Goal: Transaction & Acquisition: Purchase product/service

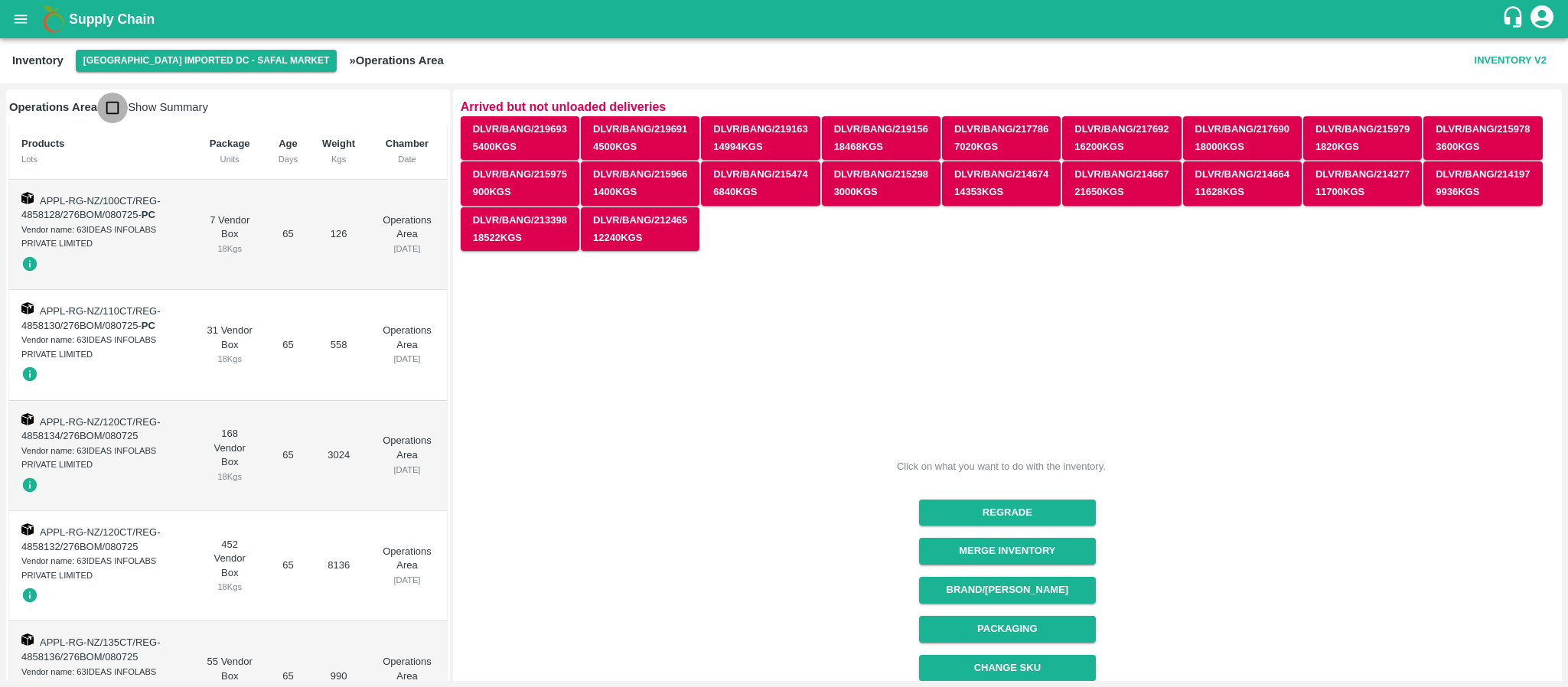
click at [113, 105] on input "checkbox" at bounding box center [113, 108] width 31 height 31
checkbox input "true"
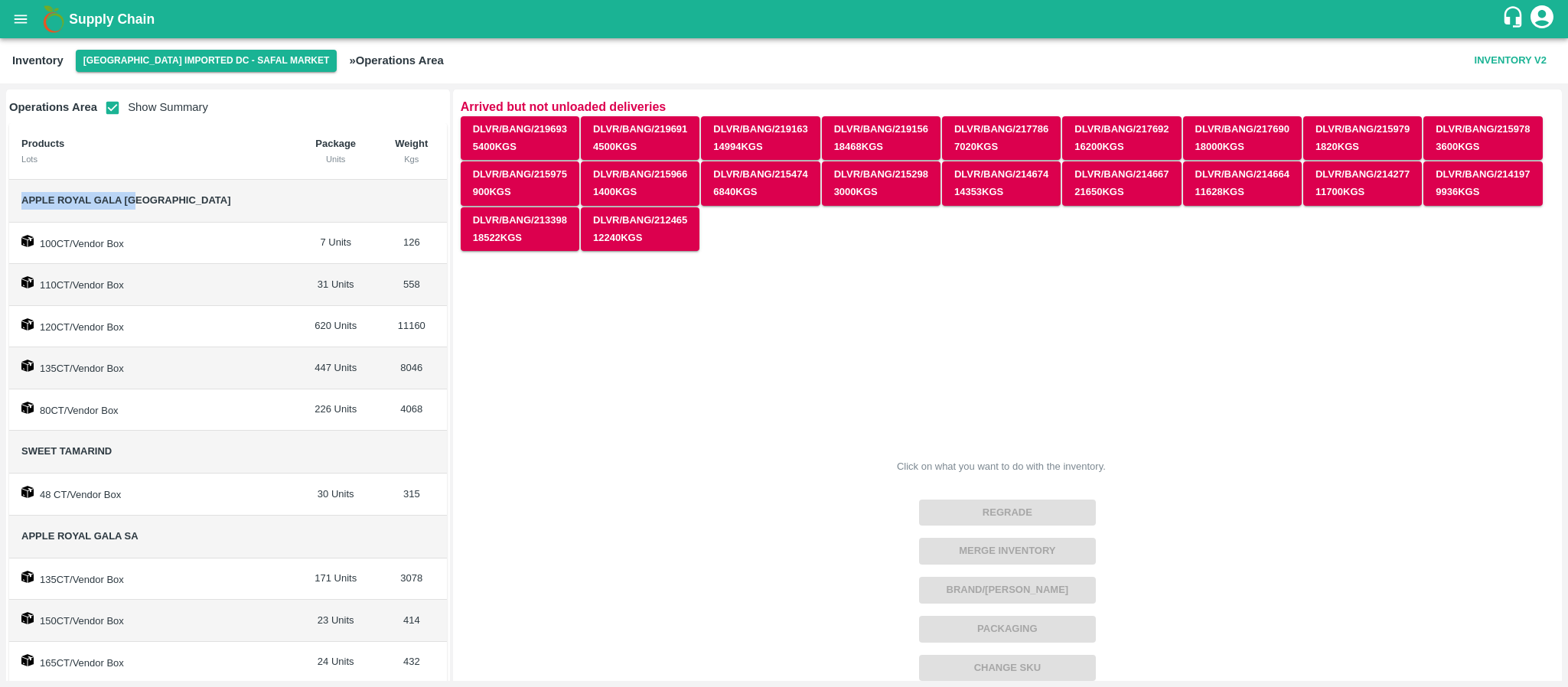
drag, startPoint x: 18, startPoint y: 200, endPoint x: 201, endPoint y: 214, distance: 183.5
click at [201, 214] on td "Apple Royal Gala NZ" at bounding box center [152, 202] width 286 height 43
copy span "Apple Royal Gala NZ"
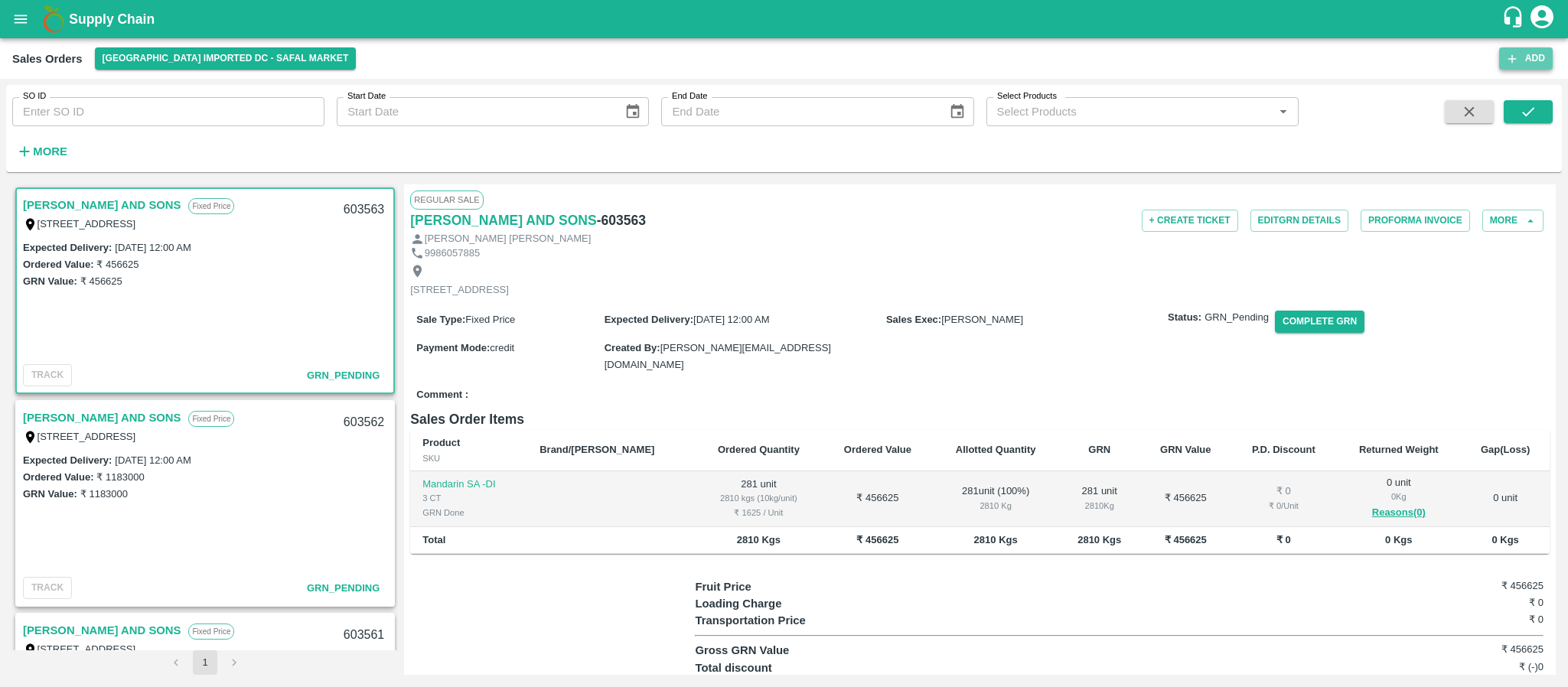
click at [1511, 49] on button "Add" at bounding box center [1525, 59] width 53 height 23
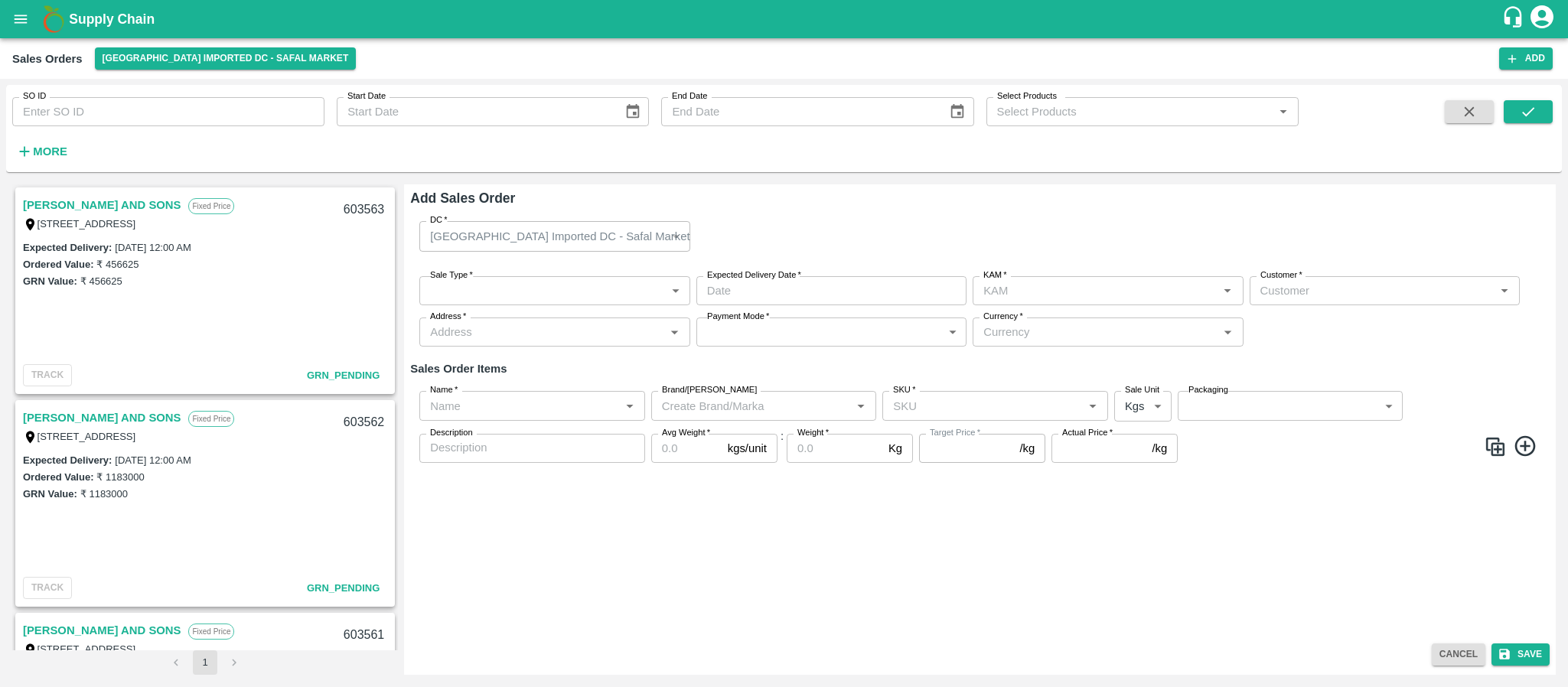
type input "[PERSON_NAME]"
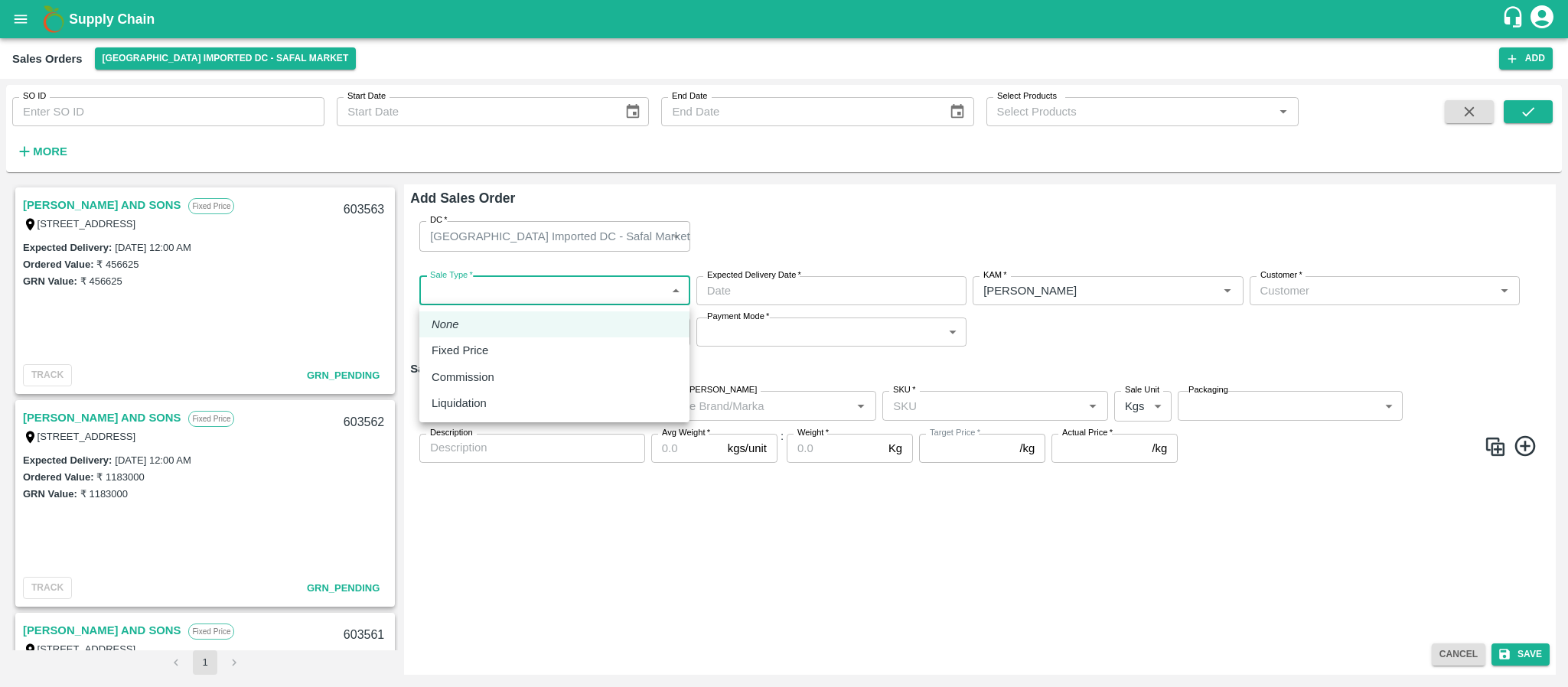
click at [526, 278] on body "Supply Chain Sales Orders Bangalore Imported DC - Safal Market Add SO ID SO ID …" at bounding box center [784, 343] width 1568 height 687
click at [483, 348] on p "Fixed Price" at bounding box center [459, 350] width 57 height 17
type input "1"
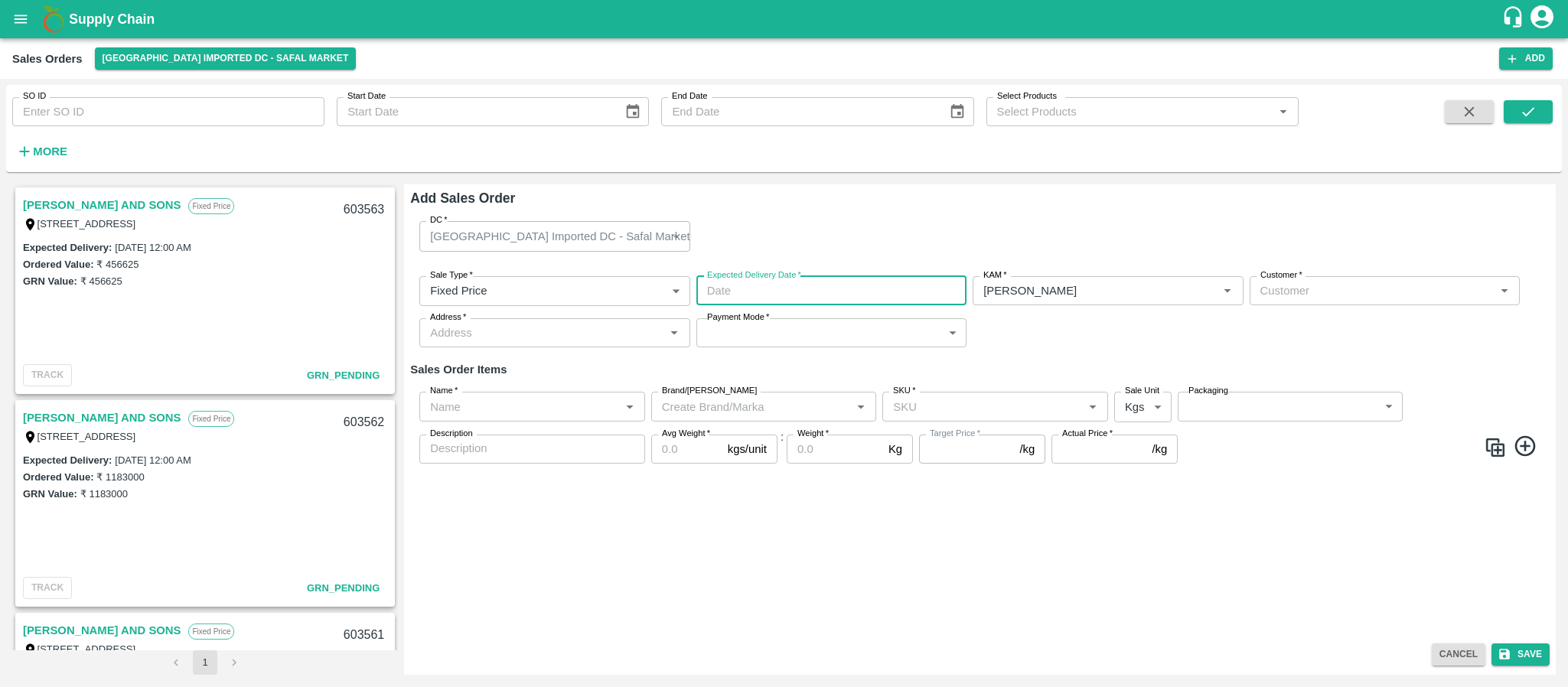
type input "DD/MM/YYYY hh:mm aa"
click at [776, 281] on input "DD/MM/YYYY hh:mm aa" at bounding box center [826, 291] width 259 height 29
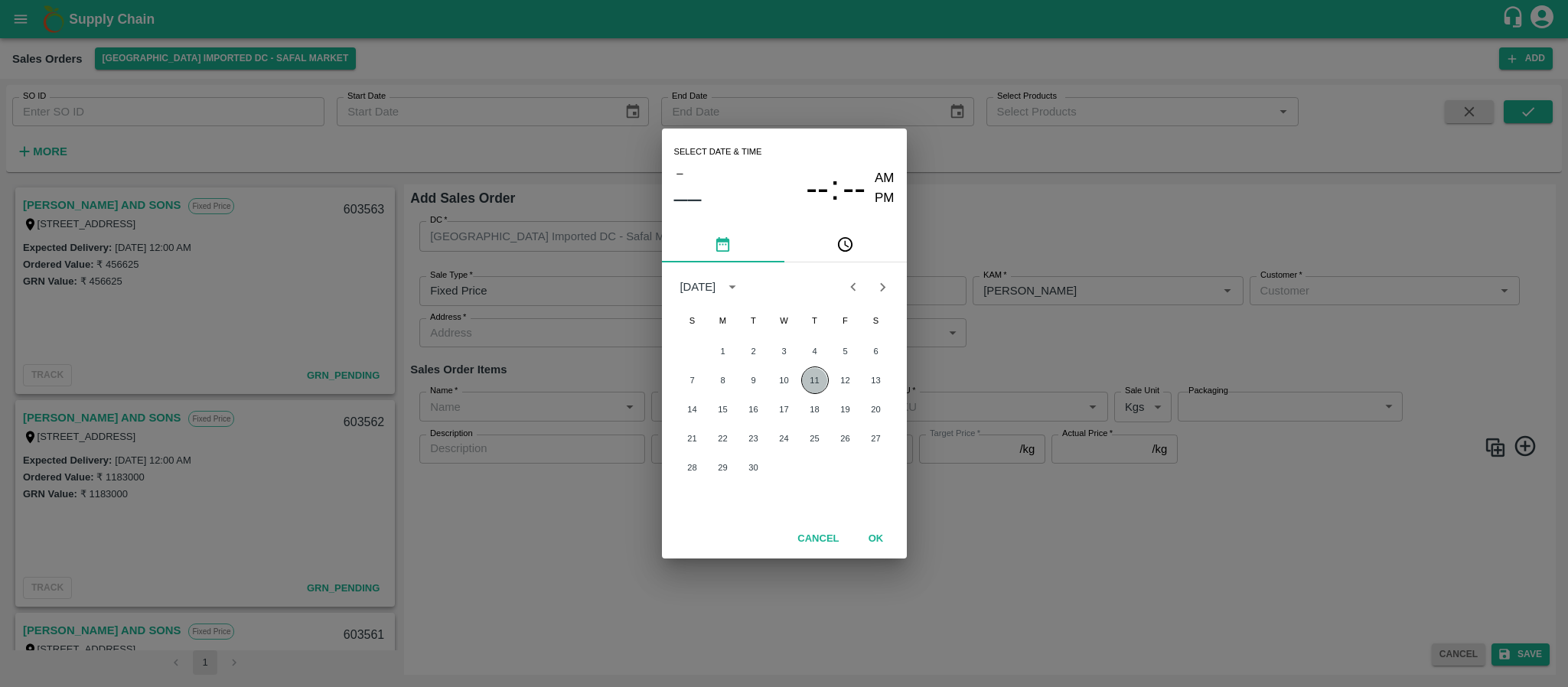
click at [816, 368] on button "11" at bounding box center [814, 380] width 28 height 28
type input "11/09/2025 12:00 AM"
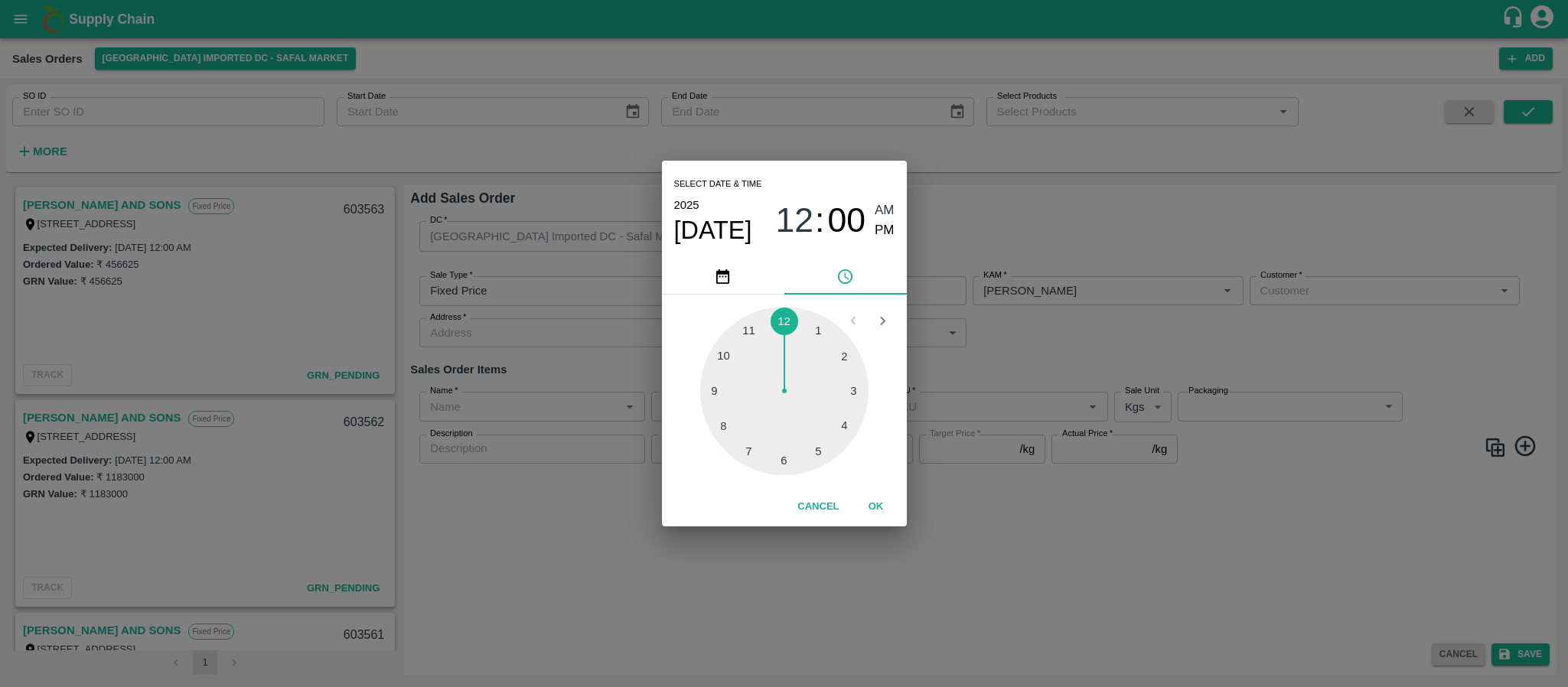
click at [1090, 339] on div "Select date & time 2025 Sep 11 12 : 00 AM PM 1 2 3 4 5 6 7 8 9 10 11 12 Cancel …" at bounding box center [784, 343] width 1568 height 687
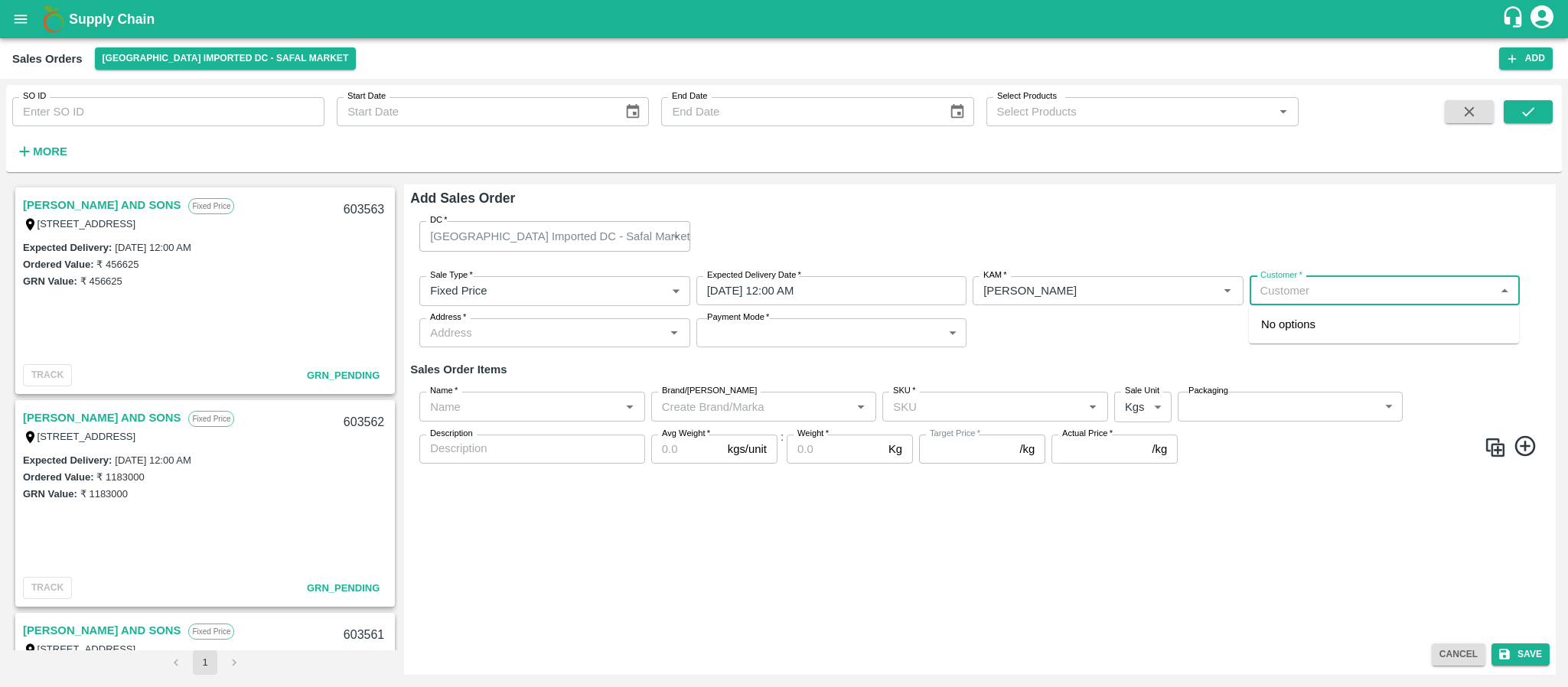
click at [1283, 298] on input "Customer   *" at bounding box center [1372, 291] width 236 height 20
click at [1288, 322] on p "HEALITHY HARVEST" at bounding box center [1317, 324] width 112 height 17
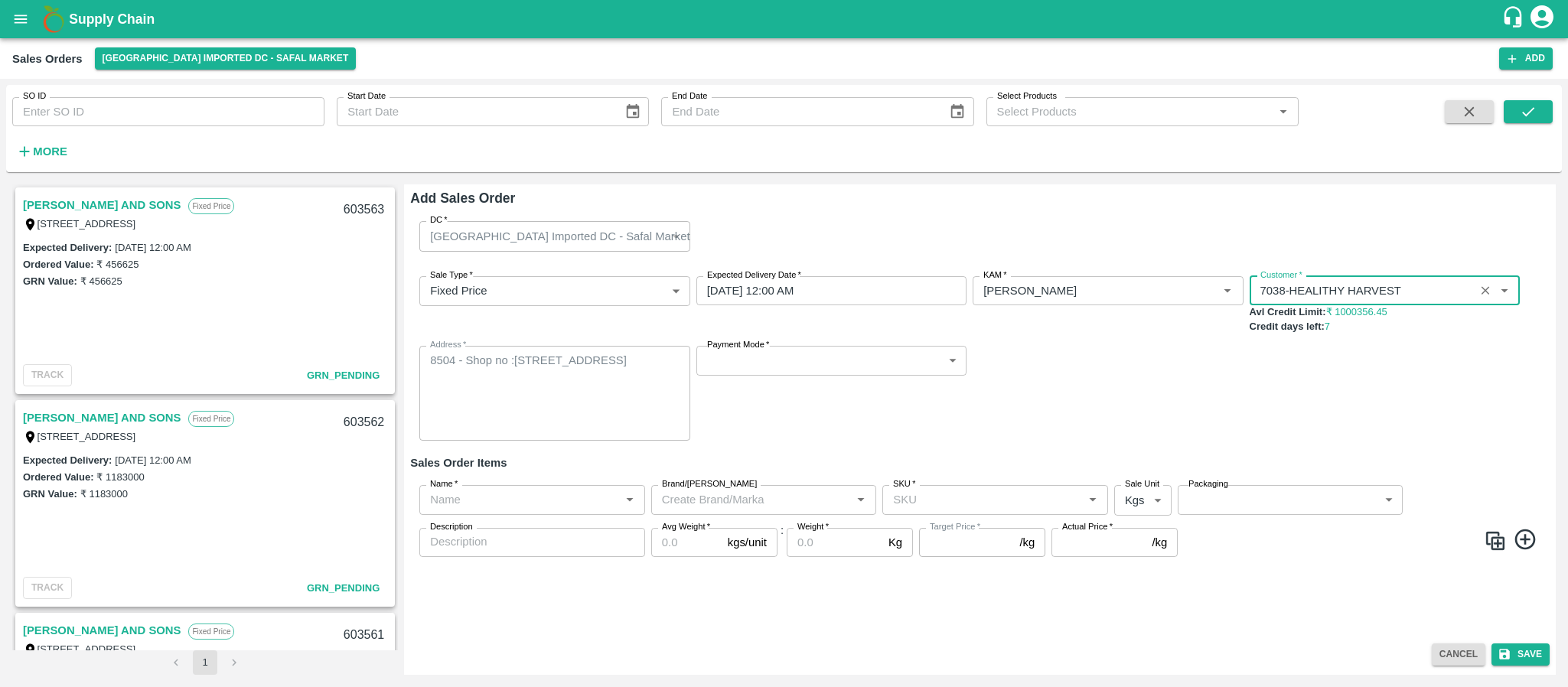
type input "7038-HEALITHY HARVEST"
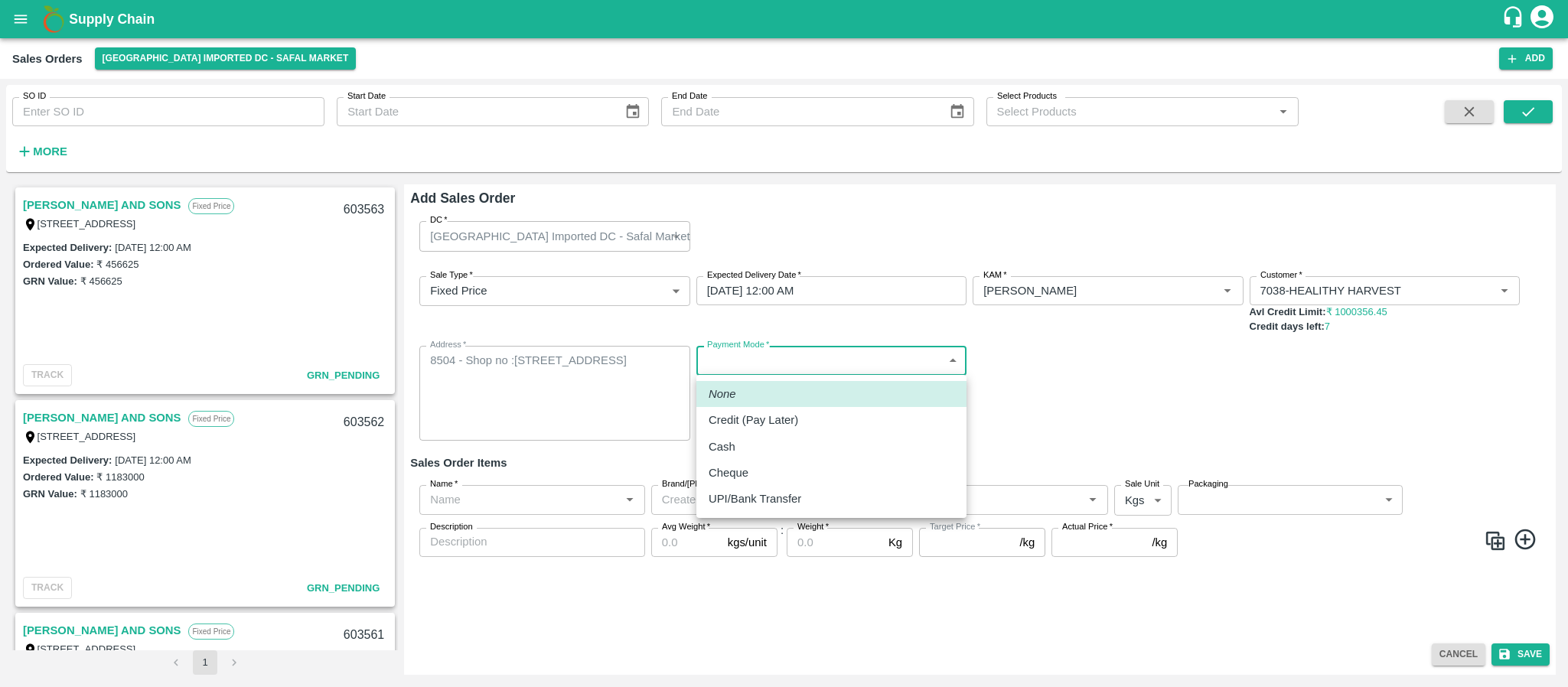
click at [758, 361] on body "Supply Chain Sales Orders Bangalore Imported DC - Safal Market Add SO ID SO ID …" at bounding box center [784, 343] width 1568 height 687
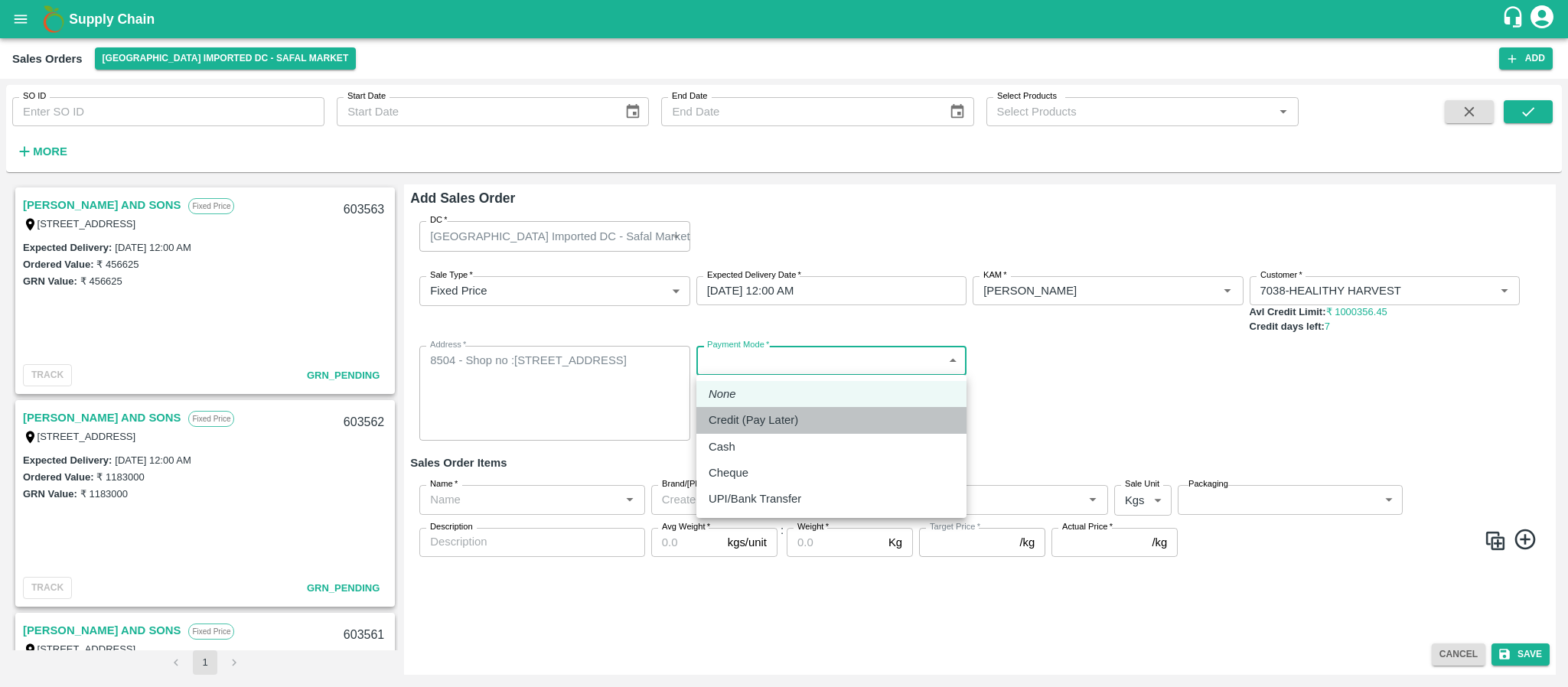
click at [755, 422] on p "Credit (Pay Later)" at bounding box center [753, 420] width 89 height 17
type input "credit"
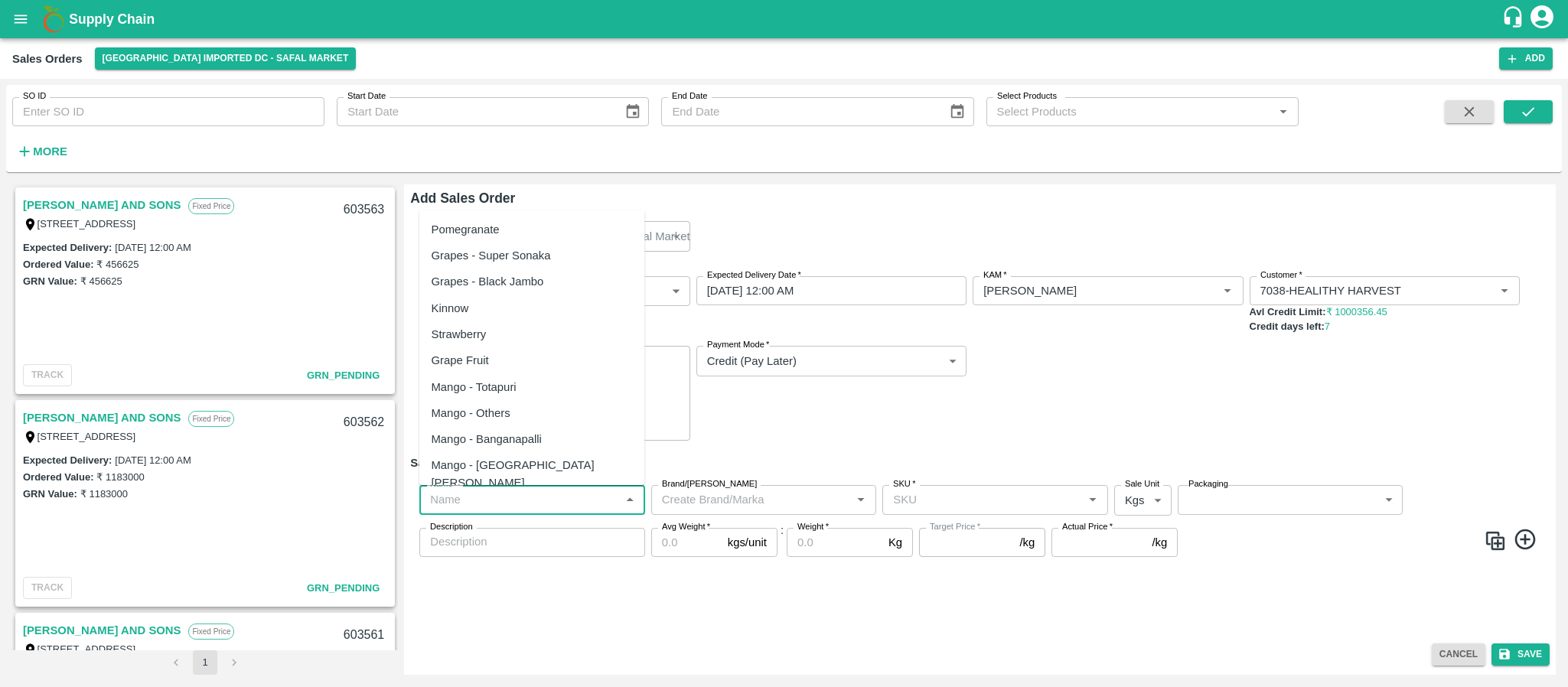
click at [528, 496] on input "Name   *" at bounding box center [520, 500] width 191 height 20
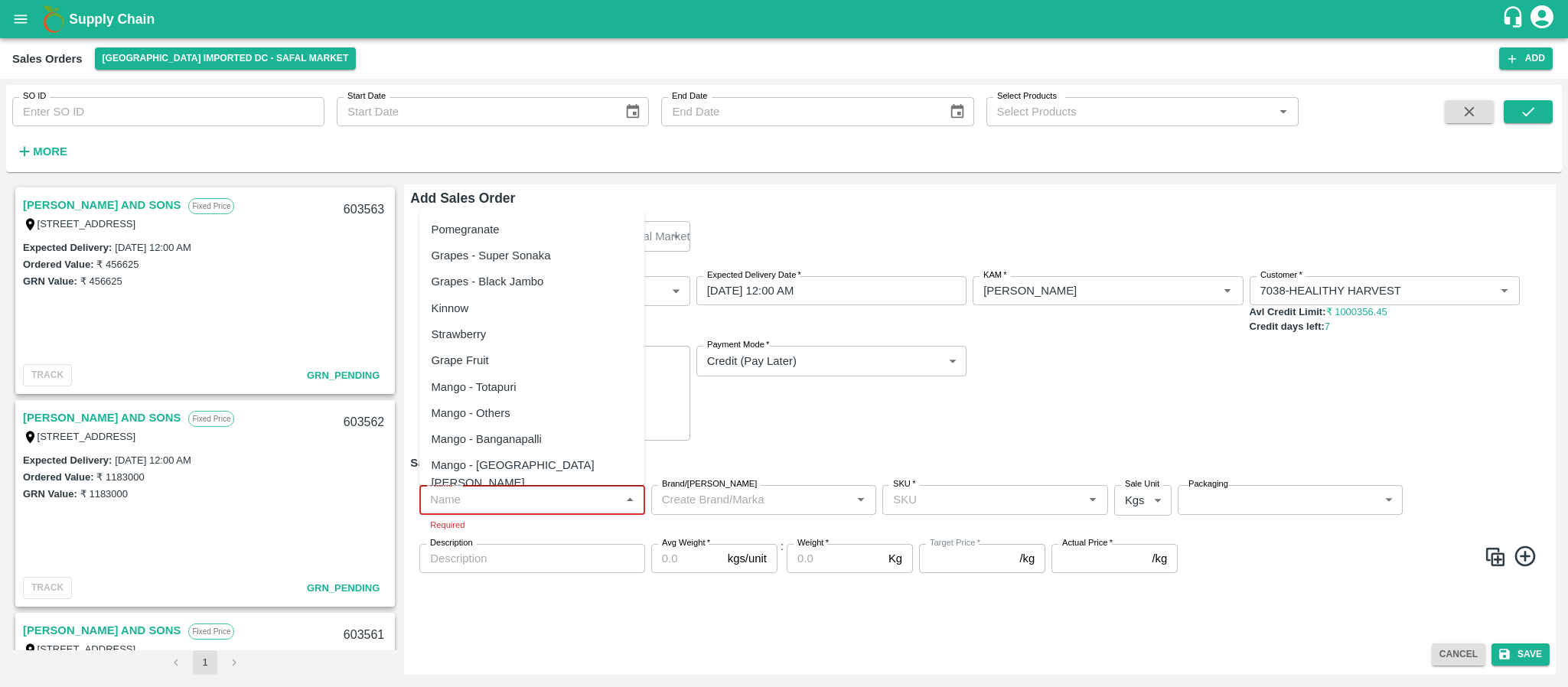
click at [498, 502] on input "Name   *" at bounding box center [520, 500] width 191 height 20
paste input "Apple Royal Gala [GEOGRAPHIC_DATA]"
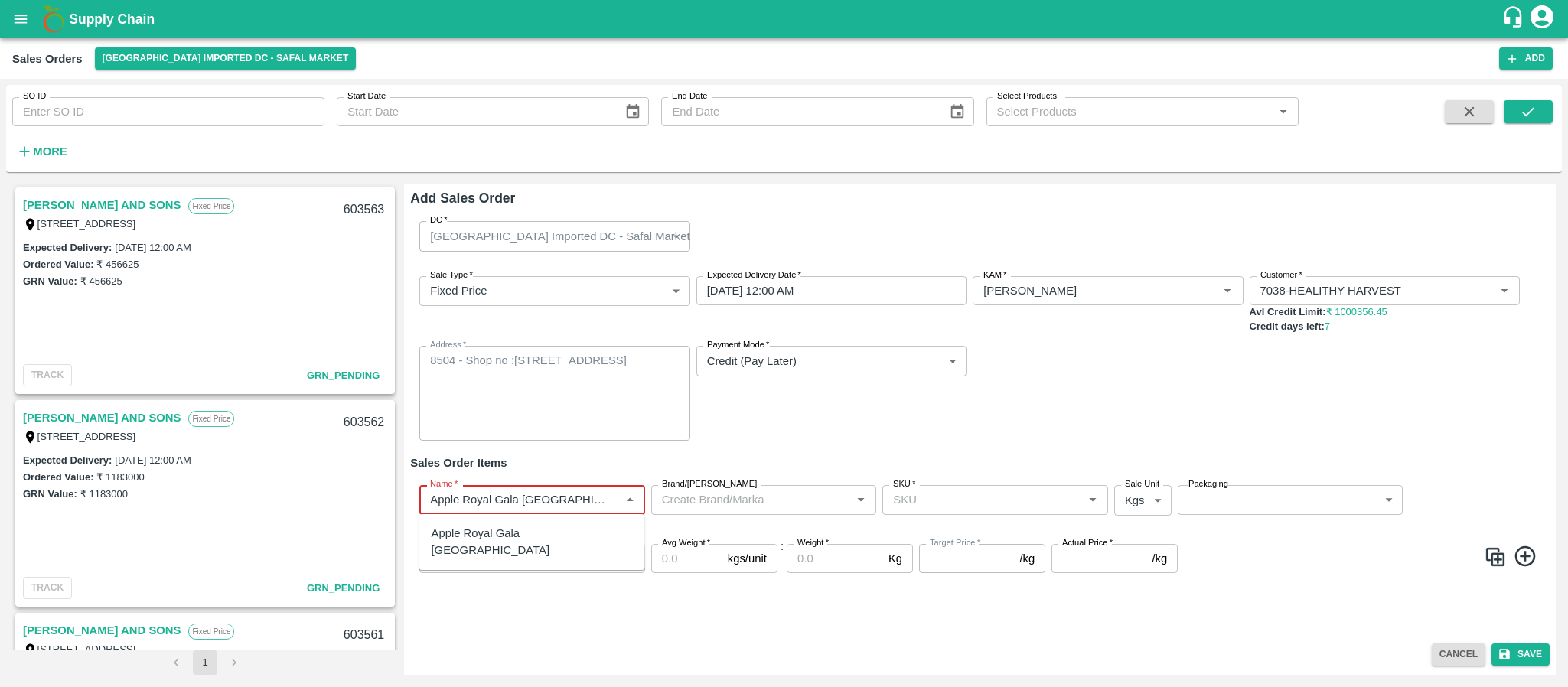
click at [483, 532] on div "Apple Royal Gala [GEOGRAPHIC_DATA]" at bounding box center [531, 542] width 201 height 34
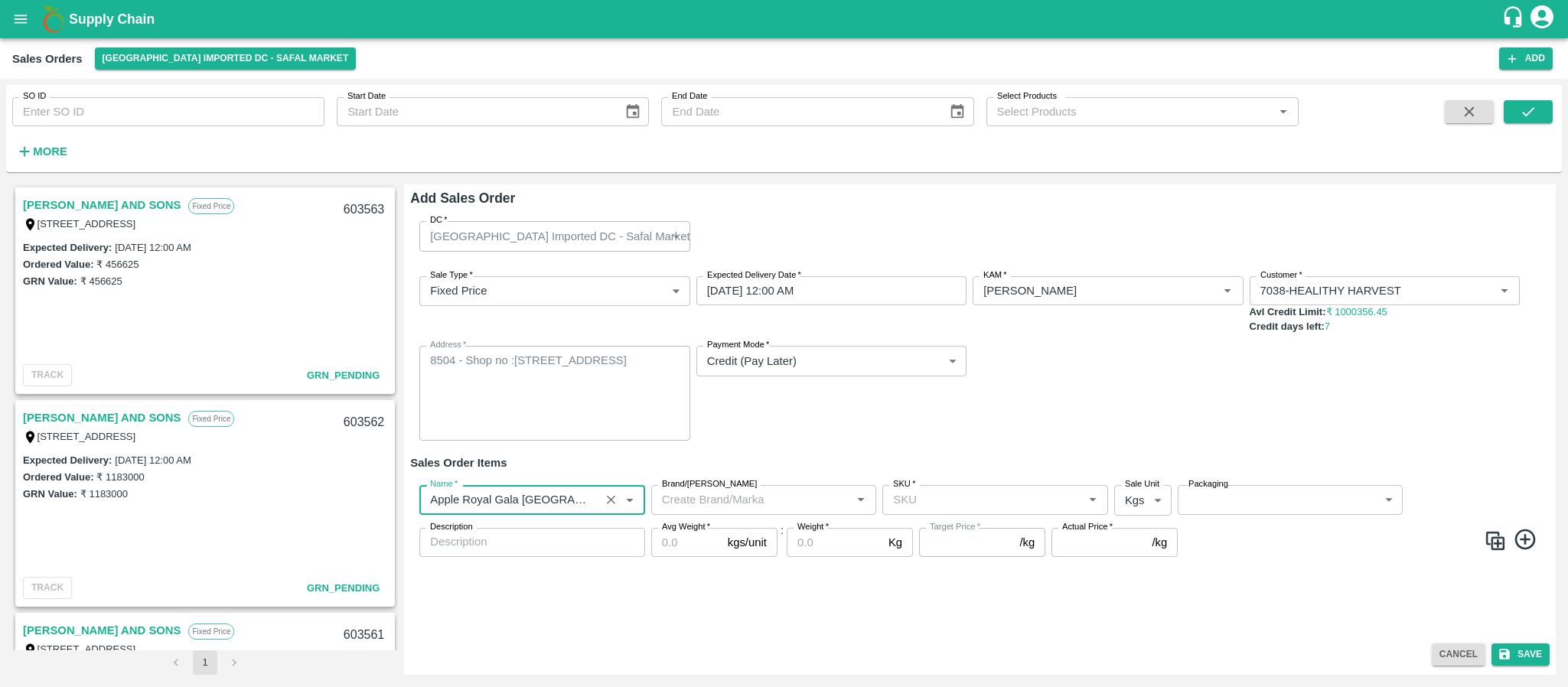
type input "Apple Royal Gala [GEOGRAPHIC_DATA]"
click at [956, 491] on input "SKU   *" at bounding box center [983, 500] width 191 height 20
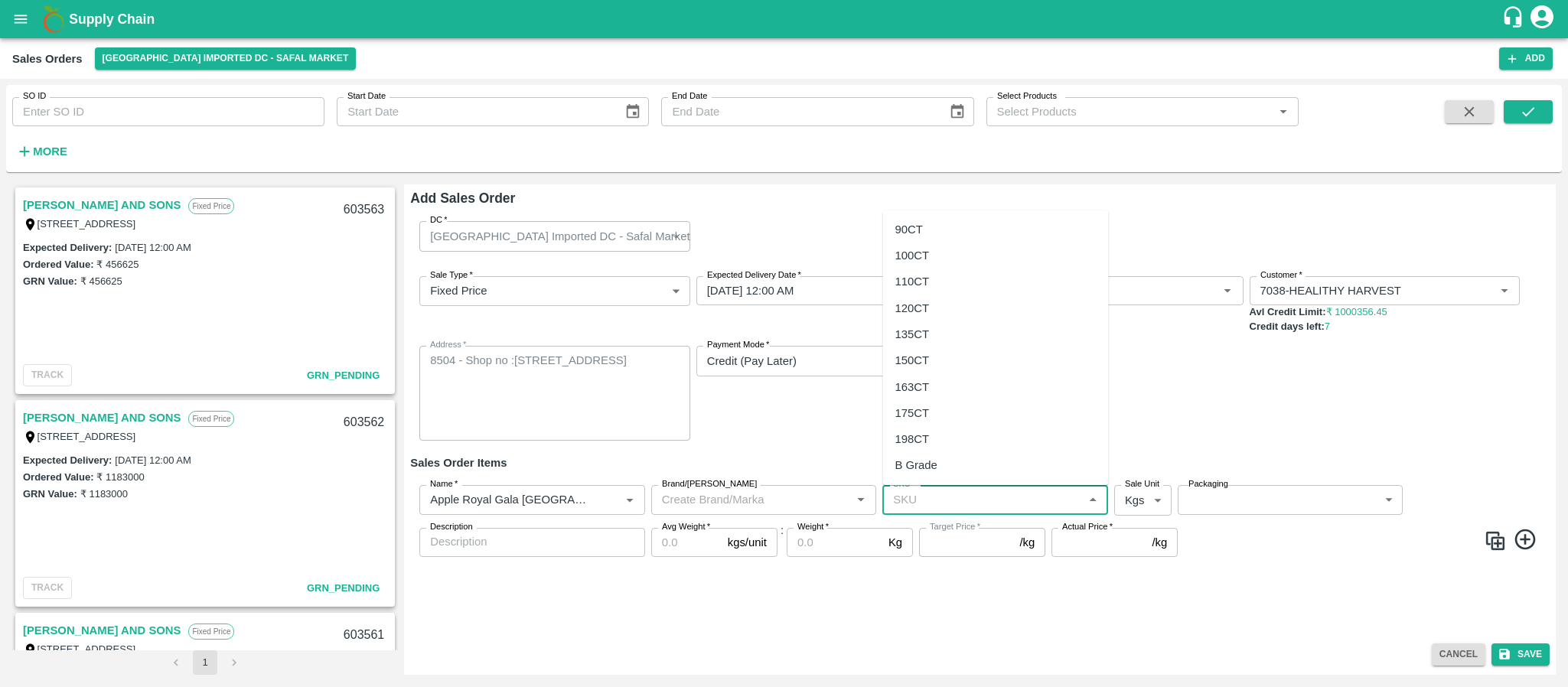
scroll to position [104, 0]
click at [928, 462] on div "80CT" at bounding box center [995, 466] width 226 height 26
type input "80CT"
type input "NA"
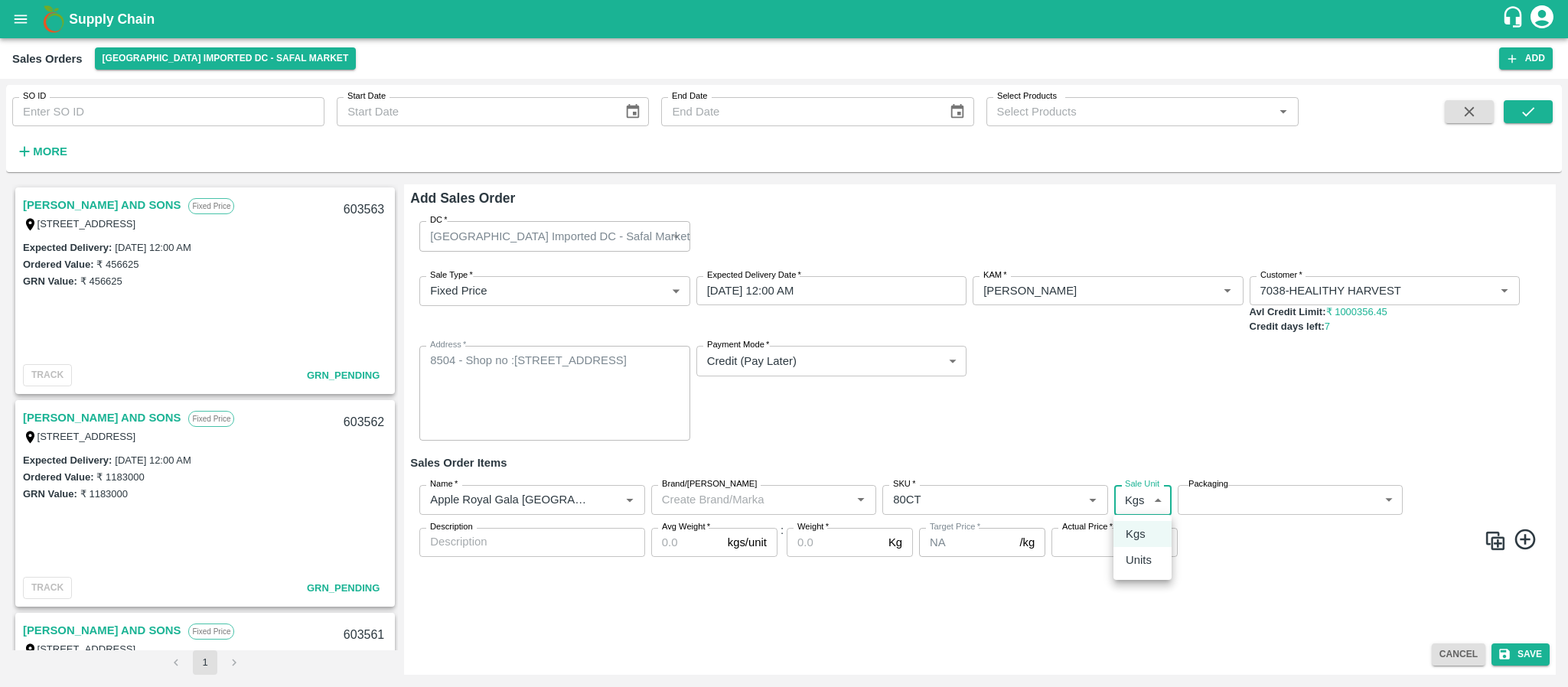
click at [1131, 491] on body "Supply Chain Sales Orders Bangalore Imported DC - Safal Market Add SO ID SO ID …" at bounding box center [784, 343] width 1568 height 687
click at [1131, 557] on p "Units" at bounding box center [1138, 559] width 26 height 17
type input "2"
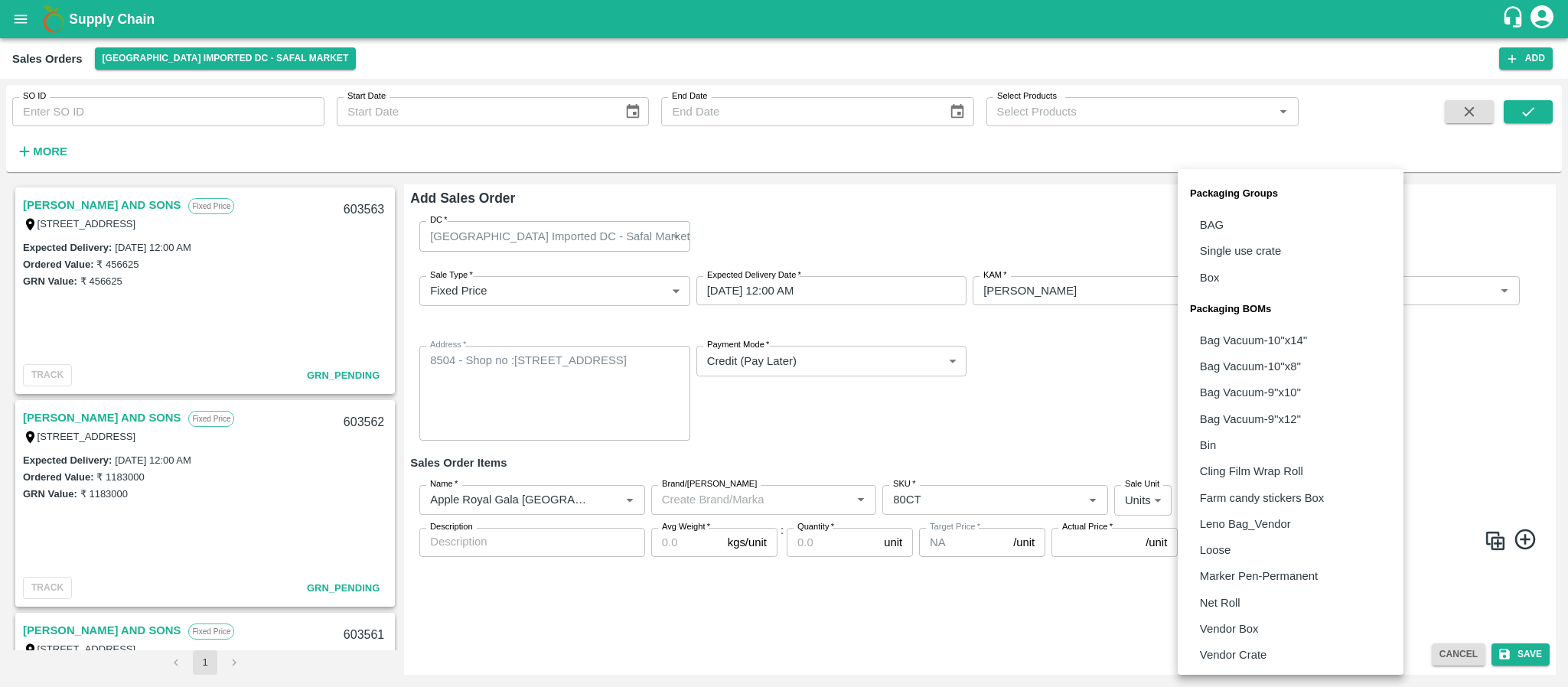
click at [1242, 502] on body "Supply Chain Sales Orders Bangalore Imported DC - Safal Market Add SO ID SO ID …" at bounding box center [784, 343] width 1568 height 687
click at [1224, 629] on p "Vendor Box" at bounding box center [1228, 628] width 59 height 17
type input "BOM/276"
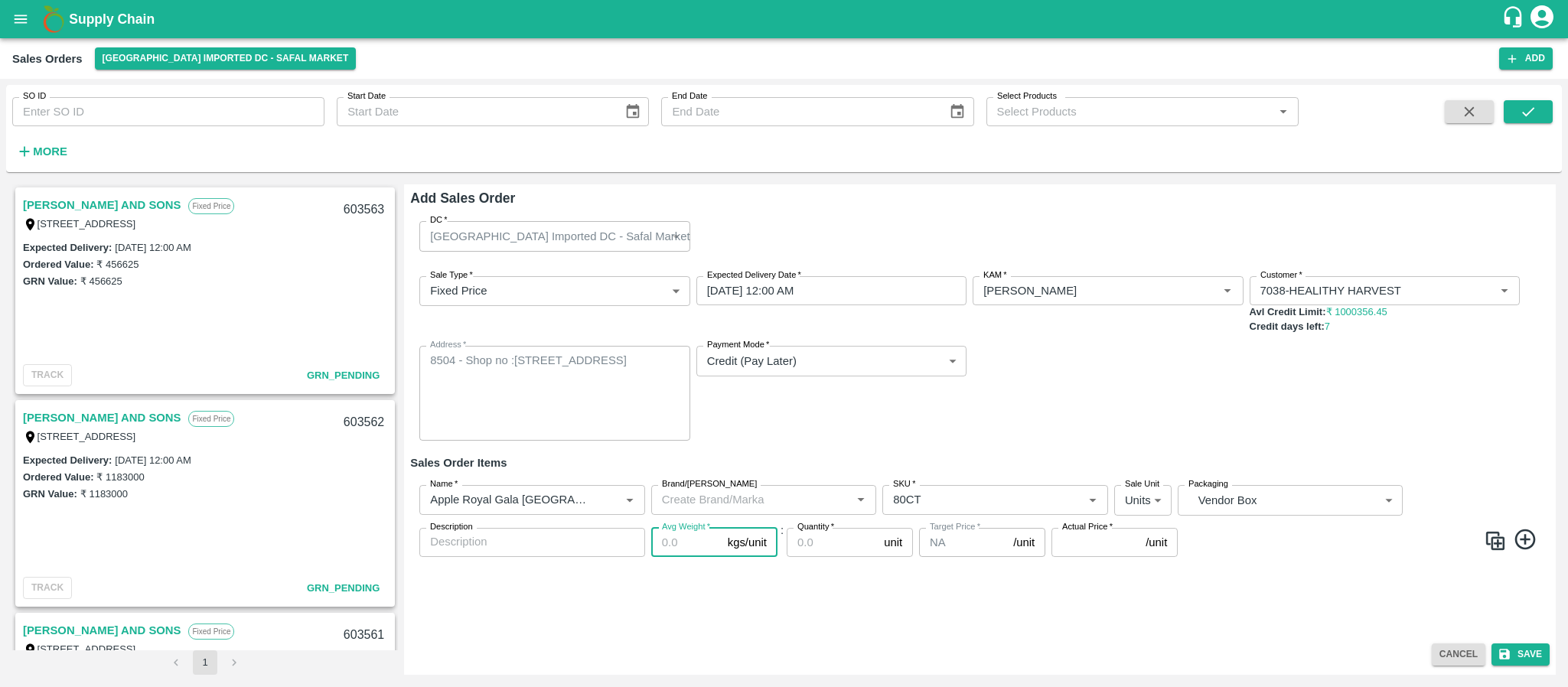
click at [677, 547] on input "Avg Weight   *" at bounding box center [686, 542] width 70 height 29
type input "18"
click at [827, 537] on input "Quantity   *" at bounding box center [831, 542] width 91 height 29
type input "100"
click at [1097, 551] on input "Actual Price   *" at bounding box center [1095, 542] width 88 height 29
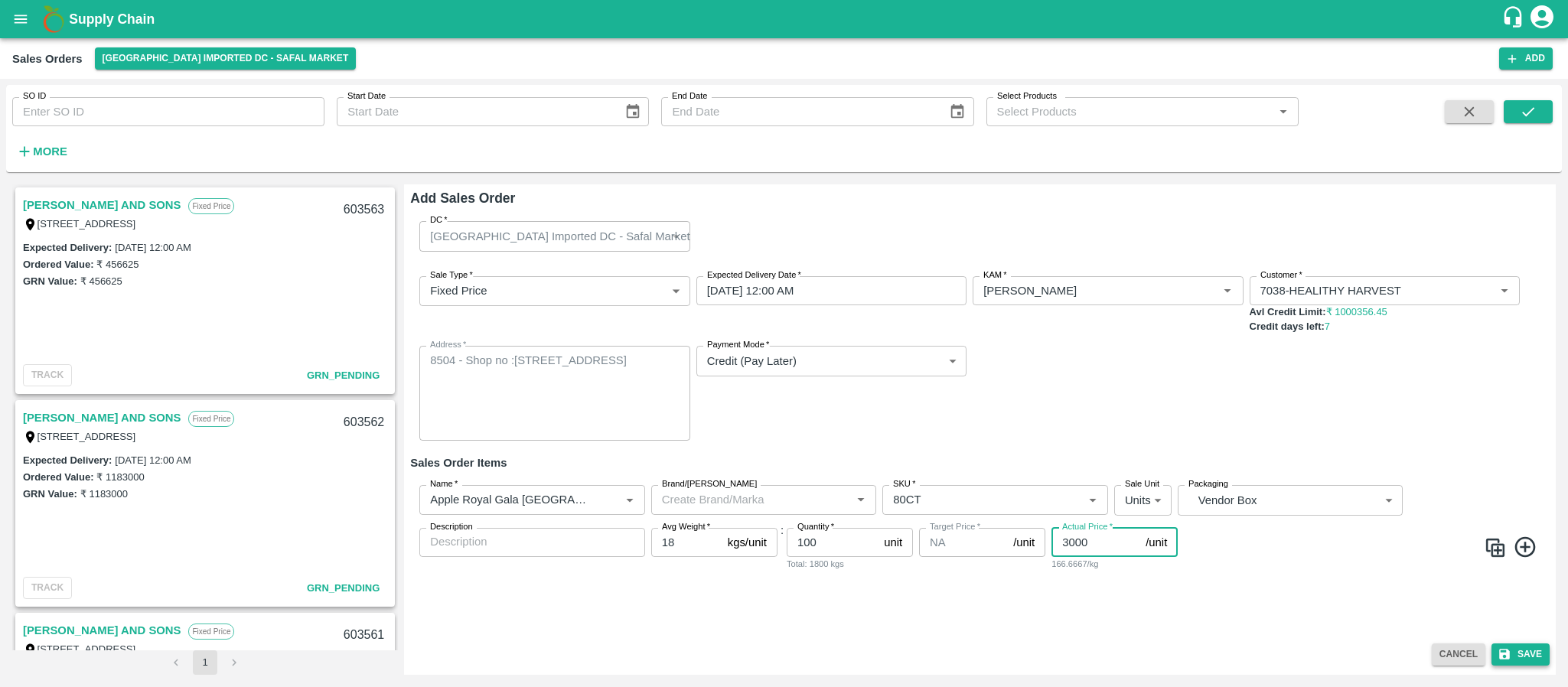
type input "3000"
click at [1525, 653] on button "Save" at bounding box center [1520, 654] width 59 height 23
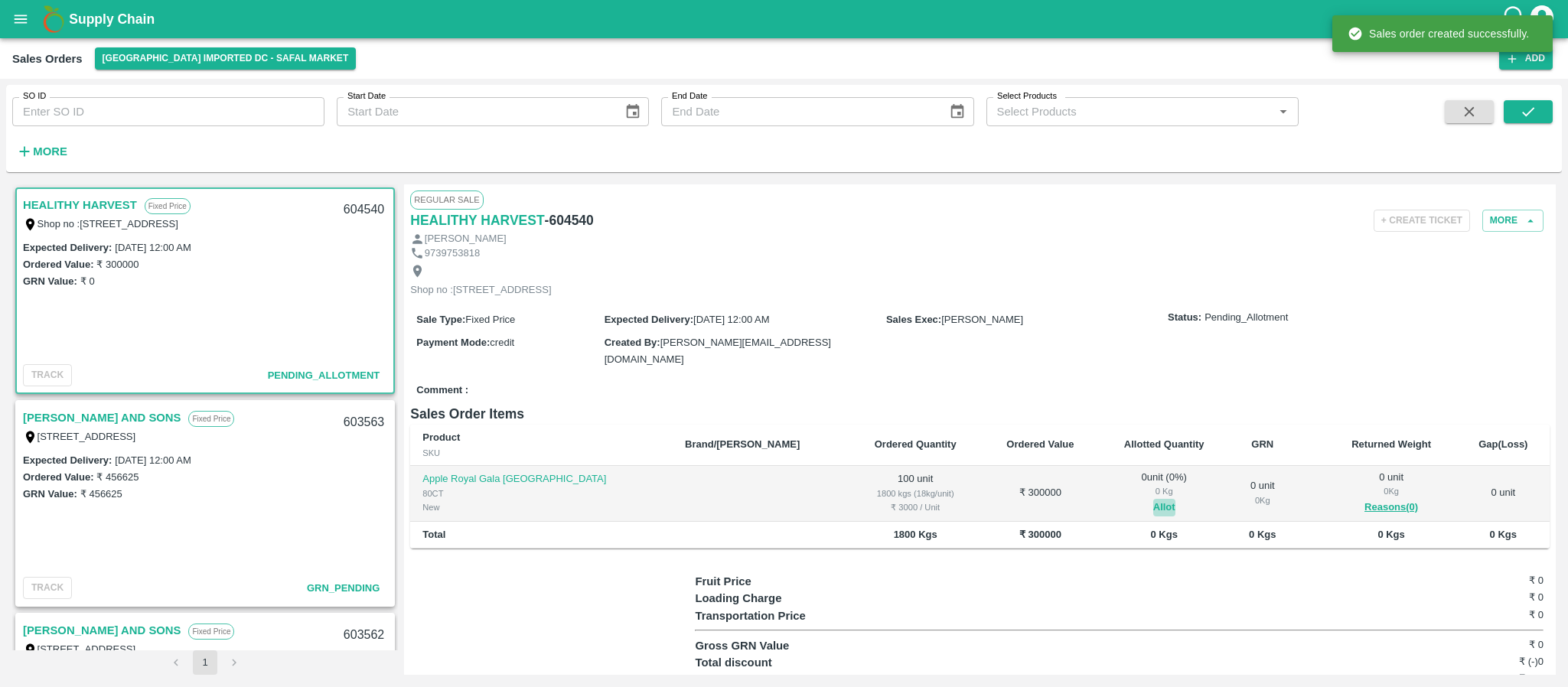
click at [1153, 516] on button "Allot" at bounding box center [1164, 508] width 23 height 18
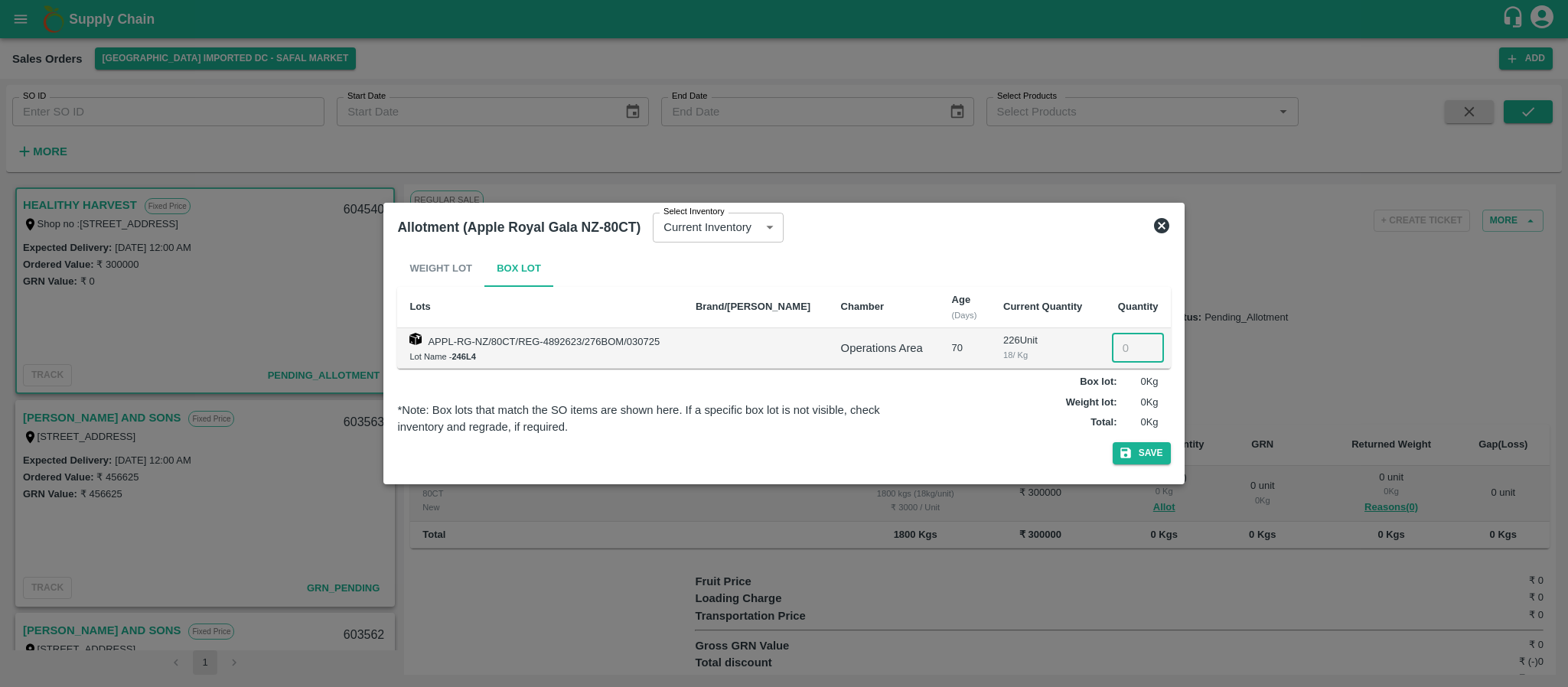
click at [1116, 344] on input "number" at bounding box center [1137, 348] width 52 height 29
type input "100"
click at [1132, 448] on button "Save" at bounding box center [1141, 453] width 59 height 23
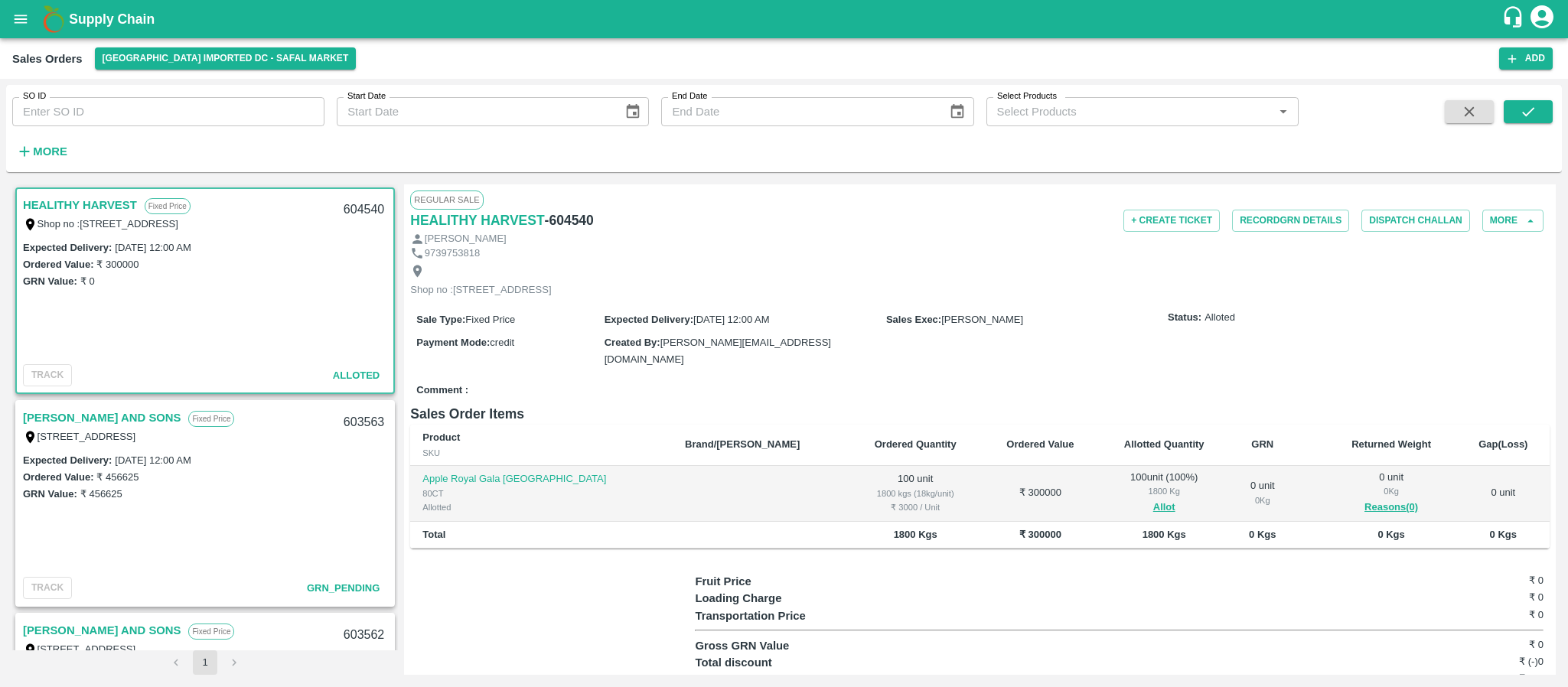
click at [1533, 44] on div "Sales Orders Bangalore Imported DC - Safal Market Add" at bounding box center [784, 58] width 1568 height 41
click at [1525, 68] on button "Add" at bounding box center [1525, 59] width 53 height 23
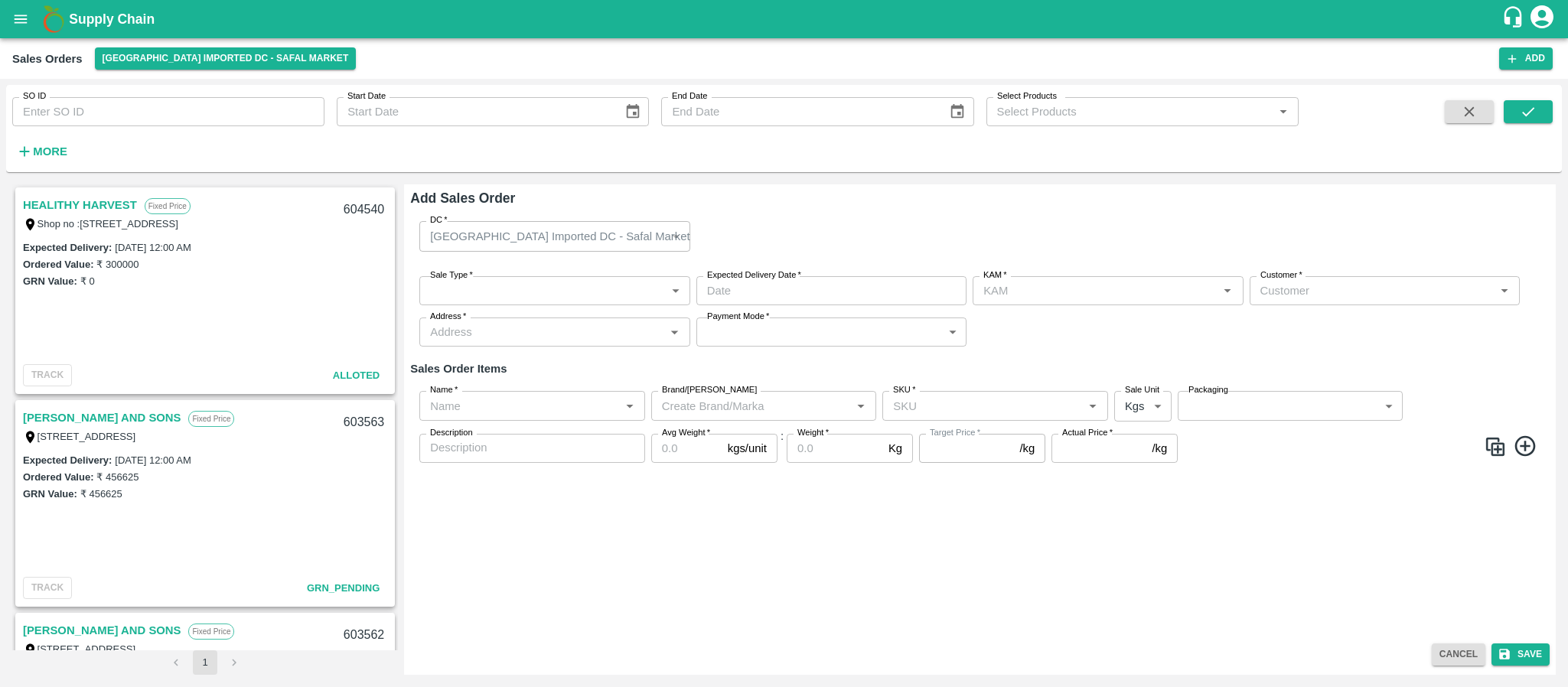
type input "[PERSON_NAME]"
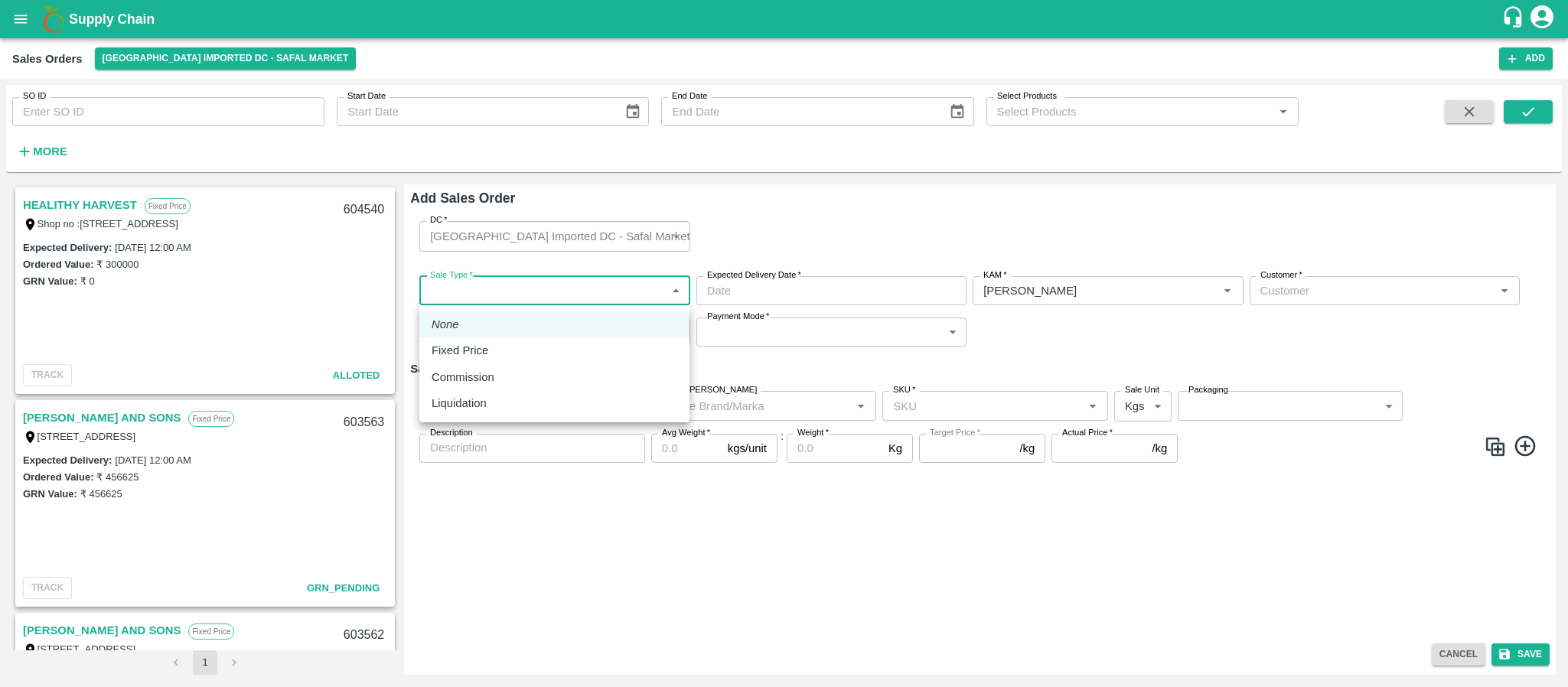
click at [585, 294] on body "Supply Chain Sales Orders Bangalore Imported DC - Safal Market Add SO ID SO ID …" at bounding box center [784, 343] width 1568 height 687
click at [535, 353] on div "Fixed Price" at bounding box center [554, 350] width 246 height 17
type input "1"
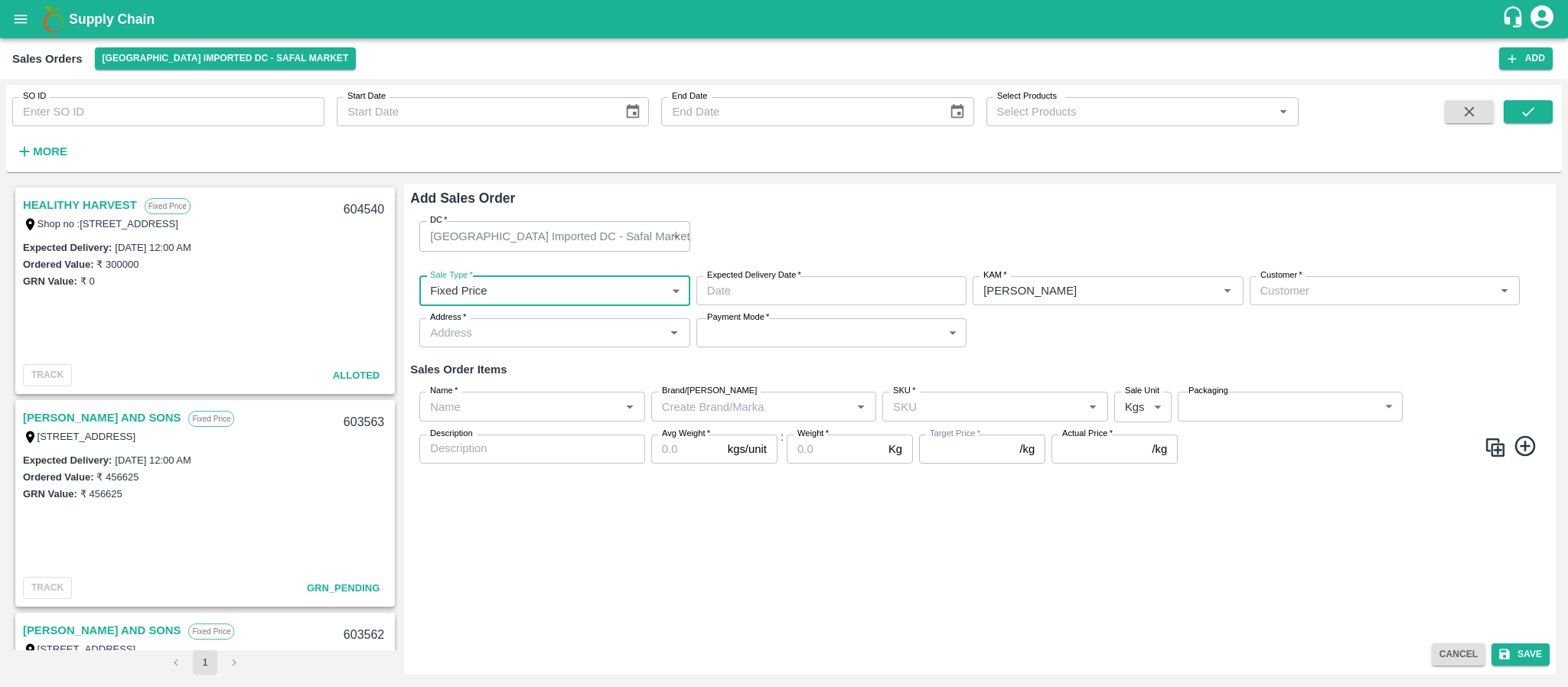
type input "DD/MM/YYYY hh:mm aa"
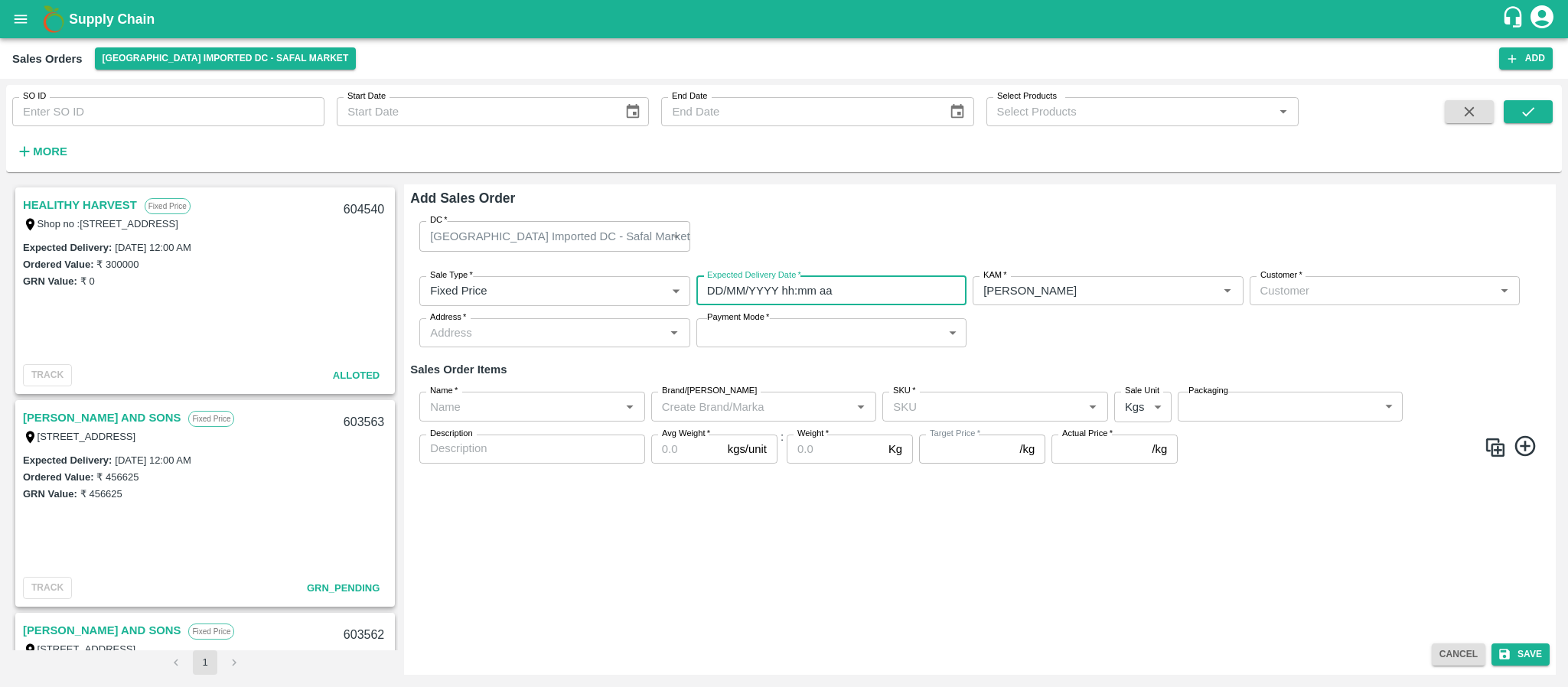
click at [779, 290] on input "DD/MM/YYYY hh:mm aa" at bounding box center [826, 291] width 259 height 29
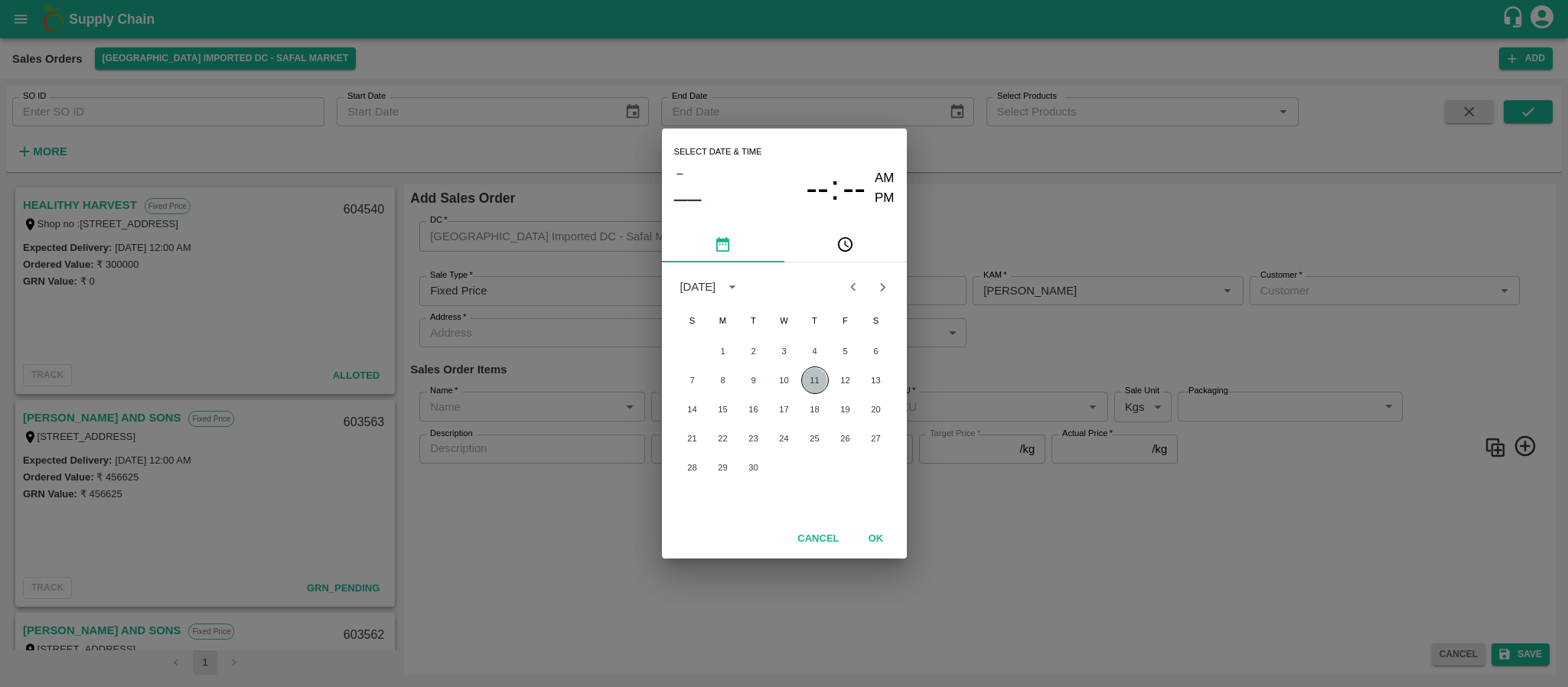
click at [820, 370] on button "11" at bounding box center [814, 380] width 28 height 28
type input "11/09/2025 12:00 AM"
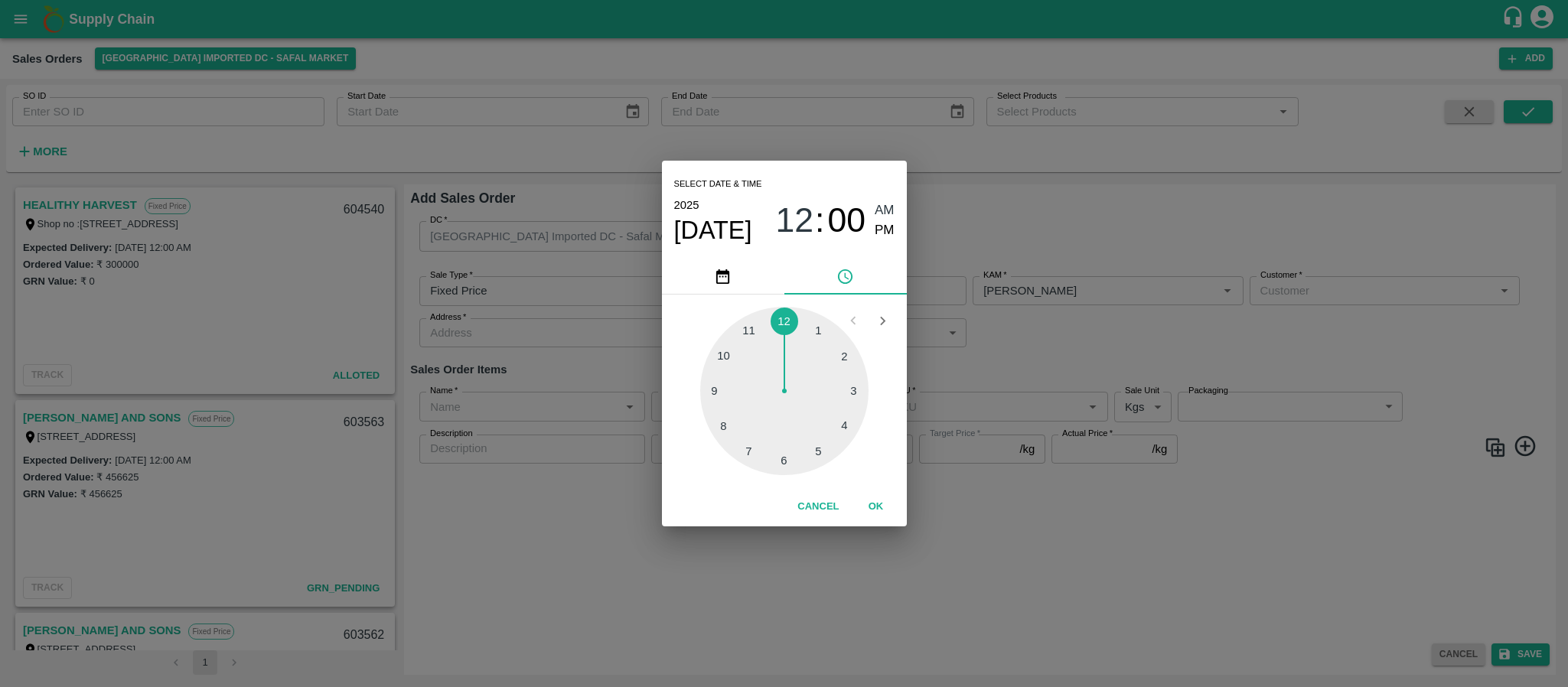
click at [992, 345] on div "Select date & time 2025 Sep 11 12 : 00 AM PM 1 2 3 4 5 6 7 8 9 10 11 12 Cancel …" at bounding box center [784, 343] width 1568 height 687
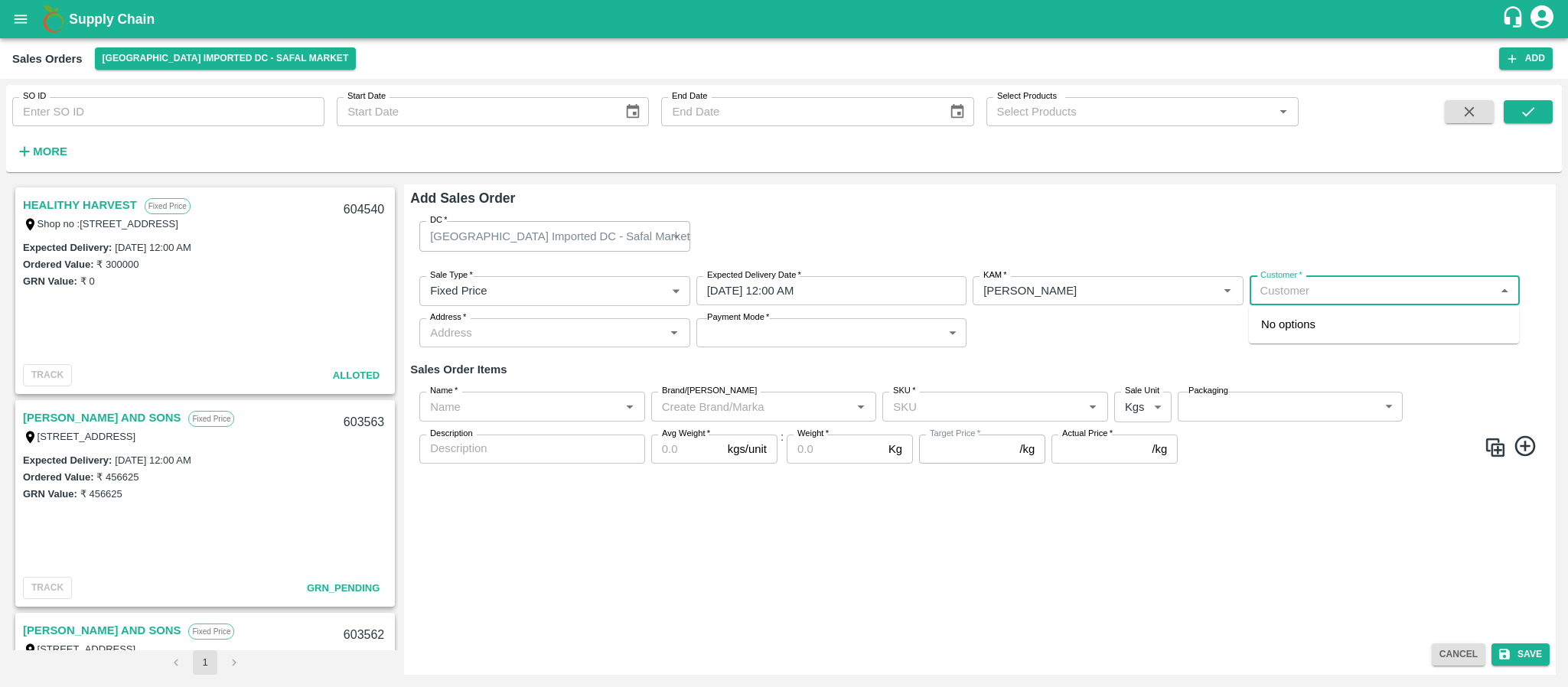
click at [1278, 296] on input "Customer   *" at bounding box center [1372, 291] width 236 height 20
click at [1297, 343] on p "Wholesale" at bounding box center [1281, 339] width 40 height 14
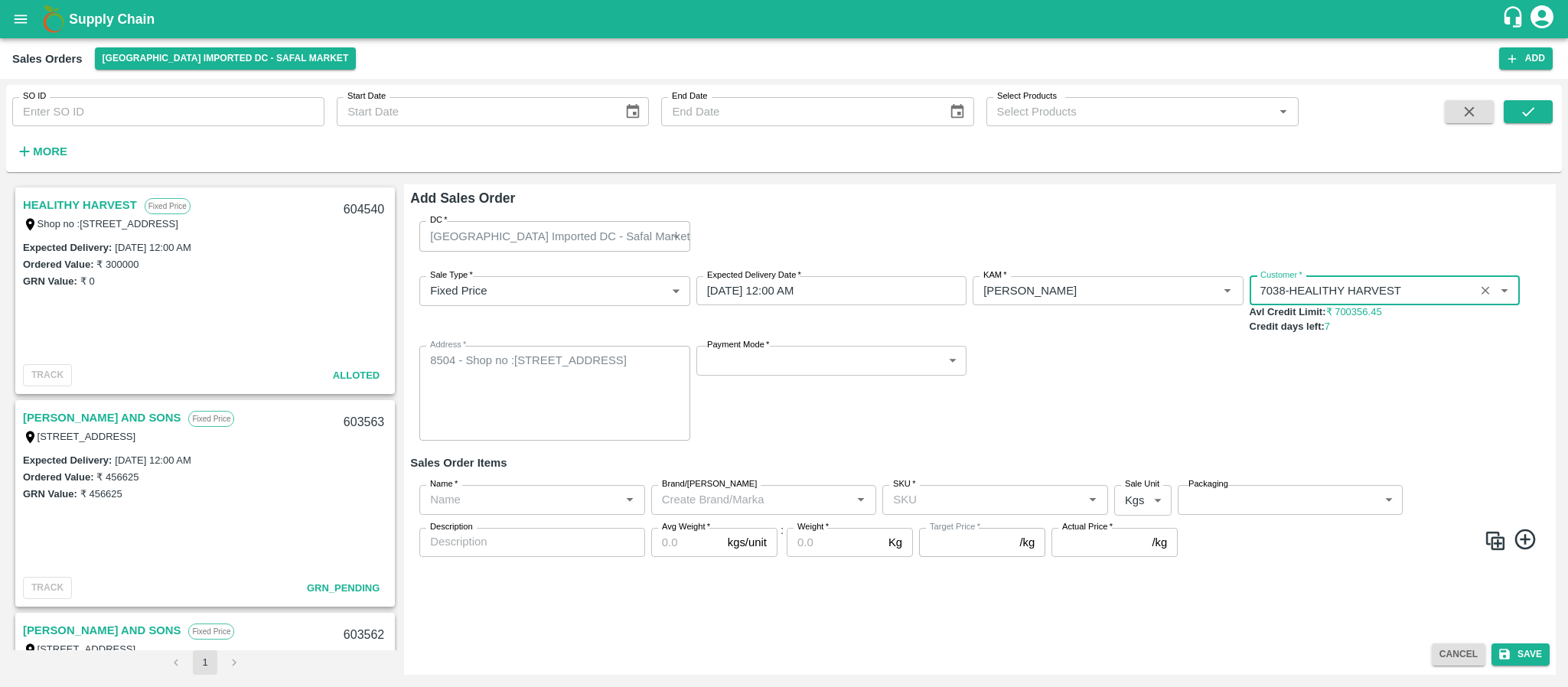
type input "7038-HEALITHY HARVEST"
click at [758, 348] on label "Payment Mode   *" at bounding box center [738, 345] width 62 height 13
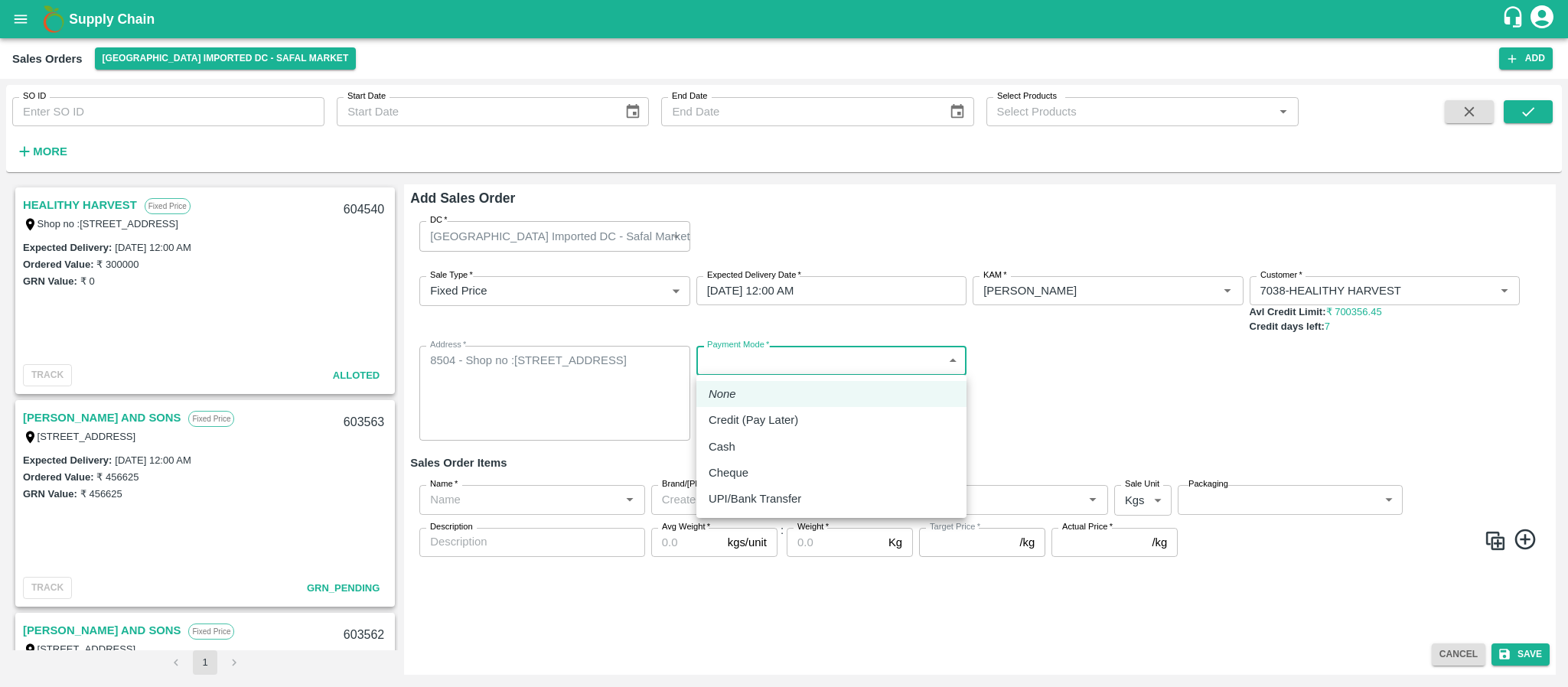
click at [756, 356] on body "Supply Chain Sales Orders Bangalore Imported DC - Safal Market Add SO ID SO ID …" at bounding box center [784, 343] width 1568 height 687
click at [735, 431] on li "Credit (Pay Later)" at bounding box center [831, 420] width 270 height 26
type input "credit"
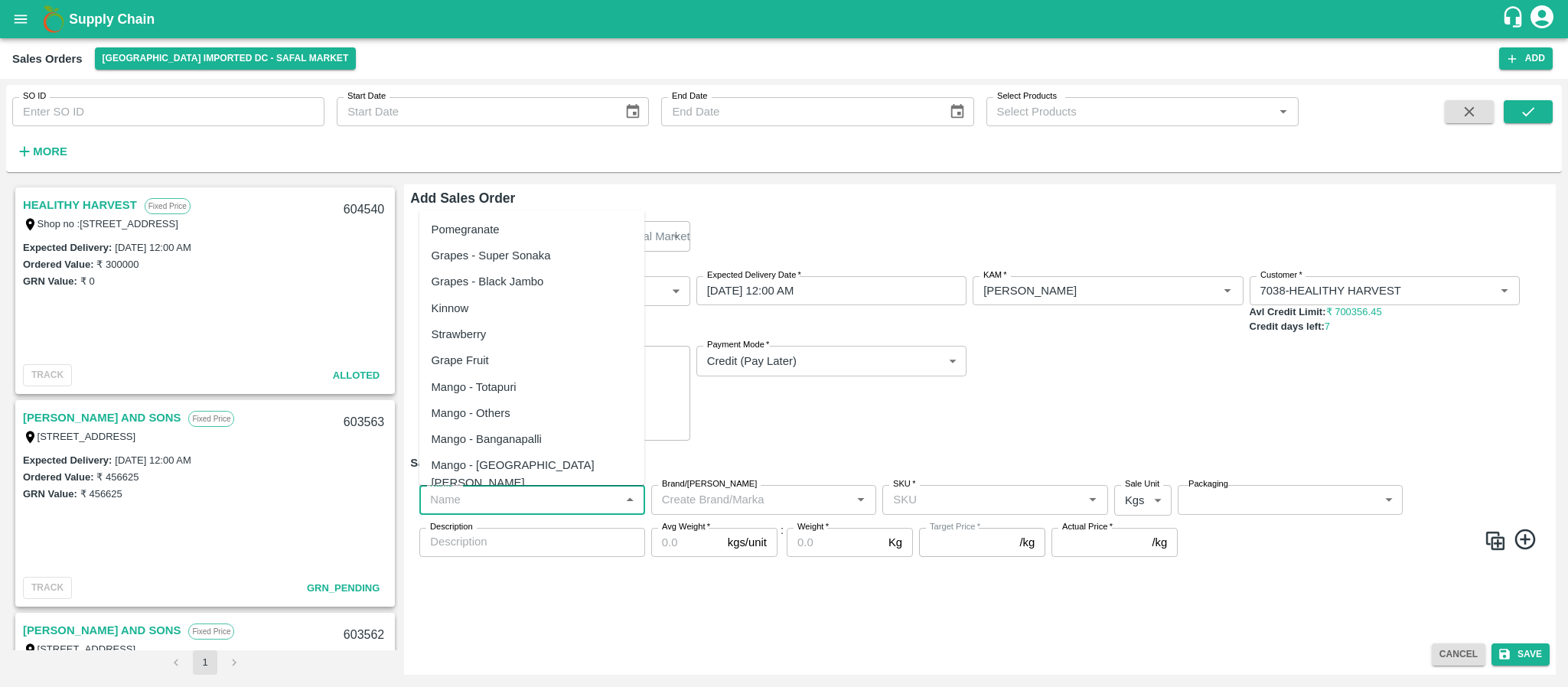
click at [544, 498] on input "Name   *" at bounding box center [520, 500] width 191 height 20
paste input "Apple Royal Gala NZ"
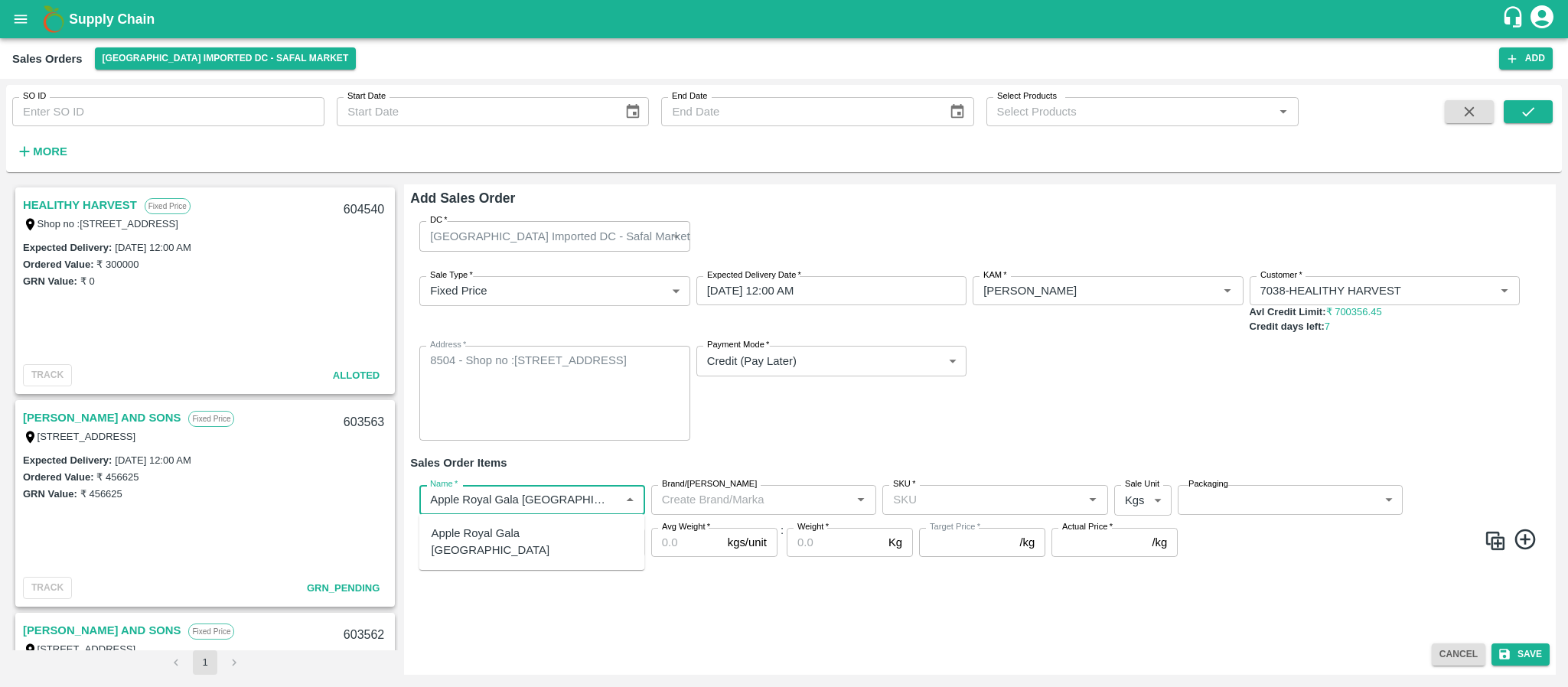
click at [511, 537] on div "Apple Royal Gala NZ" at bounding box center [531, 542] width 201 height 34
type input "Apple Royal Gala NZ"
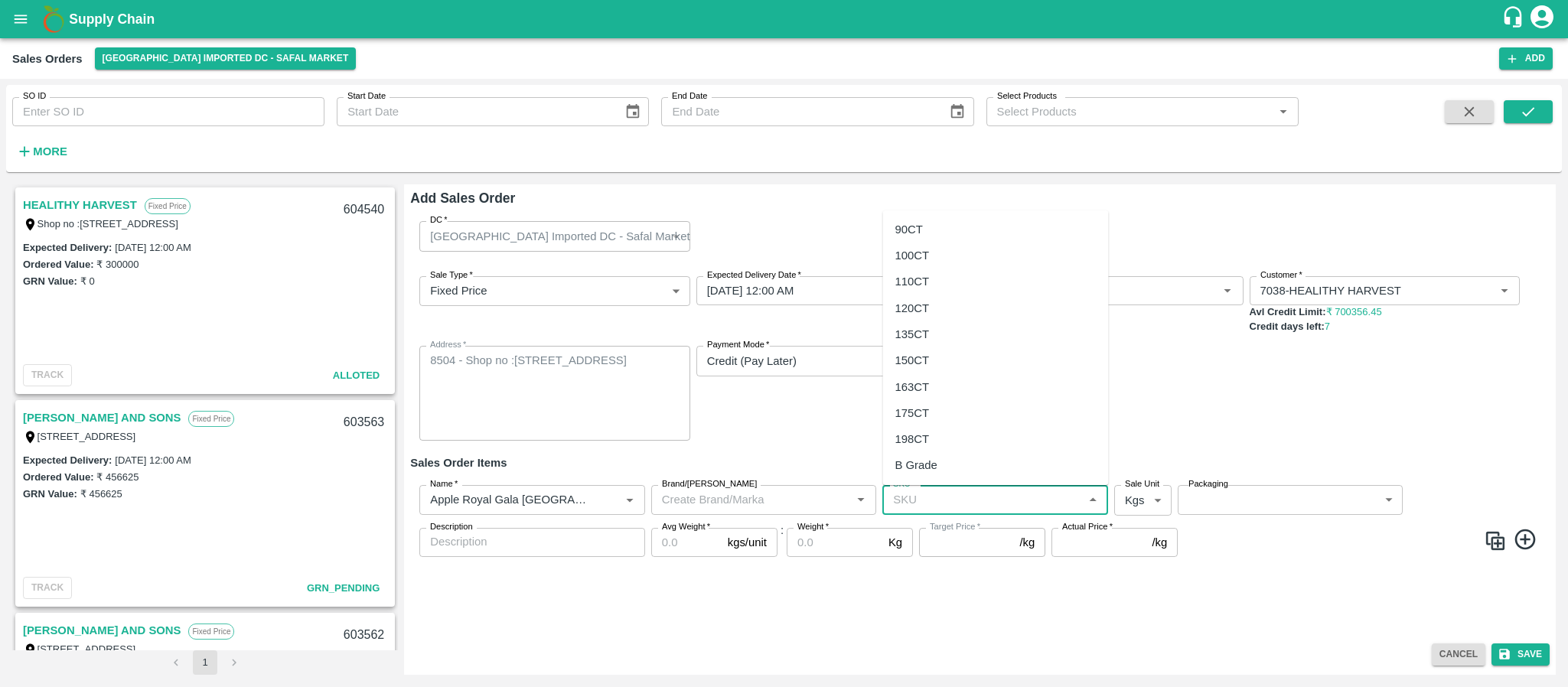
click at [930, 493] on input "SKU   *" at bounding box center [983, 500] width 191 height 20
click at [925, 455] on div "80CT" at bounding box center [995, 466] width 226 height 26
type input "80CT"
type input "NA"
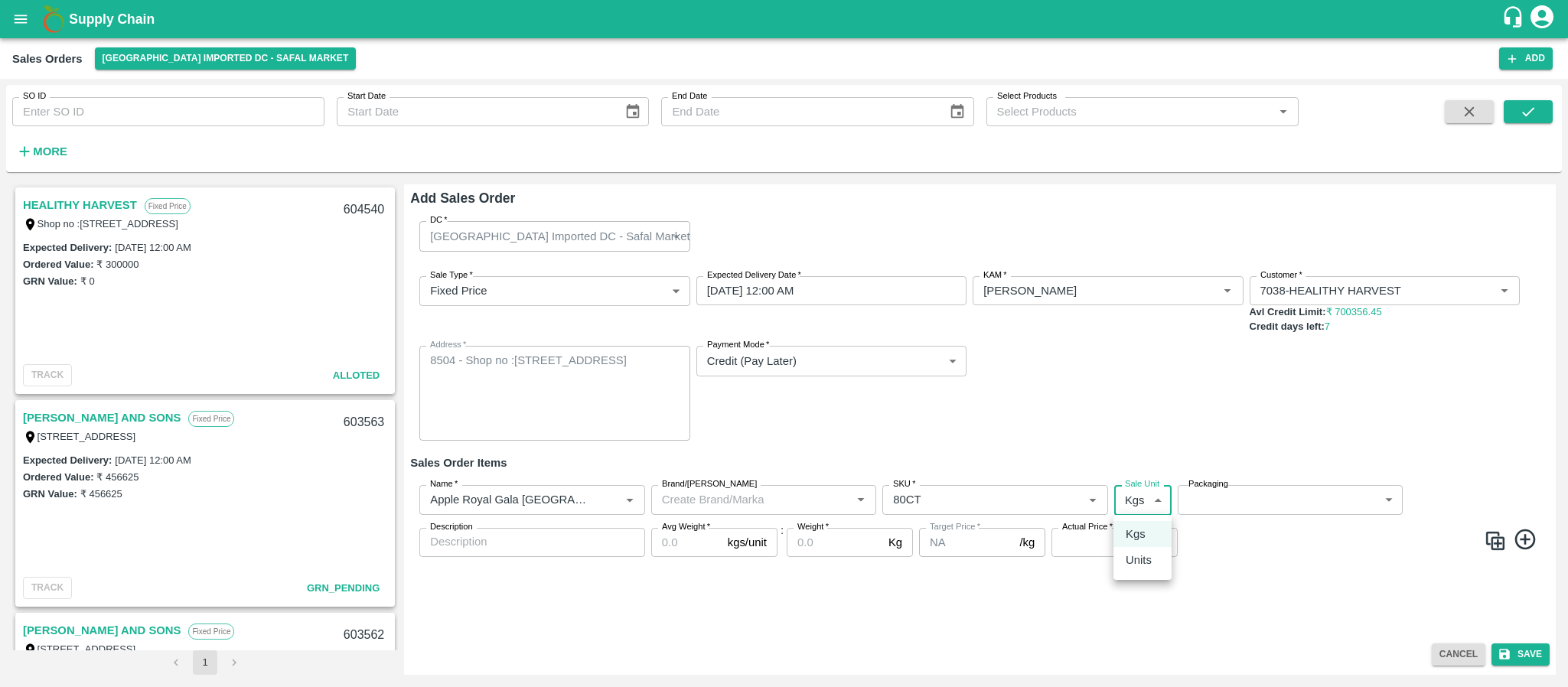
click at [1136, 493] on body "Supply Chain Sales Orders Bangalore Imported DC - Safal Market Add SO ID SO ID …" at bounding box center [784, 343] width 1568 height 687
click at [1131, 558] on p "Units" at bounding box center [1138, 559] width 26 height 17
type input "2"
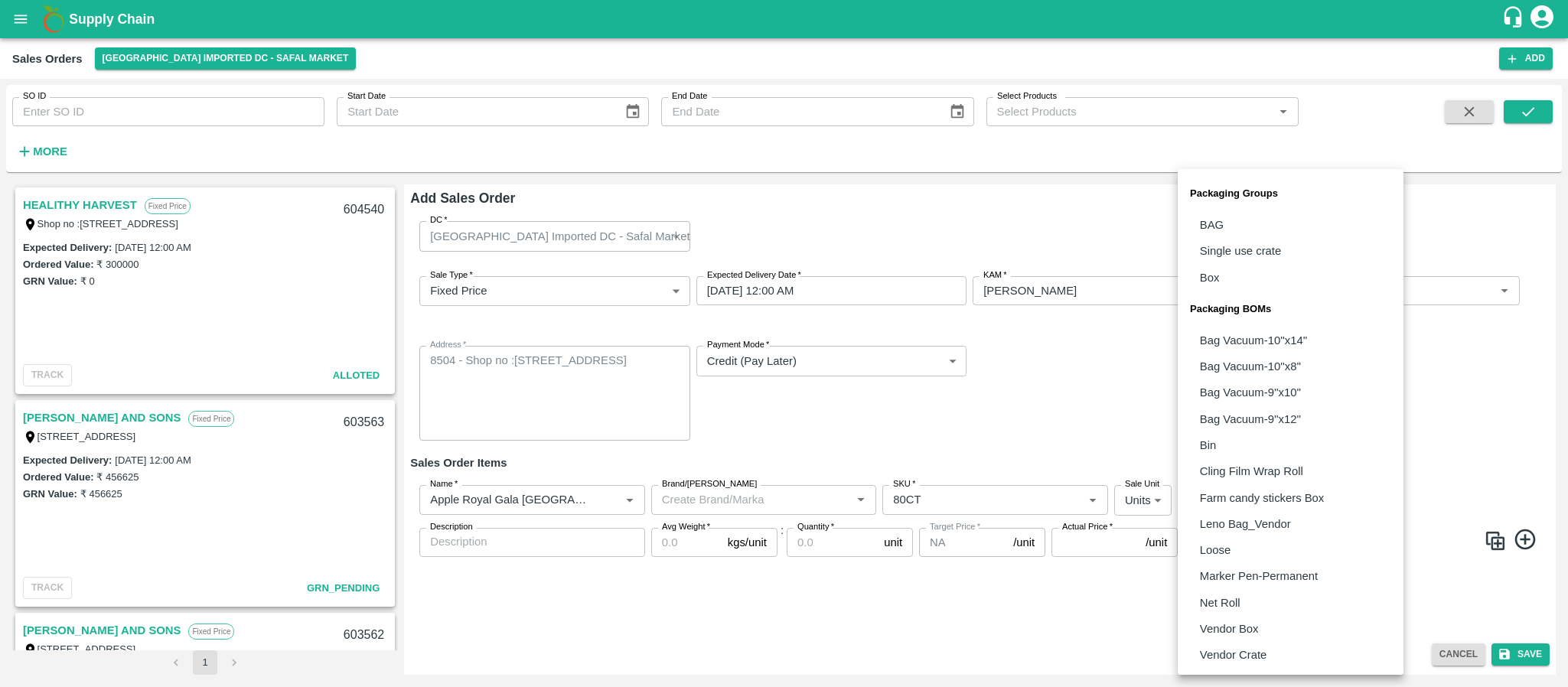
click at [1237, 492] on body "Supply Chain Sales Orders Bangalore Imported DC - Safal Market Add SO ID SO ID …" at bounding box center [784, 343] width 1568 height 687
click at [1219, 622] on p "Vendor Box" at bounding box center [1228, 628] width 59 height 17
type input "BOM/276"
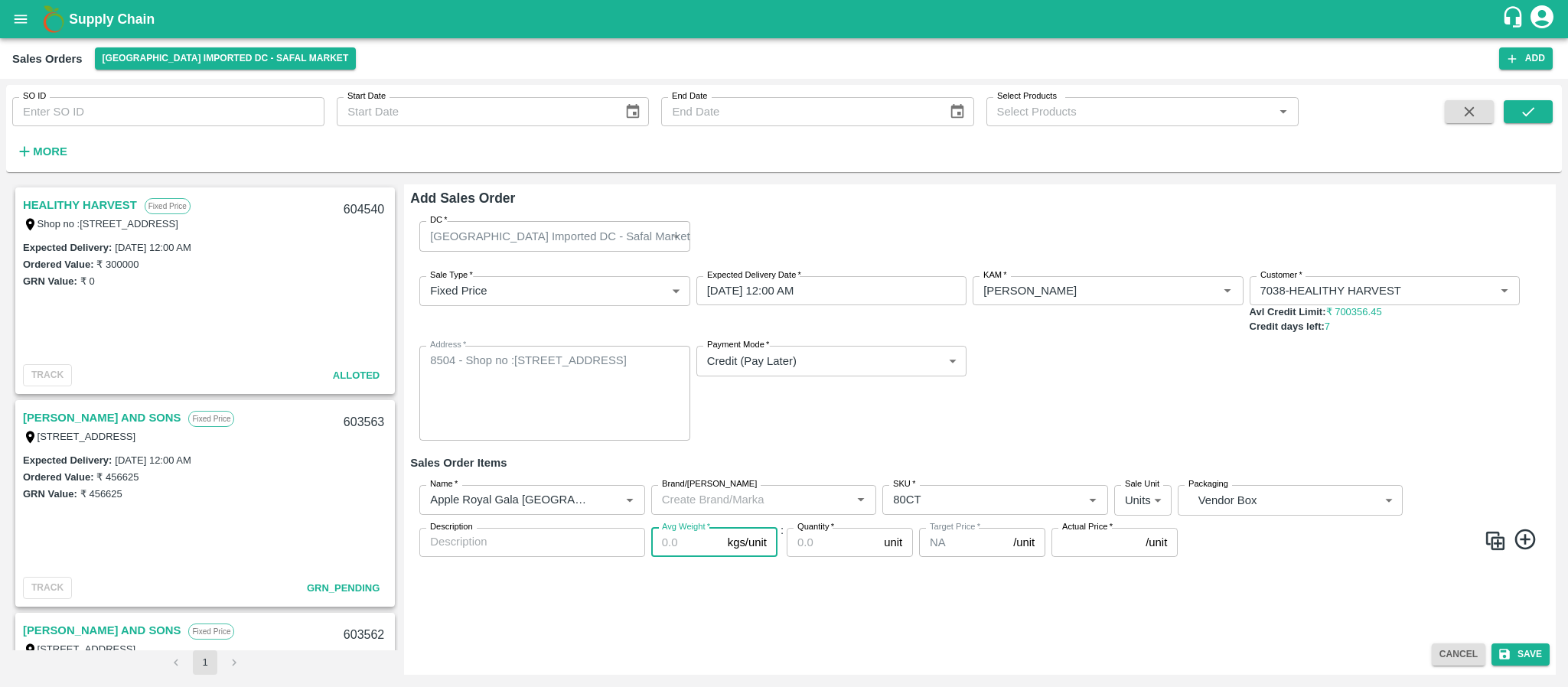
click at [675, 549] on input "Avg Weight   *" at bounding box center [686, 542] width 70 height 29
type input "18"
click at [846, 547] on input "Quantity   *" at bounding box center [831, 542] width 91 height 29
type input "126"
click at [1074, 547] on input "Actual Price   *" at bounding box center [1095, 542] width 88 height 29
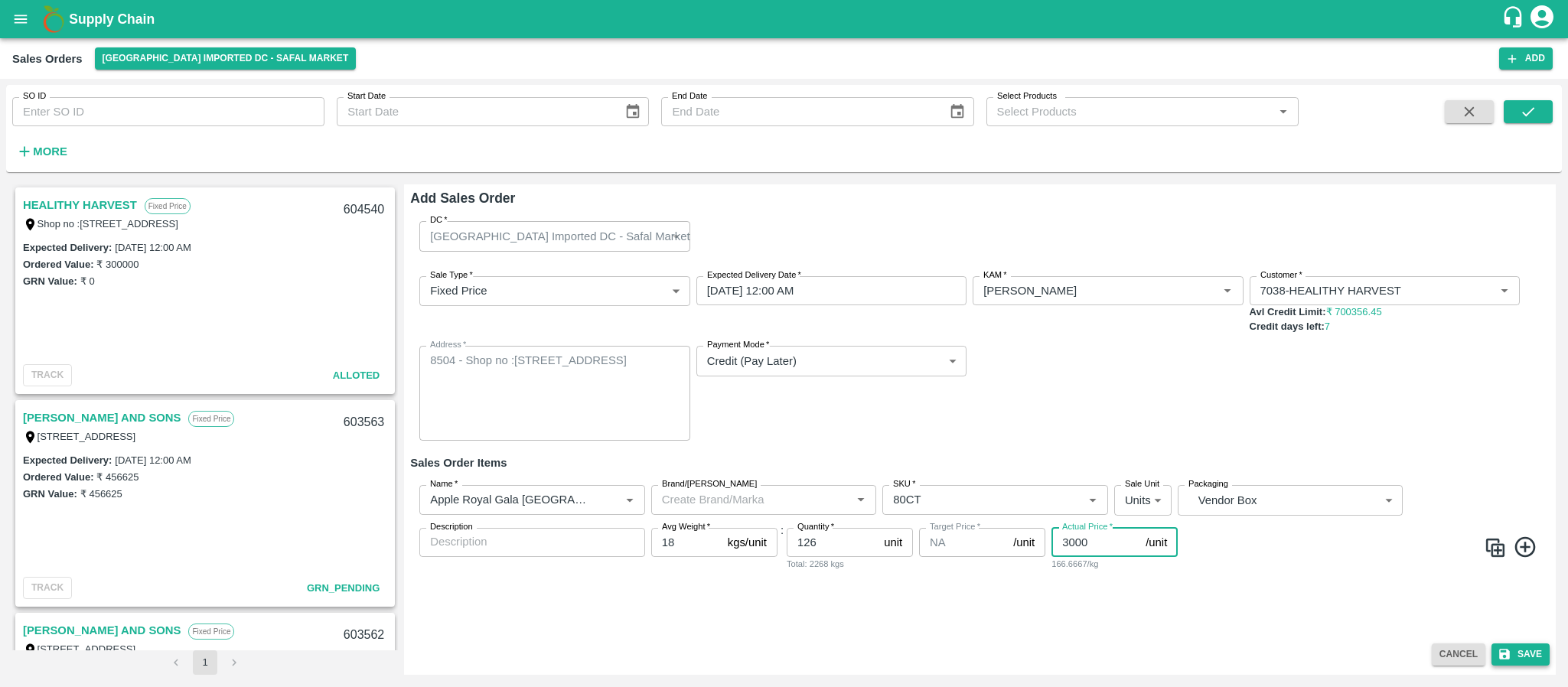
type input "3000"
click at [1511, 654] on button "Save" at bounding box center [1520, 654] width 59 height 23
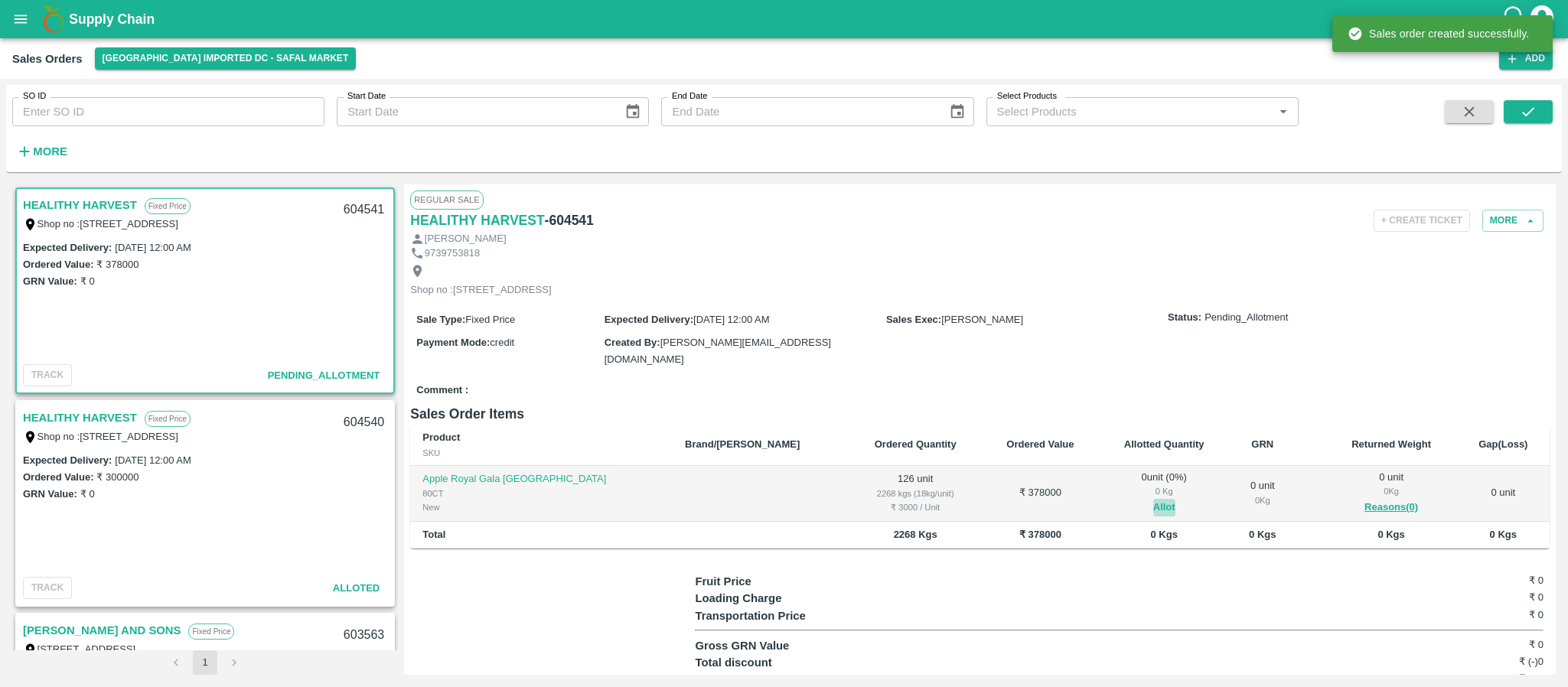
click at [1153, 516] on button "Allot" at bounding box center [1164, 508] width 23 height 18
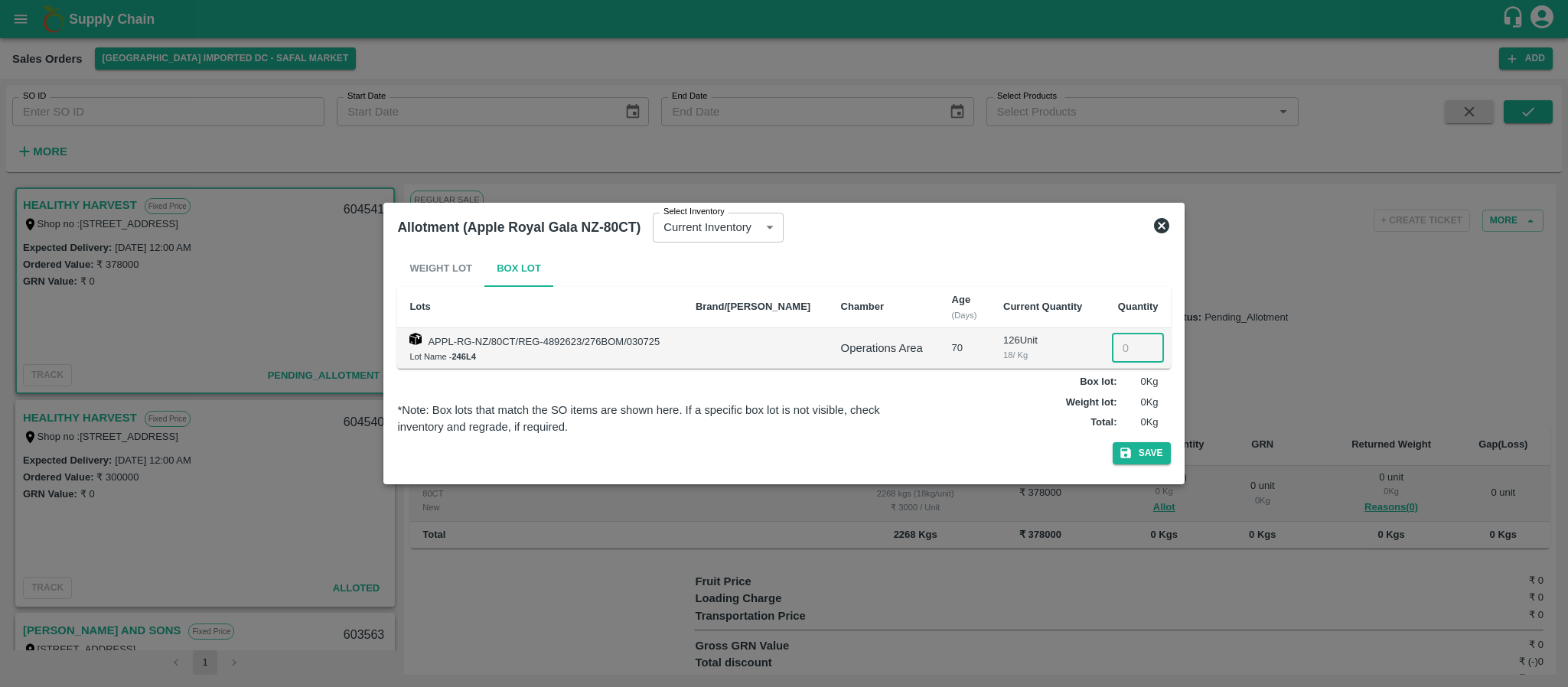
click at [1116, 344] on input "number" at bounding box center [1137, 348] width 52 height 29
type input "126"
click at [1127, 455] on icon "button" at bounding box center [1125, 452] width 14 height 14
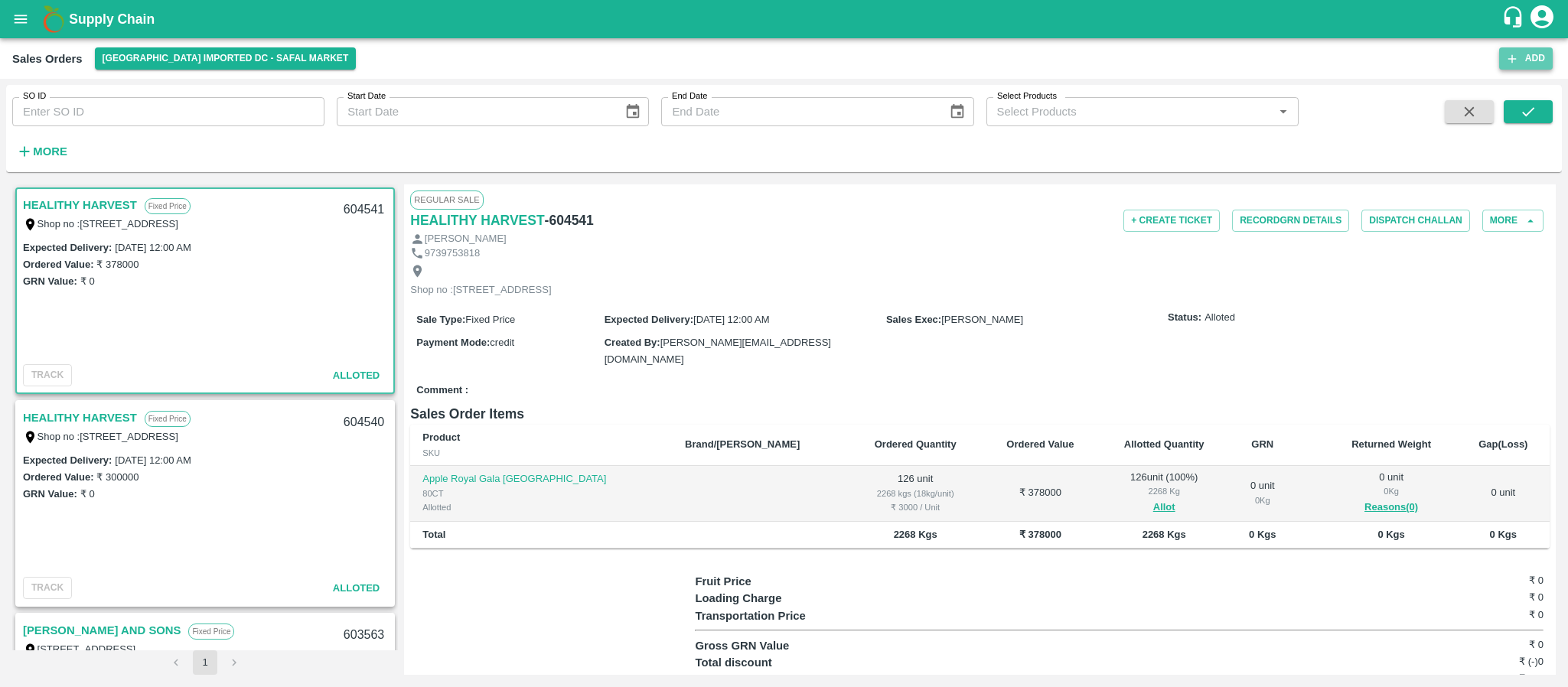
click at [1527, 56] on button "Add" at bounding box center [1525, 59] width 53 height 23
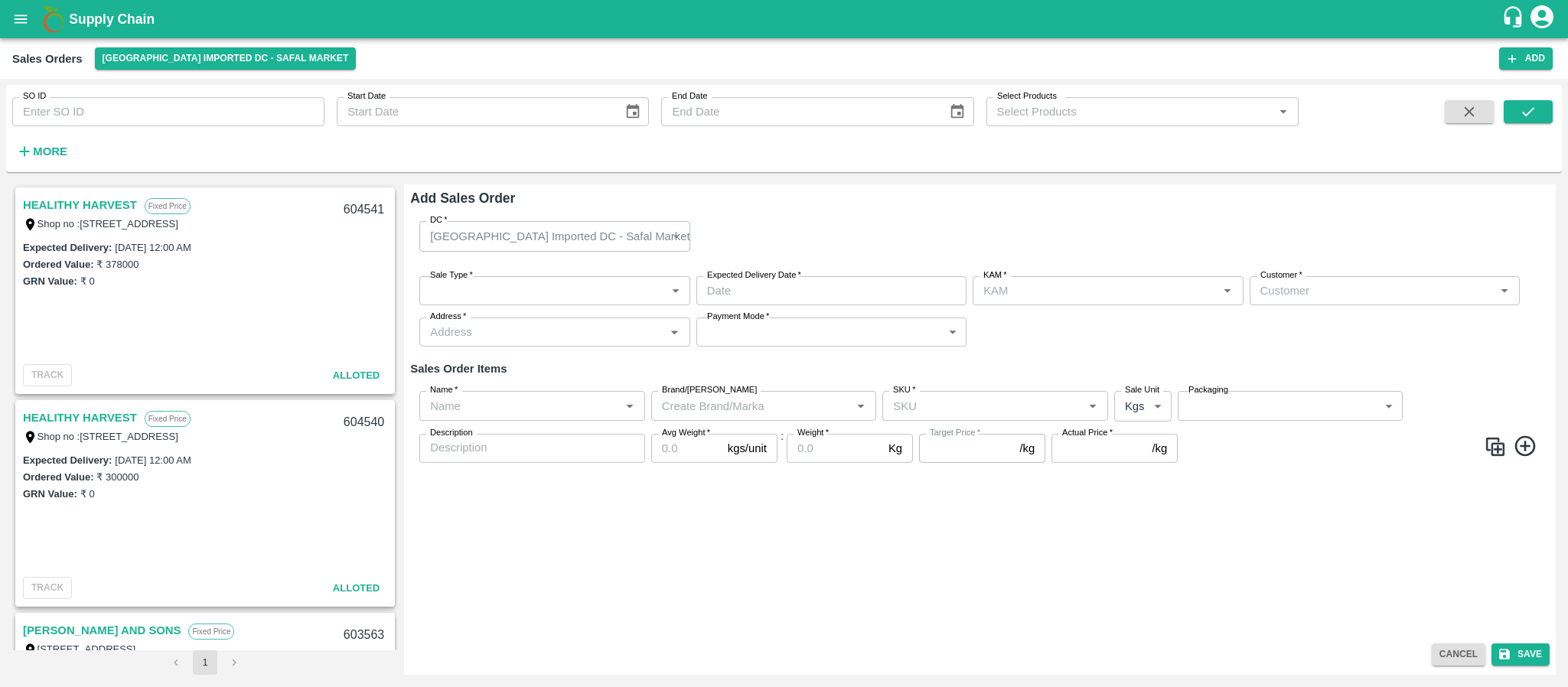
type input "[PERSON_NAME]"
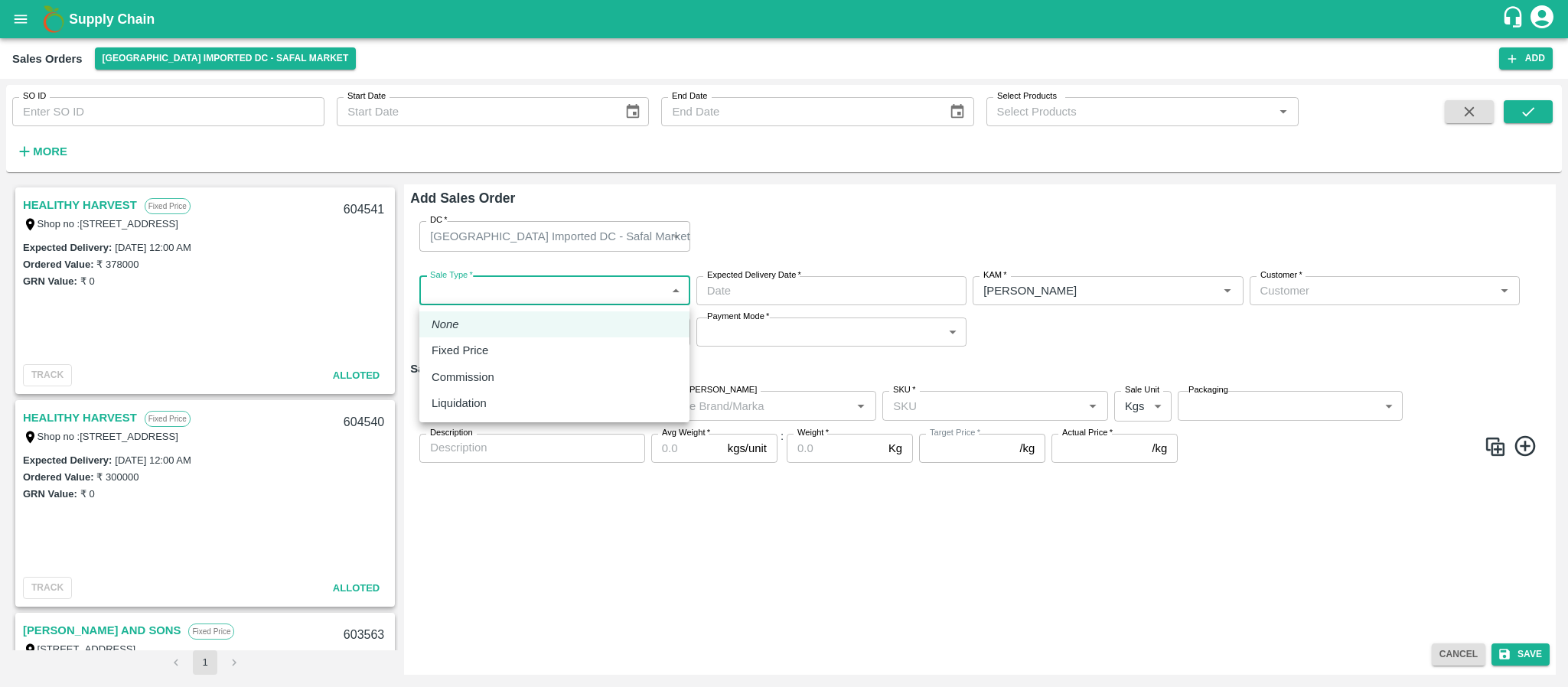
click at [618, 292] on body "Supply Chain Sales Orders Bangalore Imported DC - Safal Market Add SO ID SO ID …" at bounding box center [784, 343] width 1568 height 687
click at [556, 345] on div "Fixed Price" at bounding box center [554, 350] width 246 height 17
type input "1"
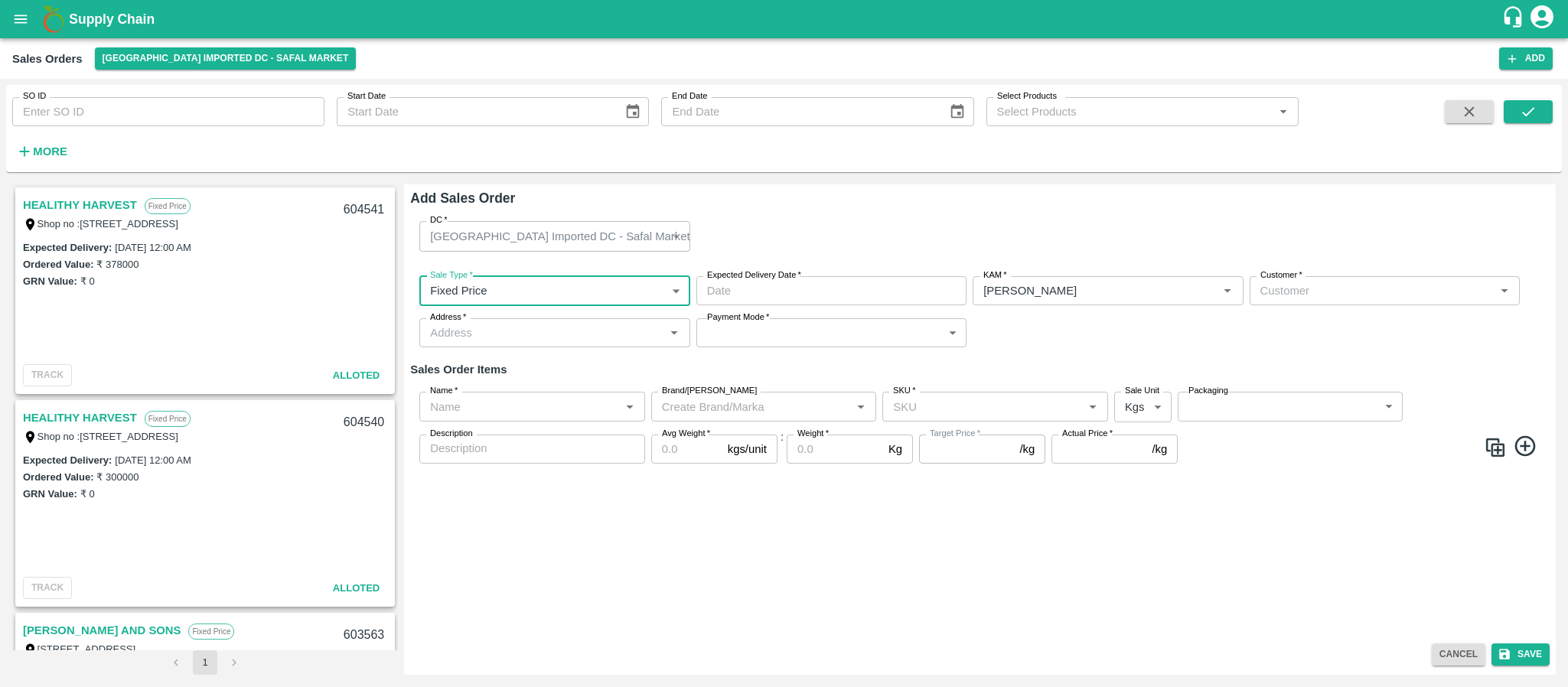
type input "DD/MM/YYYY hh:mm aa"
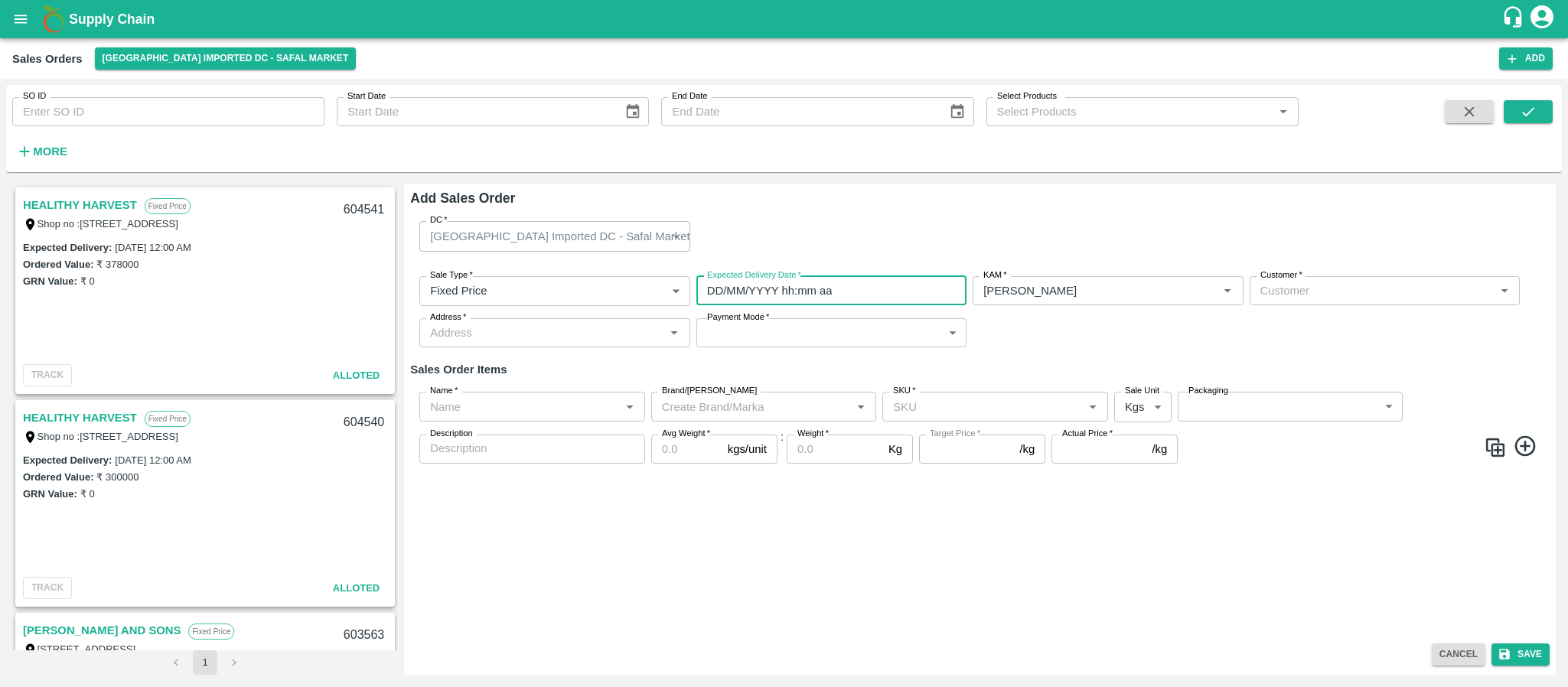
click at [744, 294] on input "DD/MM/YYYY hh:mm aa" at bounding box center [826, 291] width 259 height 29
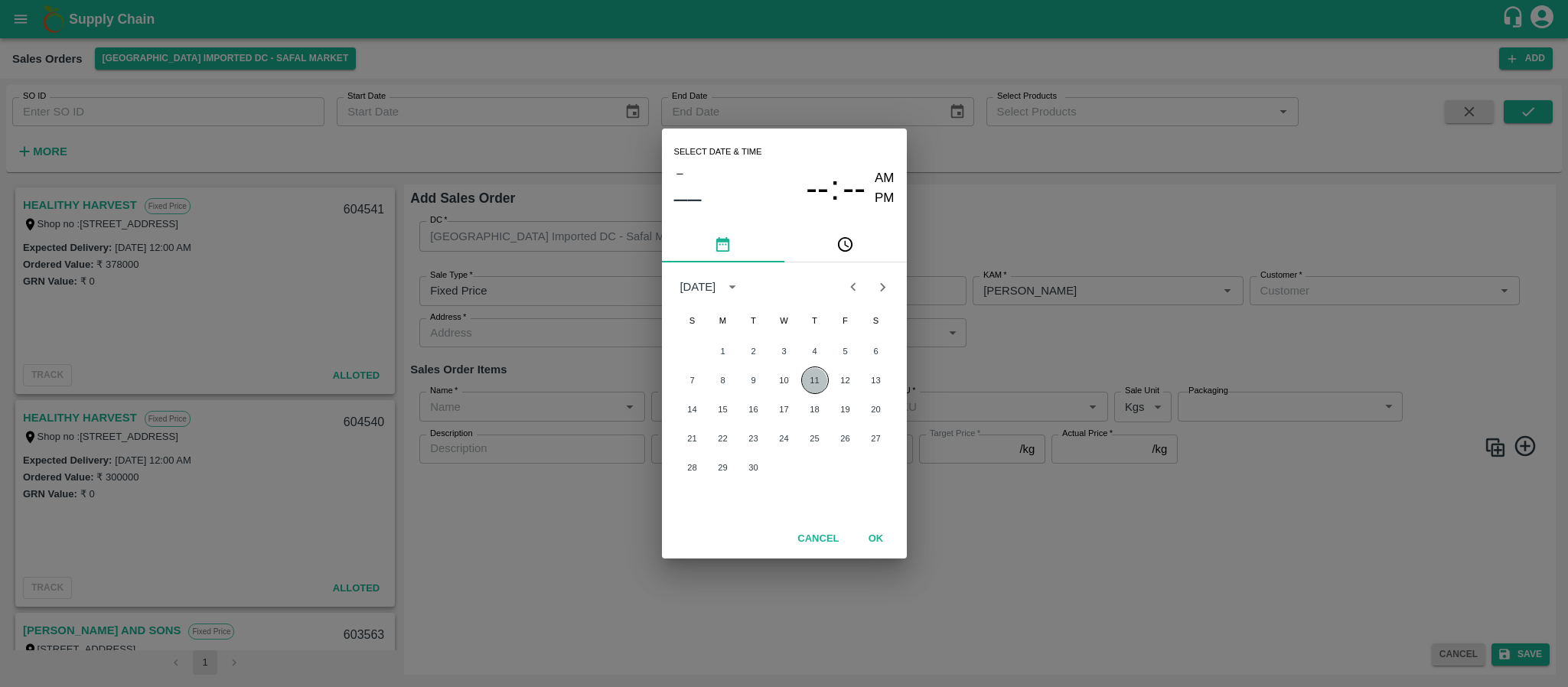
click at [821, 381] on button "11" at bounding box center [814, 380] width 28 height 28
type input "11/09/2025 12:00 AM"
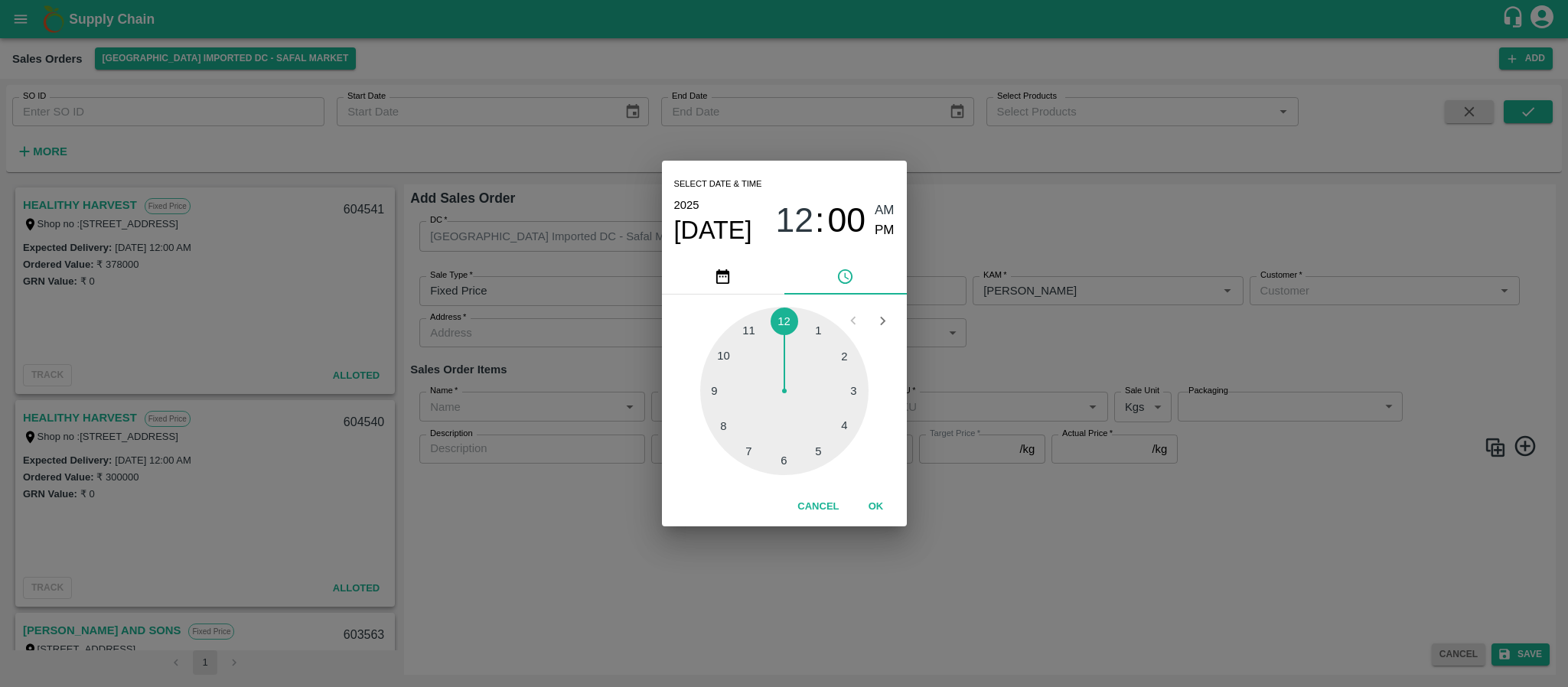
click at [1030, 342] on div "Select date & time 2025 Sep 11 12 : 00 AM PM 1 2 3 4 5 6 7 8 9 10 11 12 Cancel …" at bounding box center [784, 343] width 1568 height 687
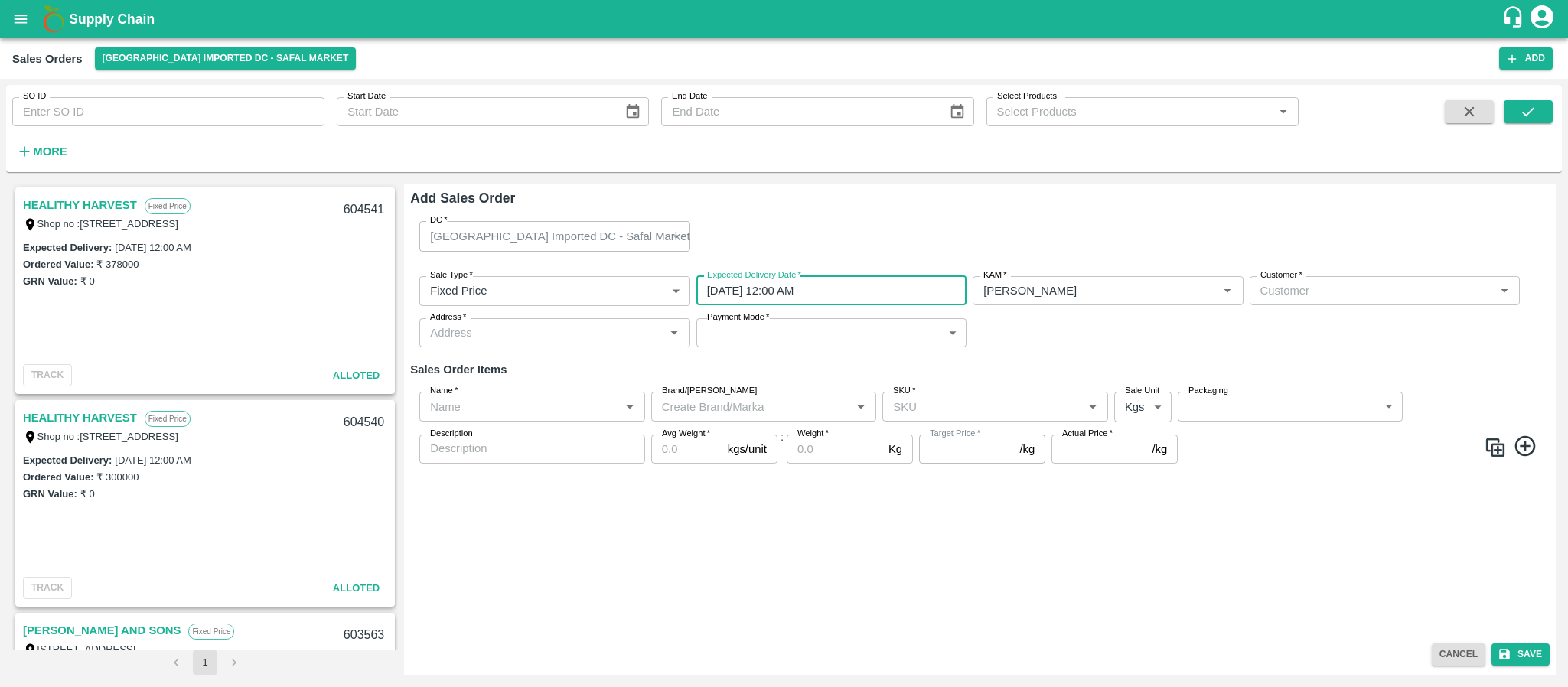
click at [1282, 301] on div "Customer   *" at bounding box center [1384, 291] width 270 height 29
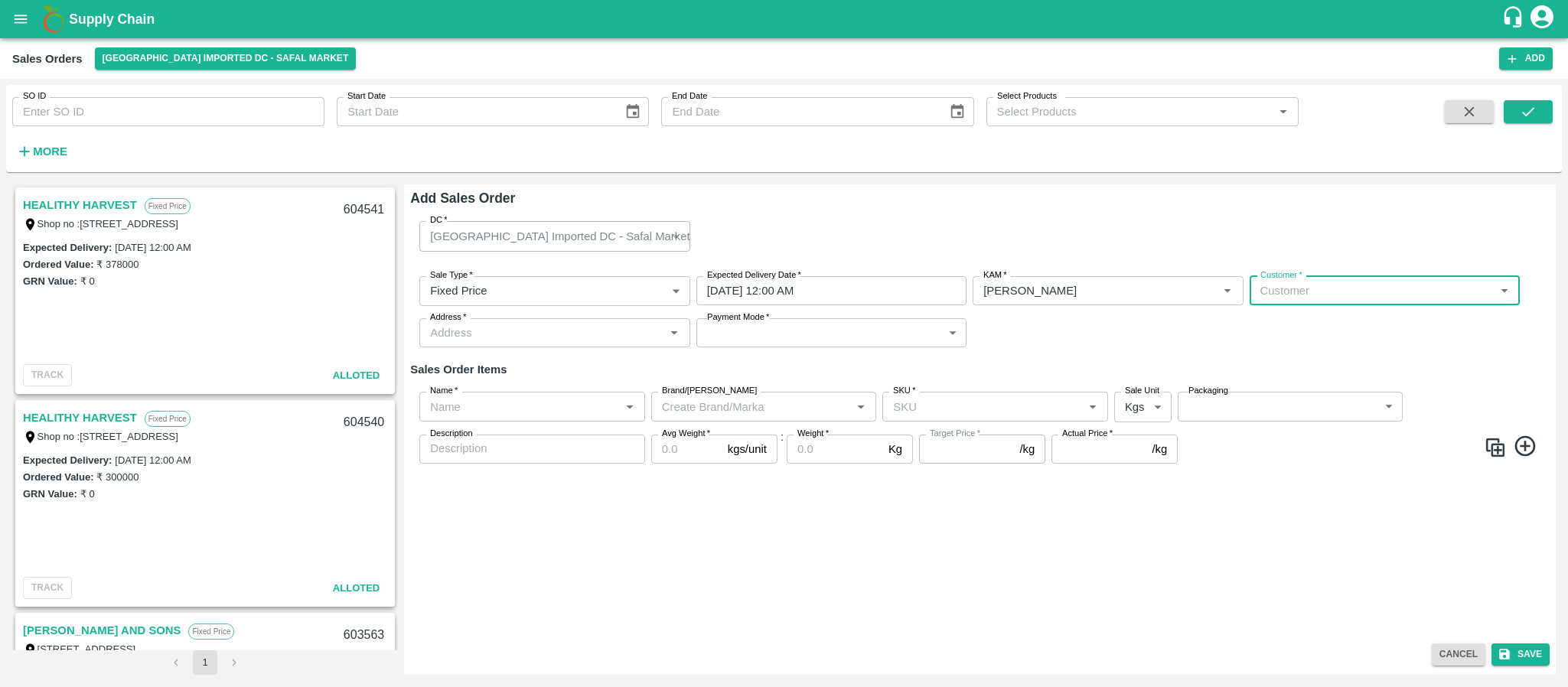
click at [1283, 294] on input "Customer   *" at bounding box center [1372, 291] width 236 height 20
click at [1289, 314] on div "HEALITHY HARVEST Wholesale" at bounding box center [1383, 331] width 270 height 41
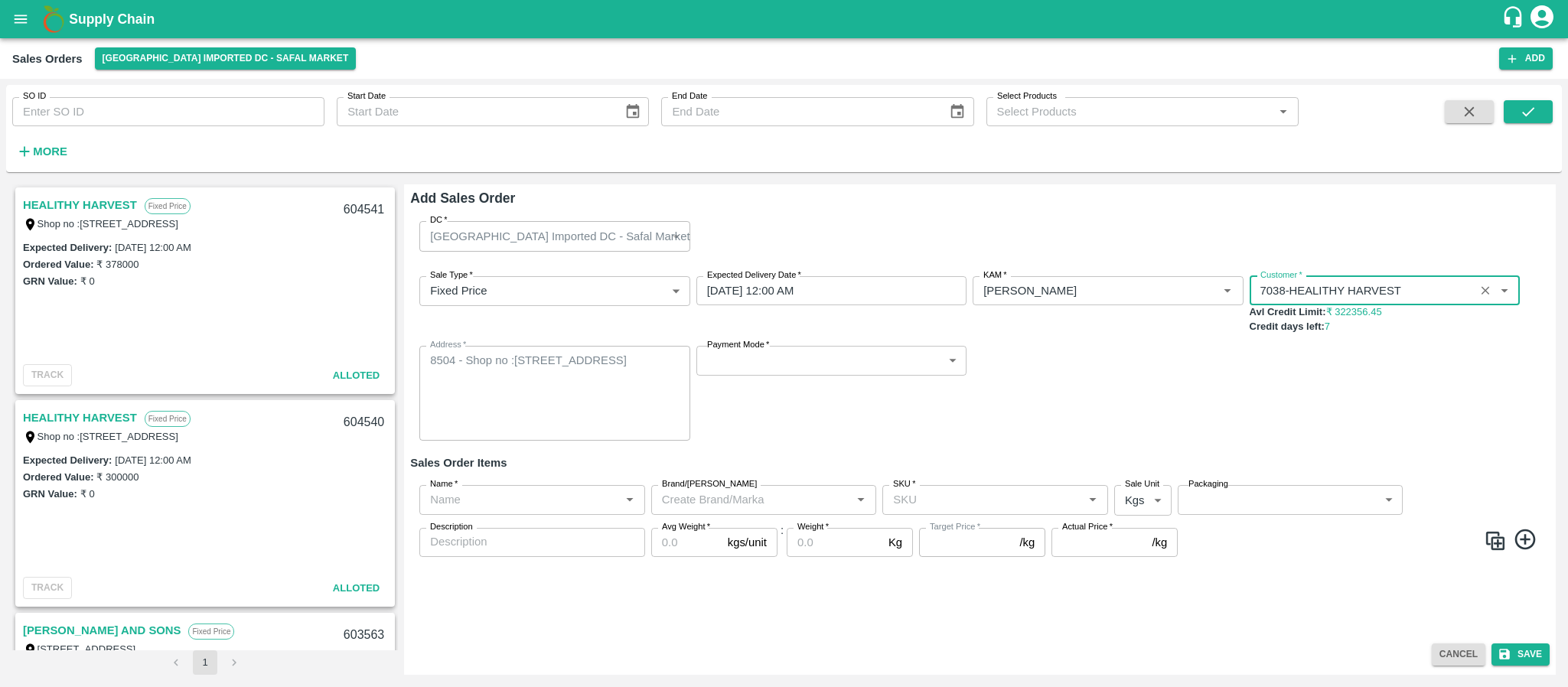
type input "7038-HEALITHY HARVEST"
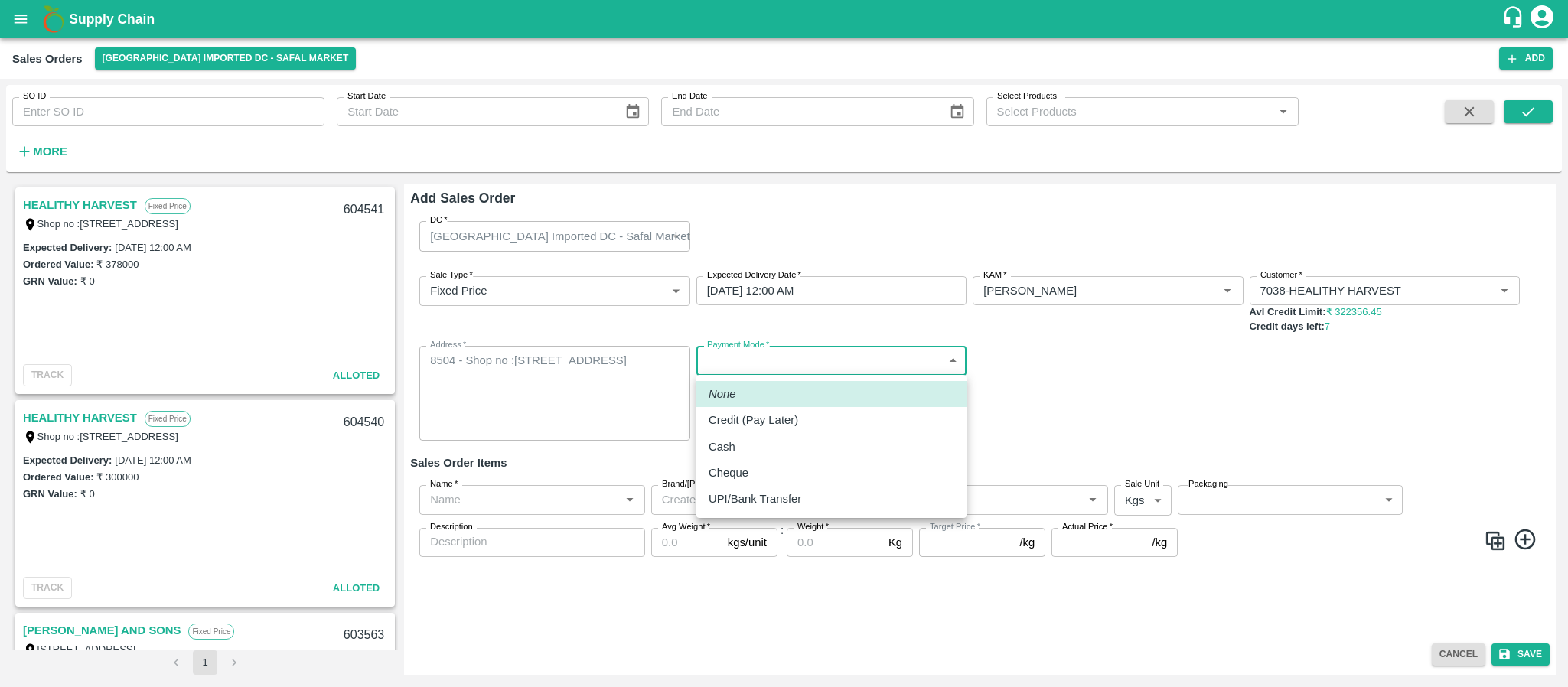
click at [811, 370] on body "Supply Chain Sales Orders Bangalore Imported DC - Safal Market Add SO ID SO ID …" at bounding box center [784, 343] width 1568 height 687
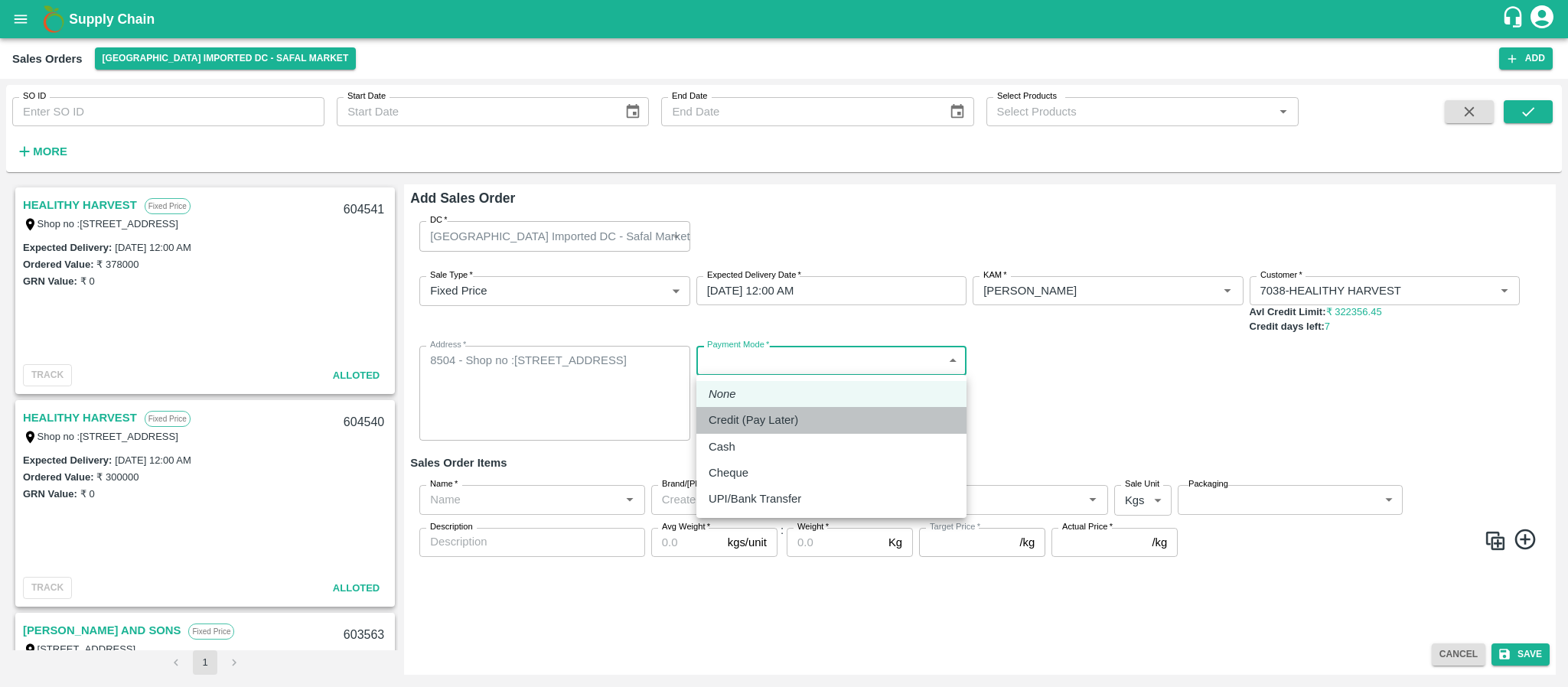
click at [785, 416] on p "Credit (Pay Later)" at bounding box center [753, 420] width 89 height 17
type input "credit"
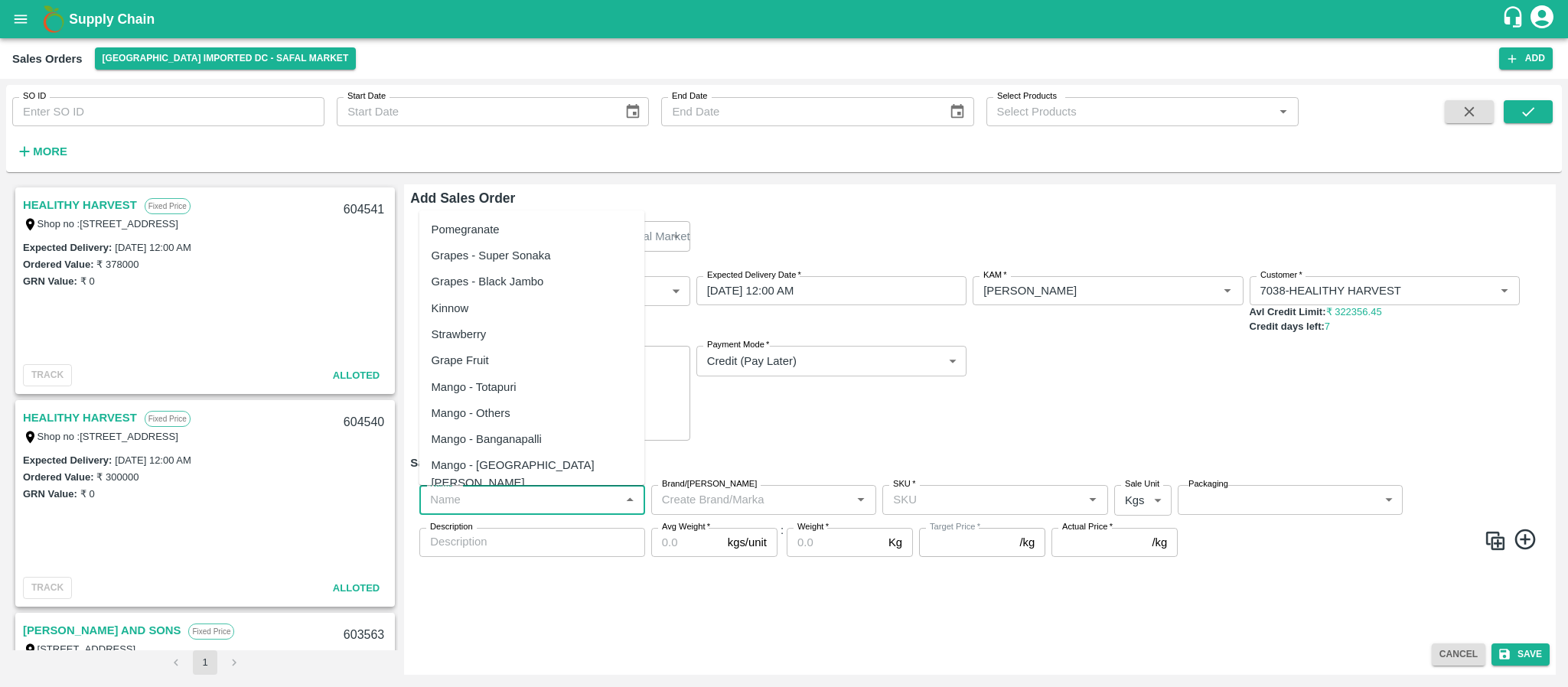
click at [514, 507] on input "Name   *" at bounding box center [520, 500] width 191 height 20
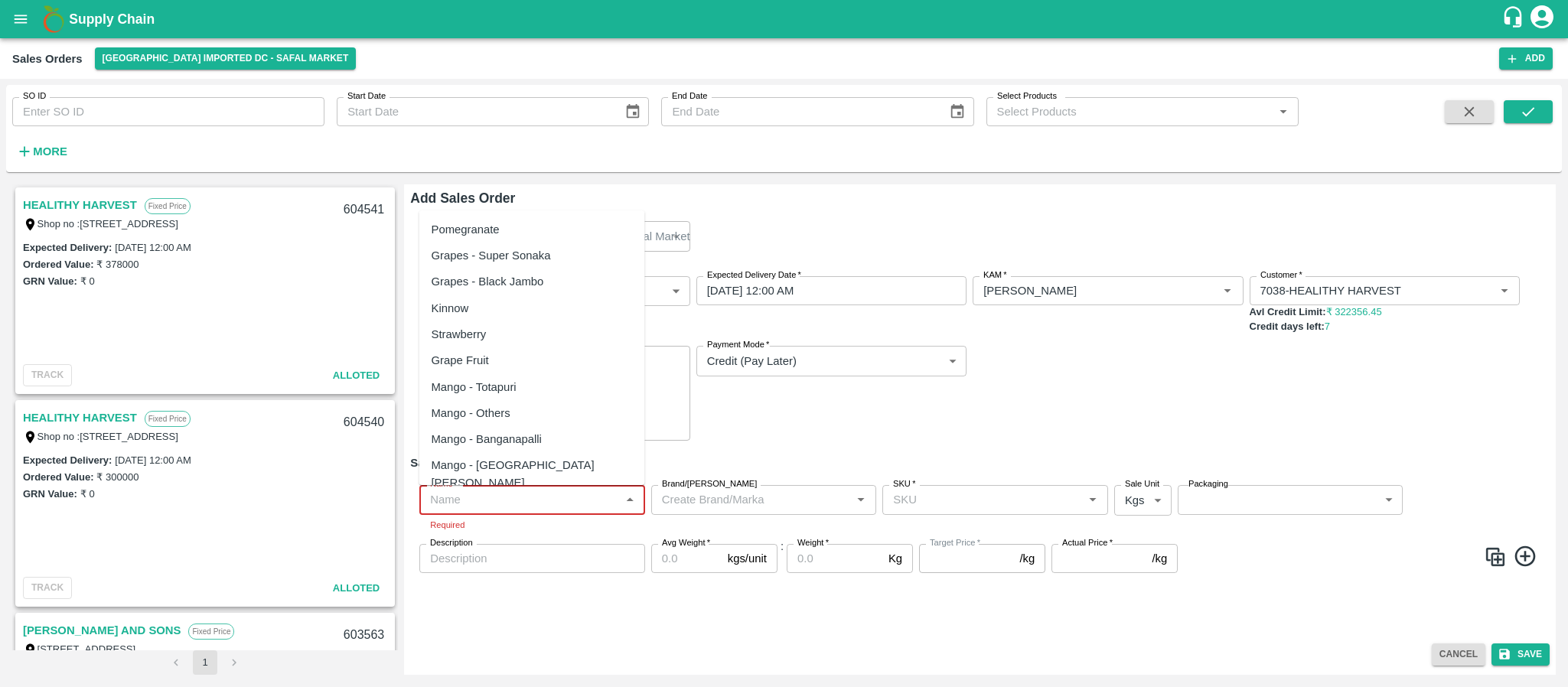
click at [503, 501] on input "Name   *" at bounding box center [520, 500] width 191 height 20
paste input "Apple Royal Gala SA"
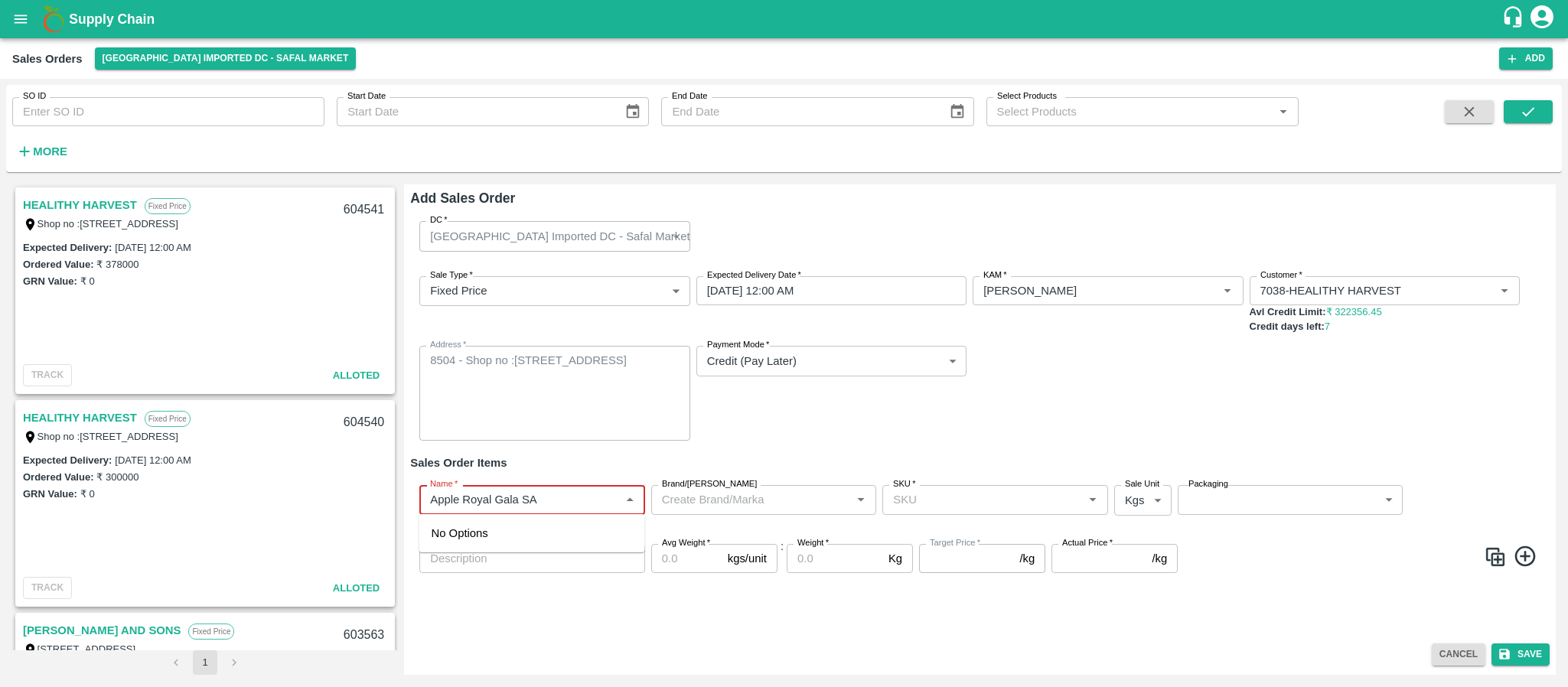
click at [563, 487] on div "Name   *" at bounding box center [532, 500] width 226 height 29
type input "Apple Royal Gala SA"
click at [909, 493] on input "SKU   *" at bounding box center [983, 500] width 191 height 20
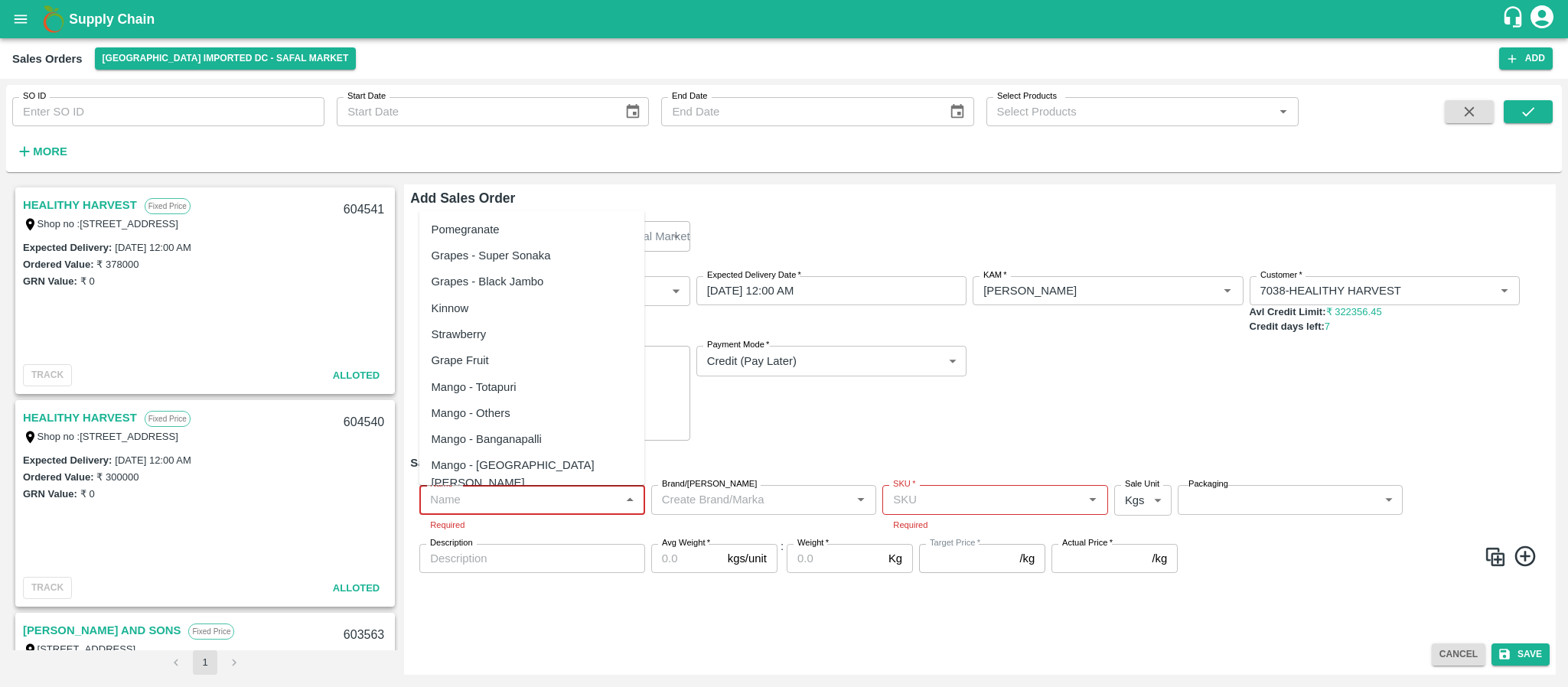
click at [490, 493] on input "Name   *" at bounding box center [520, 500] width 191 height 20
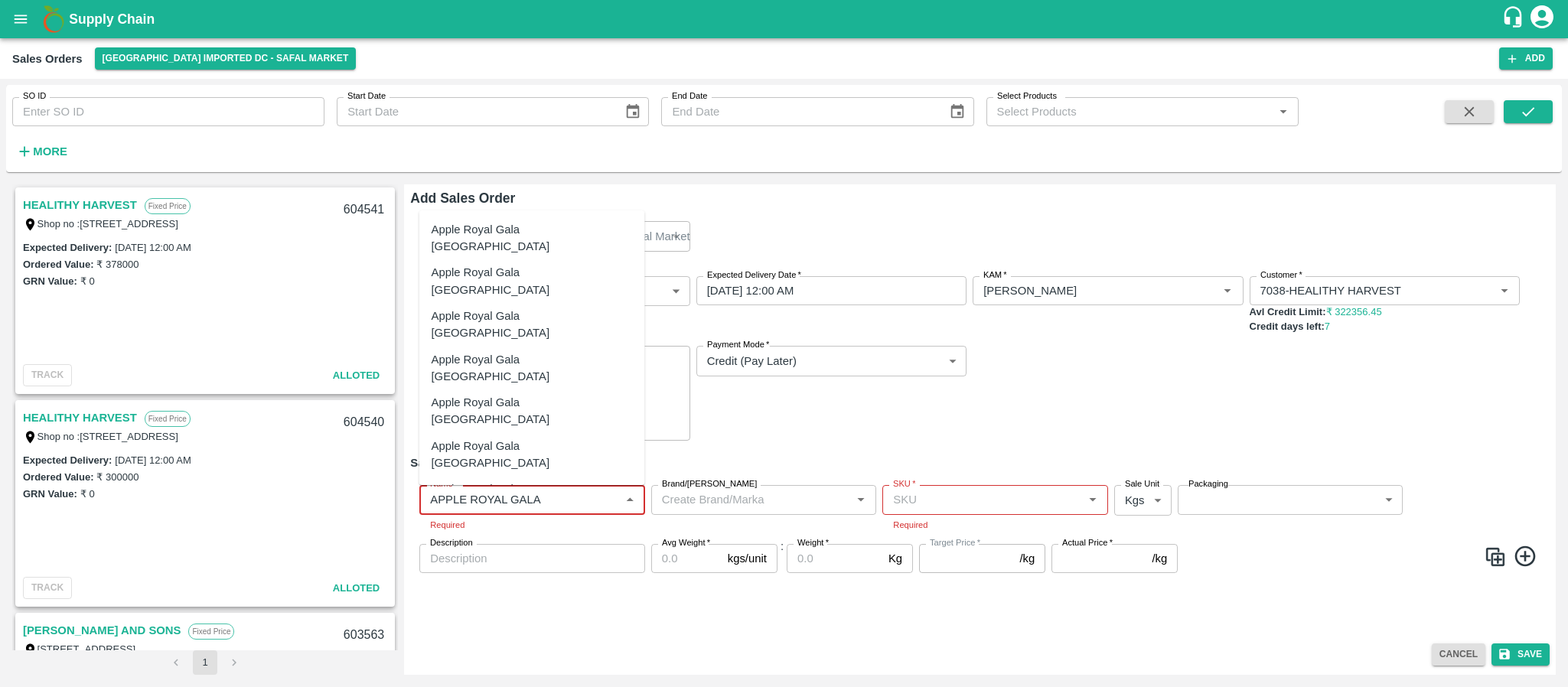
type input "APPLE ROYAL GALA"
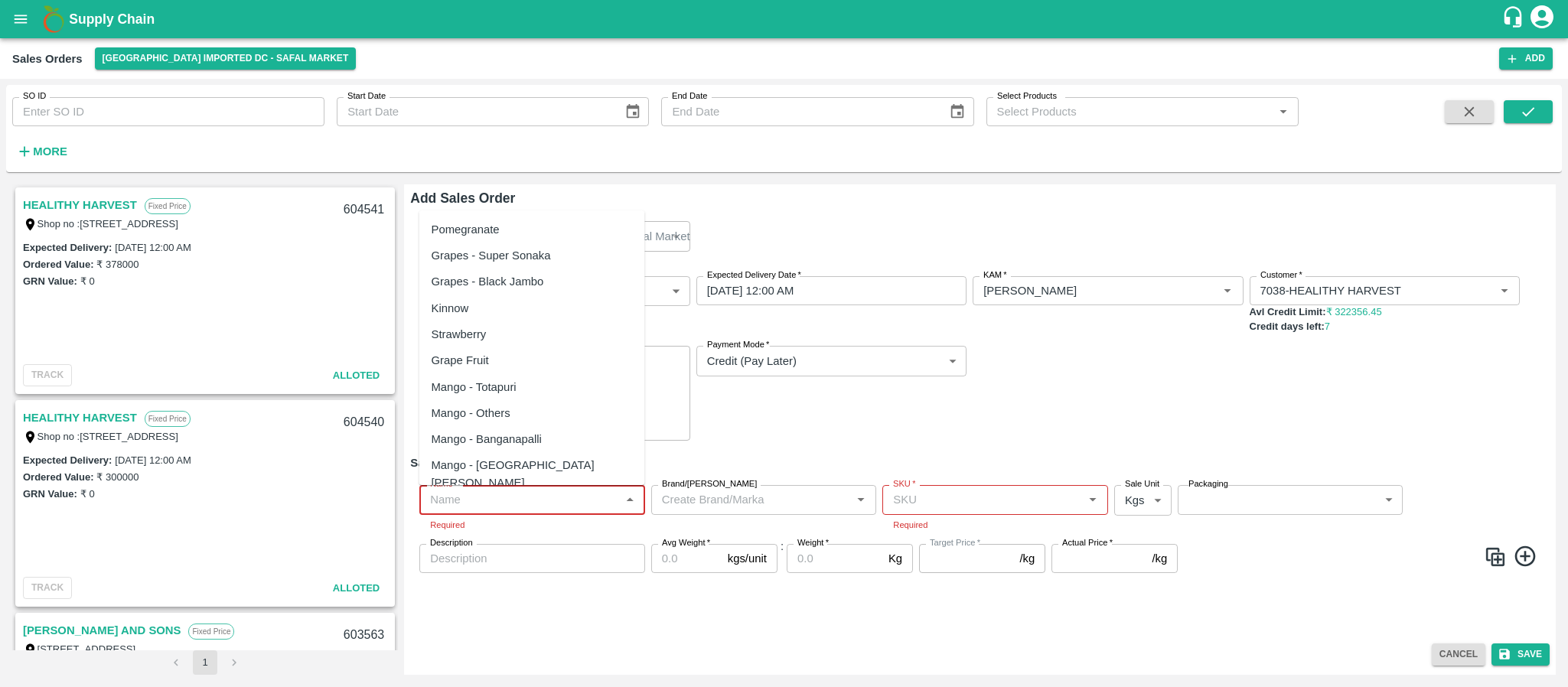
click at [553, 492] on input "Name   *" at bounding box center [520, 500] width 191 height 20
paste input "Apple Royal Gala SA"
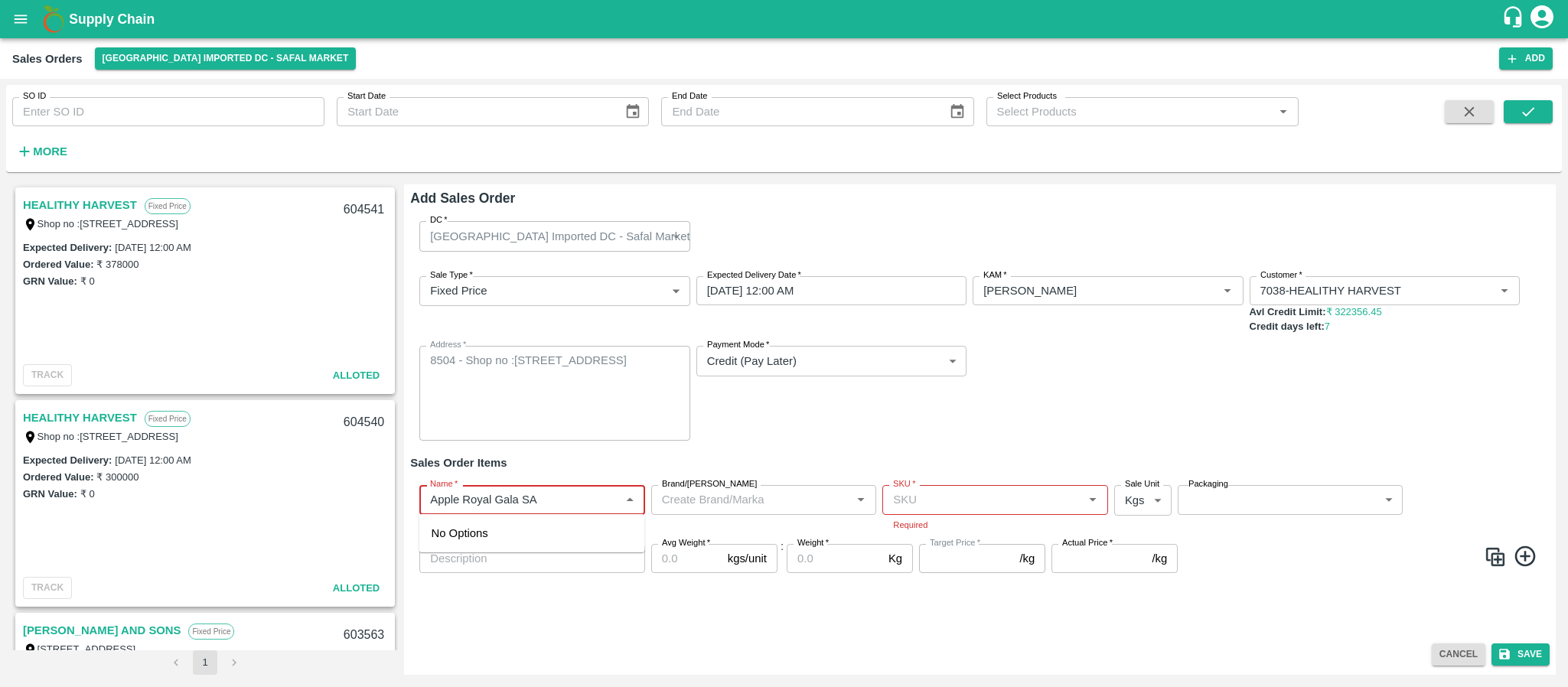
click at [542, 503] on input "Name   *" at bounding box center [520, 500] width 191 height 20
click at [609, 490] on input "Name   *" at bounding box center [520, 500] width 191 height 20
type input "Apple Royal Gala SA"
click at [574, 473] on div "Name   * Name   * Required Brand/Marka Brand/Marka SKU   * SKU   * Required Sal…" at bounding box center [979, 529] width 1139 height 113
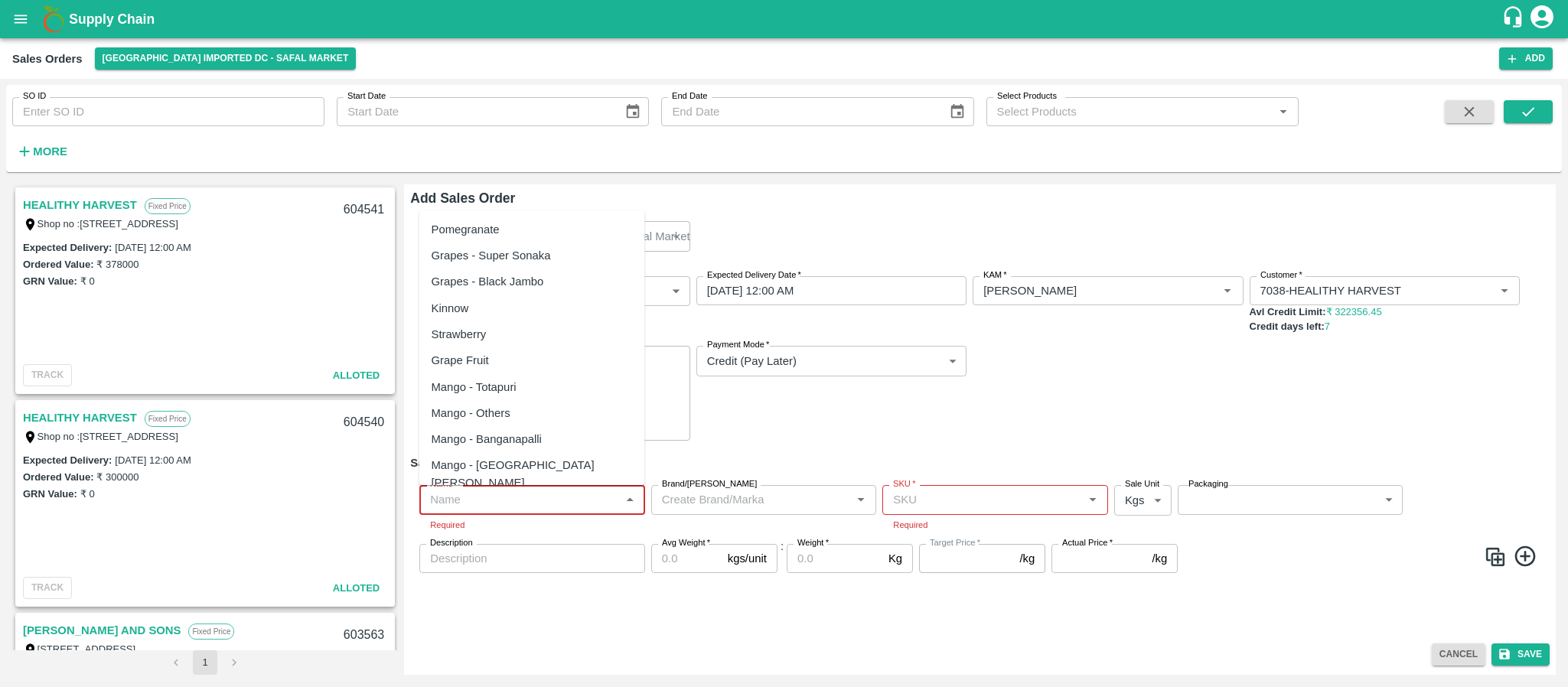
click at [536, 503] on input "Name   *" at bounding box center [520, 500] width 191 height 20
type input "S"
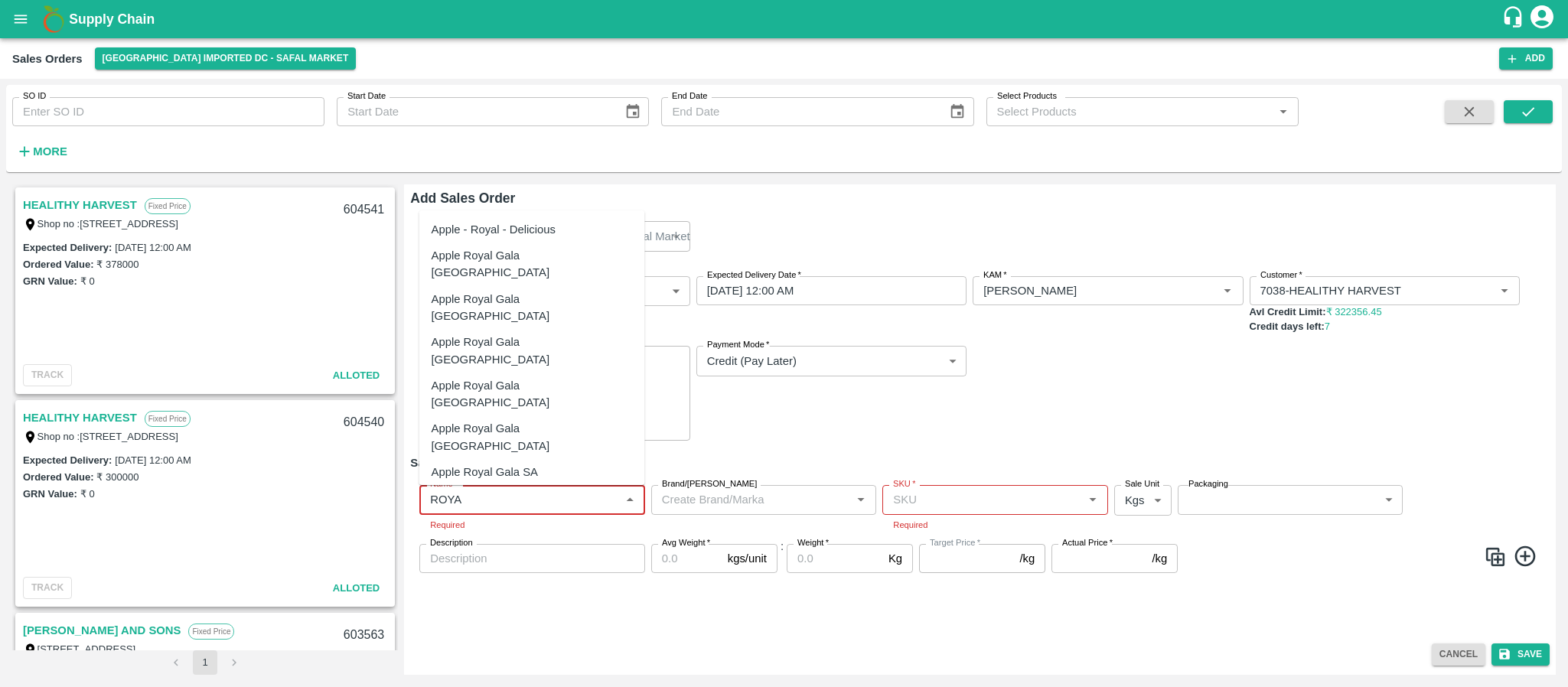
click at [520, 464] on div "Apple Royal Gala SA" at bounding box center [485, 472] width 106 height 17
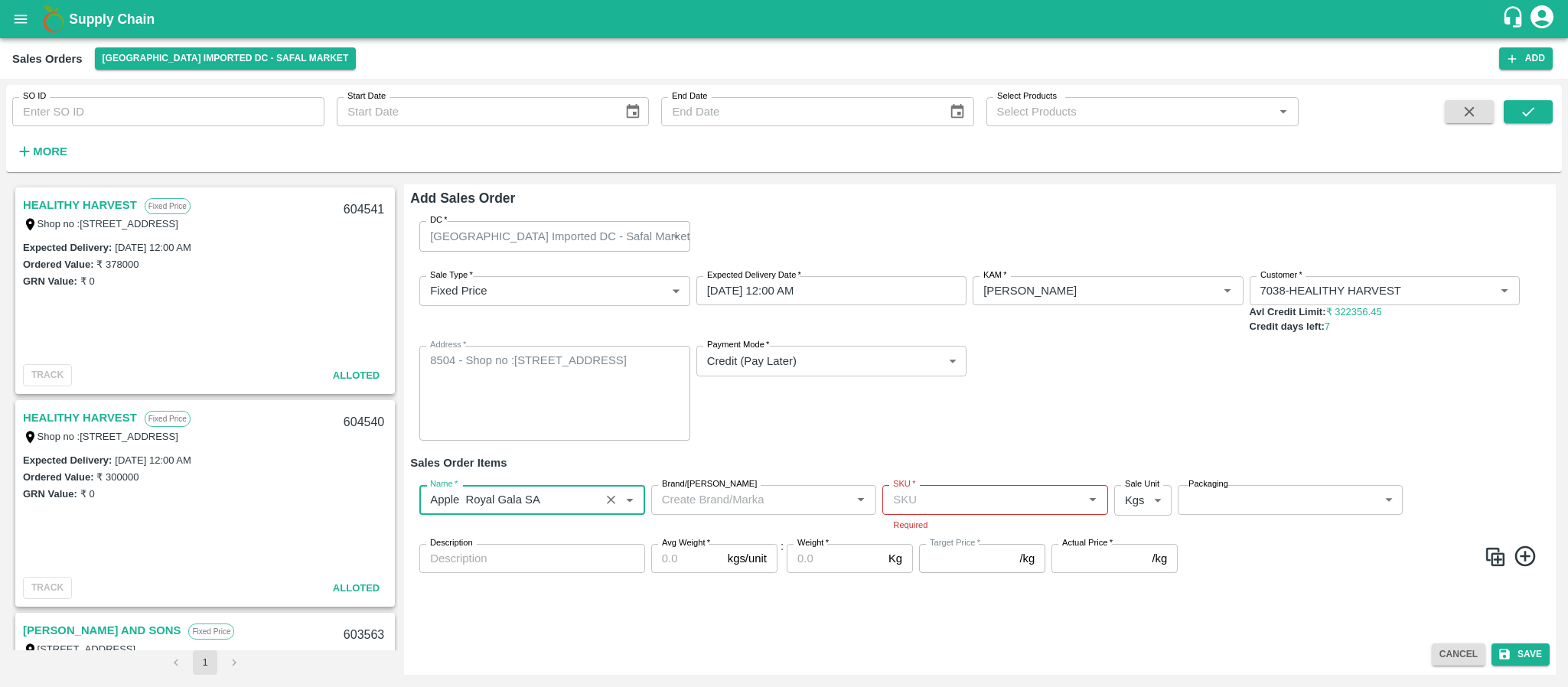
type input "Apple Royal Gala SA"
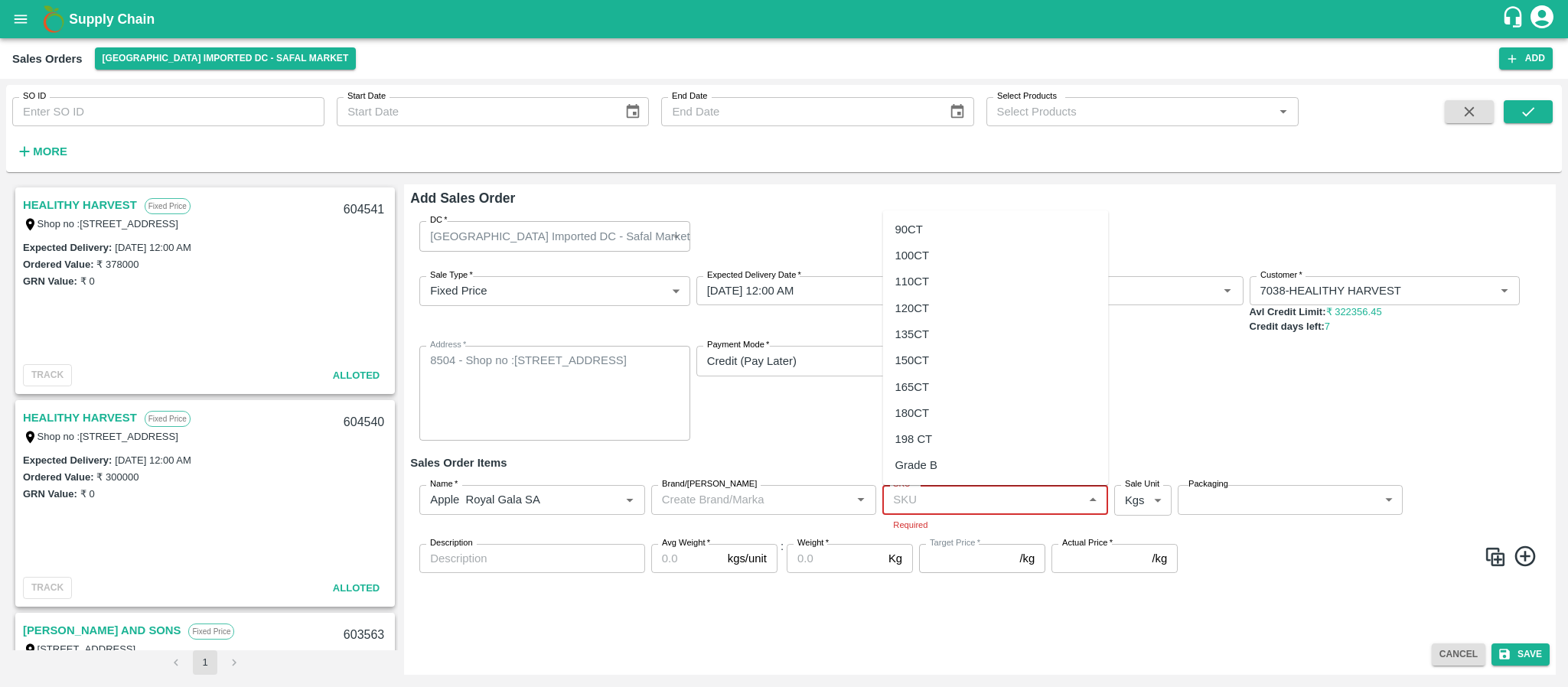
click at [950, 494] on input "SKU   *" at bounding box center [983, 500] width 191 height 20
click at [919, 495] on input "SKU   *" at bounding box center [983, 500] width 191 height 20
click at [981, 498] on input "SKU   *" at bounding box center [983, 500] width 191 height 20
click at [925, 358] on div "150CT" at bounding box center [912, 360] width 34 height 17
type input "150CT"
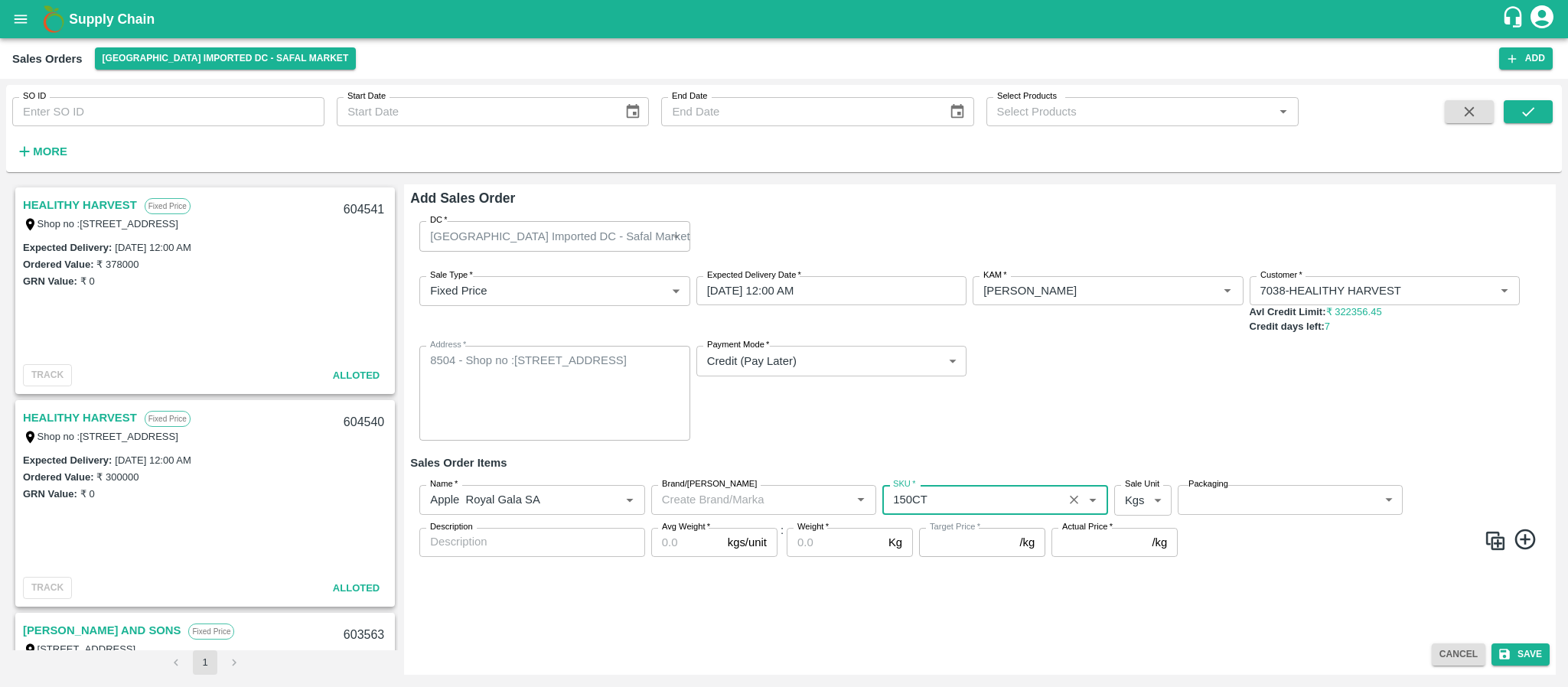
type input "NA"
click at [1143, 501] on body "Supply Chain Sales Orders Bangalore Imported DC - Safal Market Add SO ID SO ID …" at bounding box center [784, 343] width 1568 height 687
click at [1139, 560] on p "Units" at bounding box center [1138, 559] width 26 height 17
type input "2"
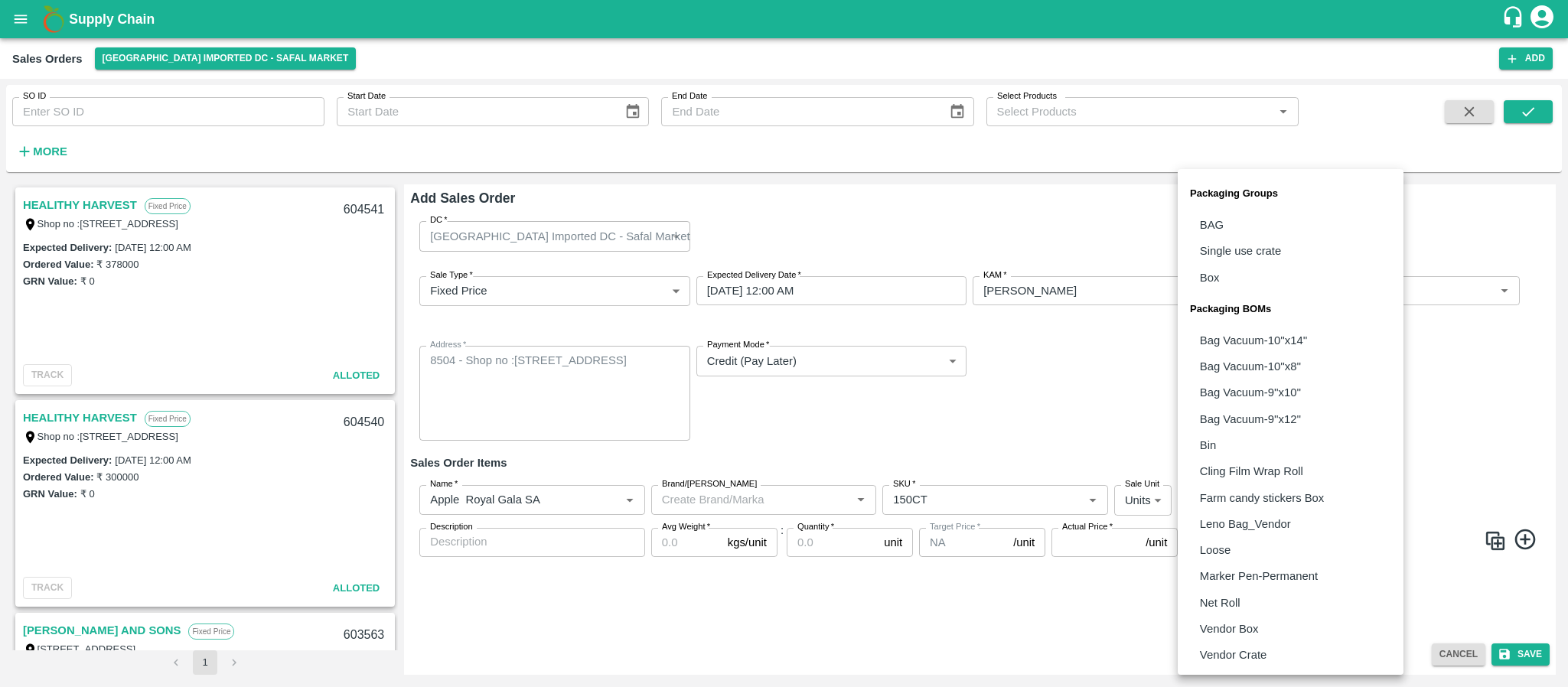
click at [1247, 495] on body "Supply Chain Sales Orders Bangalore Imported DC - Safal Market Add SO ID SO ID …" at bounding box center [784, 343] width 1568 height 687
click at [1239, 620] on p "Vendor Box" at bounding box center [1228, 628] width 59 height 17
type input "BOM/276"
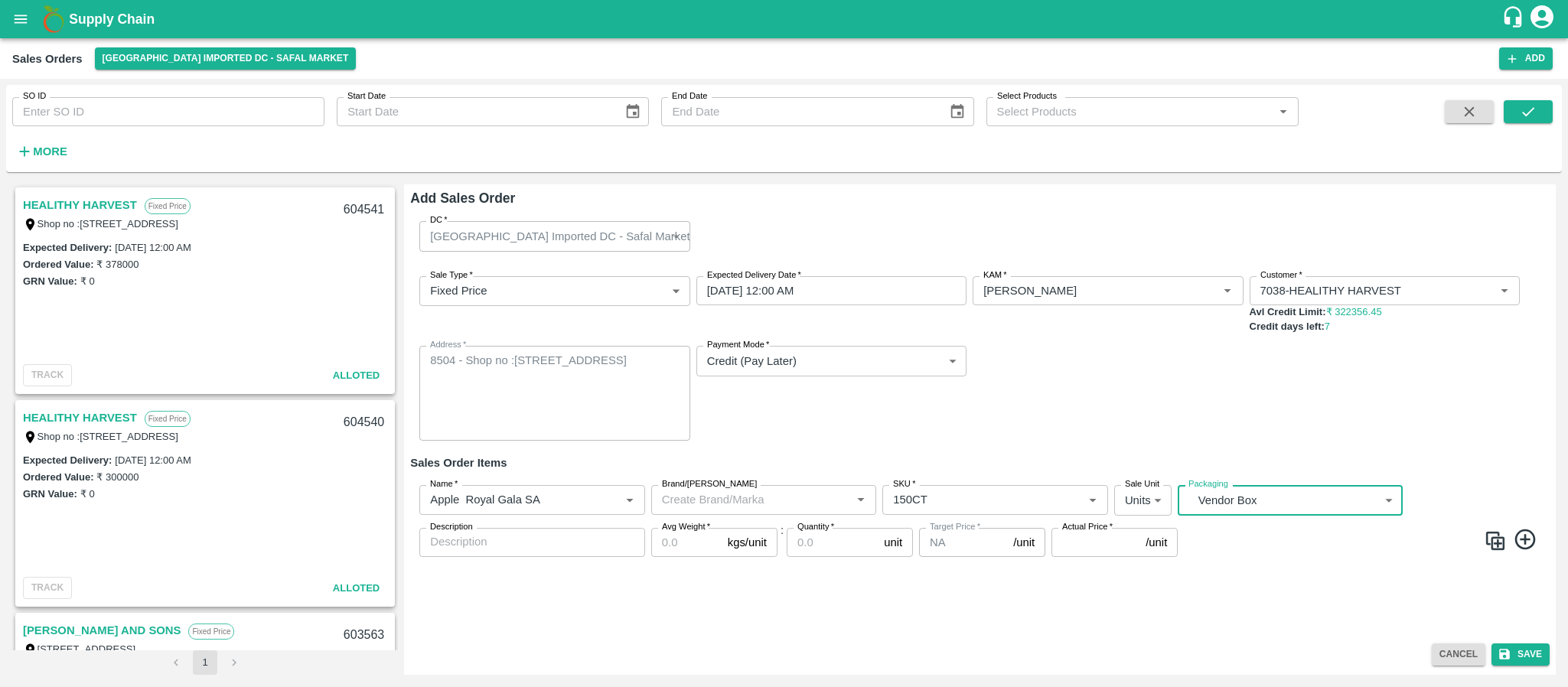
click at [684, 547] on input "Avg Weight   *" at bounding box center [686, 542] width 70 height 29
type input "18"
click at [827, 548] on input "Quantity   *" at bounding box center [831, 542] width 91 height 29
type input "23"
click at [1076, 544] on input "Actual Price   *" at bounding box center [1095, 542] width 88 height 29
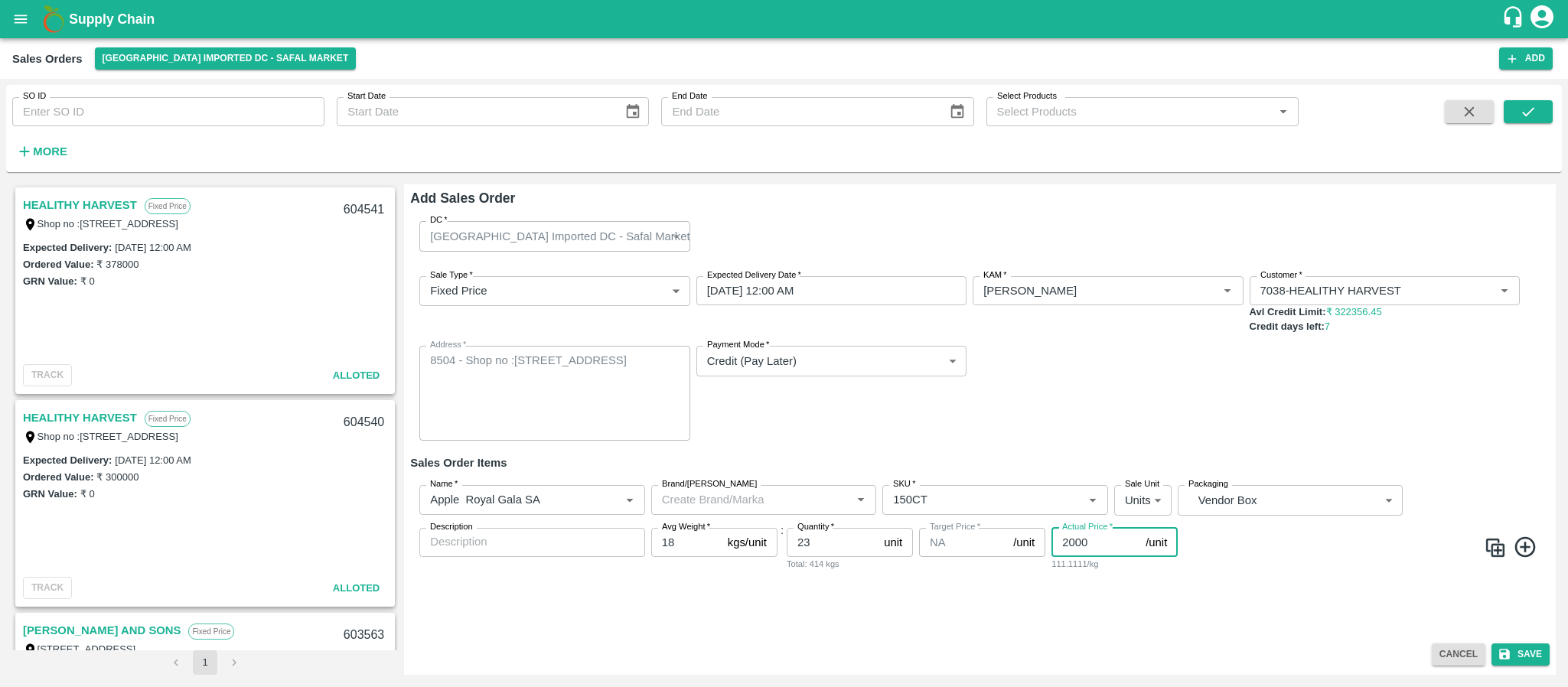
type input "2000"
click at [1522, 545] on icon at bounding box center [1525, 547] width 25 height 25
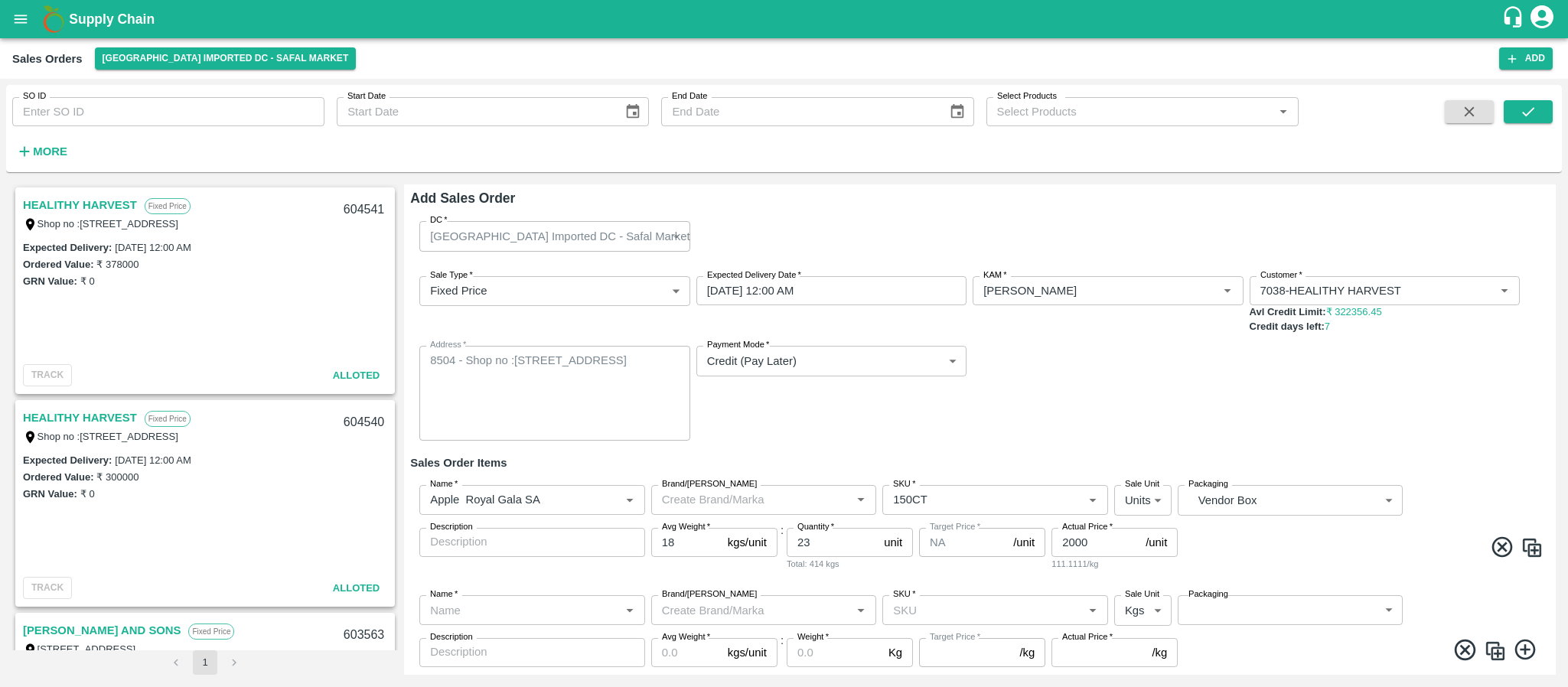
scroll to position [41, 0]
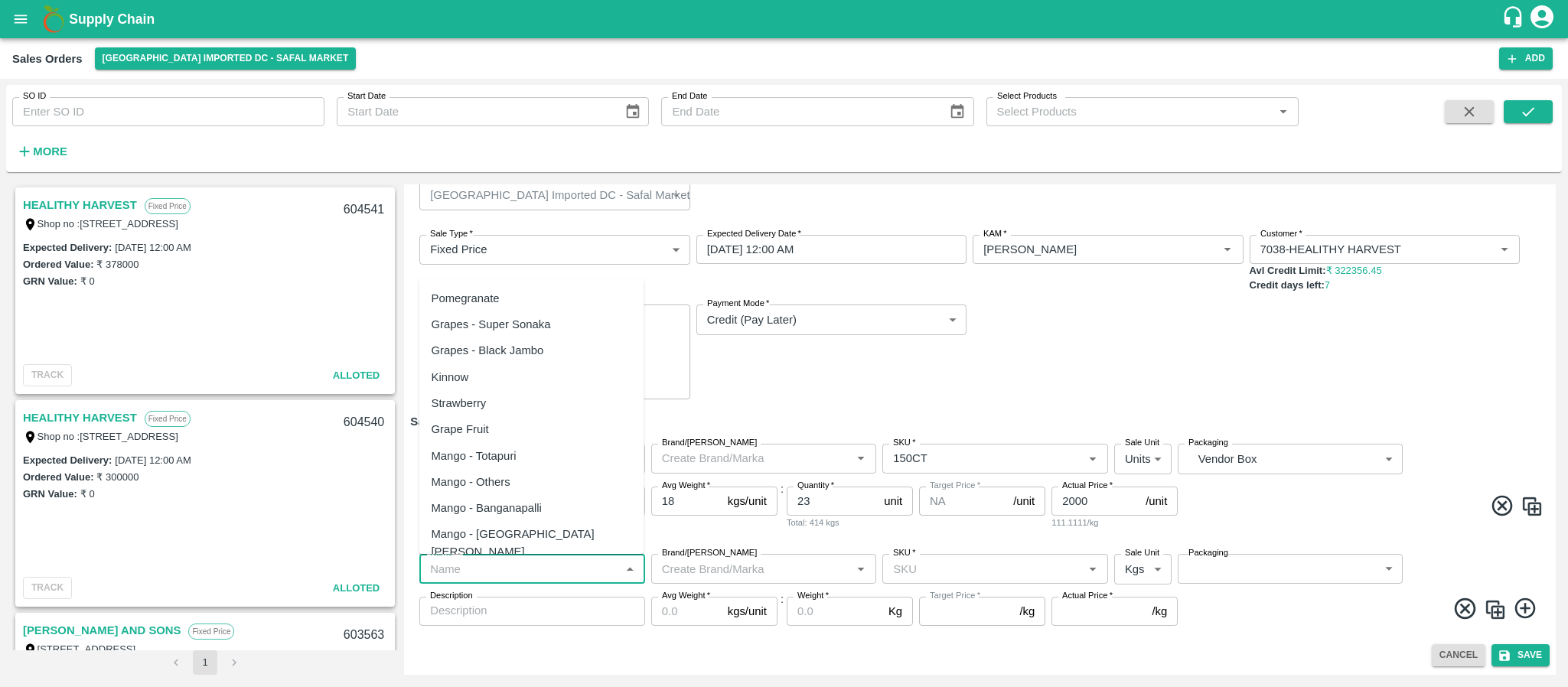
click at [498, 565] on input "Name   *" at bounding box center [520, 568] width 191 height 20
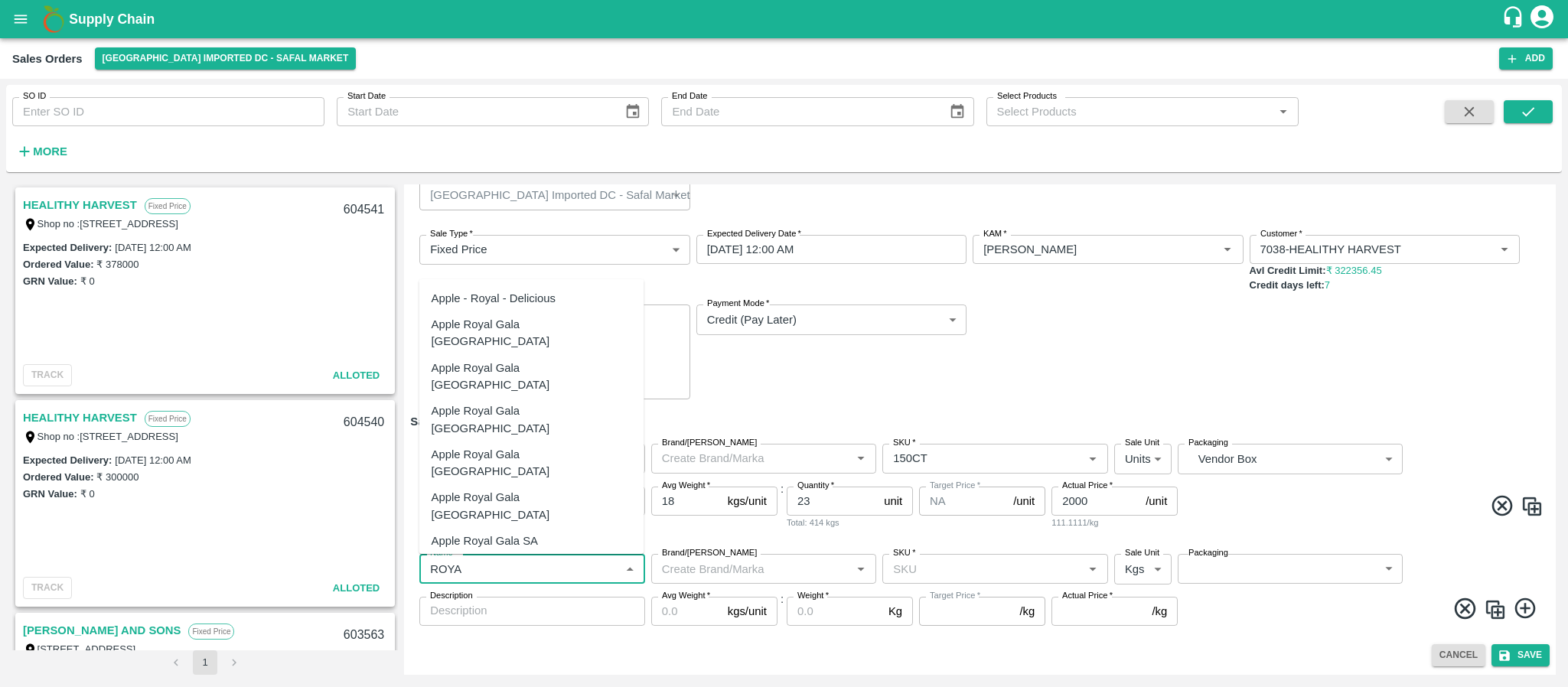
click at [494, 532] on div "Apple Royal Gala SA" at bounding box center [485, 540] width 106 height 17
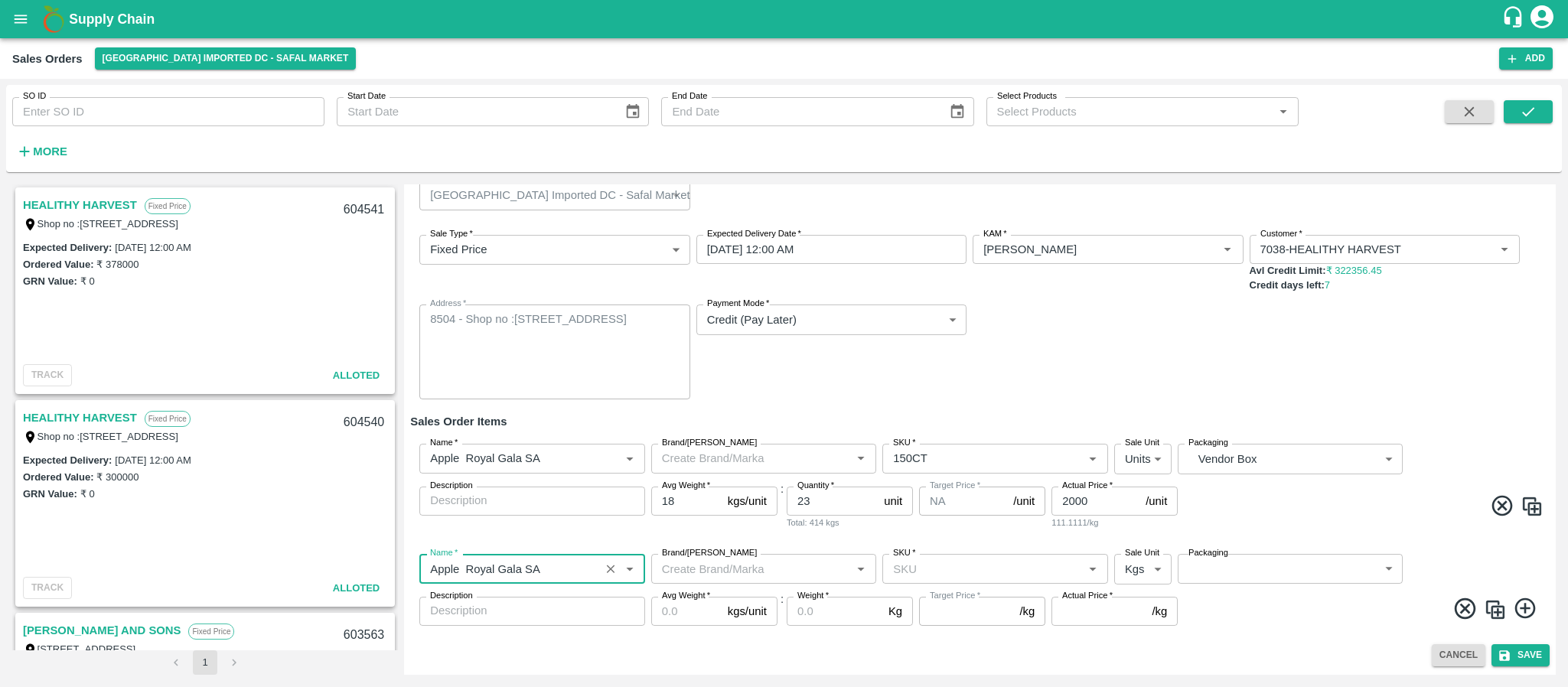
type input "Apple Royal Gala SA"
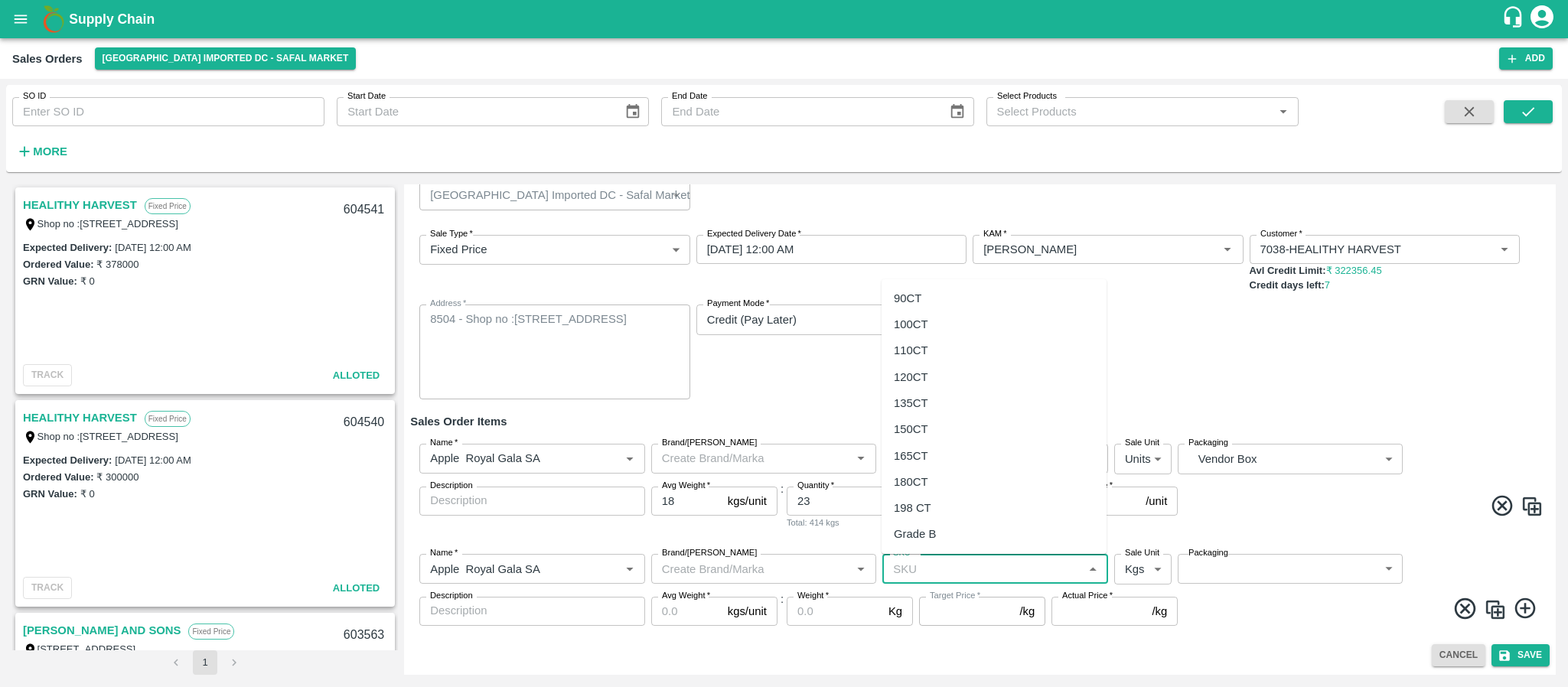
click at [916, 576] on input "SKU   *" at bounding box center [983, 568] width 191 height 20
click at [922, 447] on div "165CT" at bounding box center [911, 456] width 34 height 17
type input "165CT"
type input "NA"
click at [1144, 574] on body "Supply Chain Sales Orders Bangalore Imported DC - Safal Market Add SO ID SO ID …" at bounding box center [784, 343] width 1568 height 687
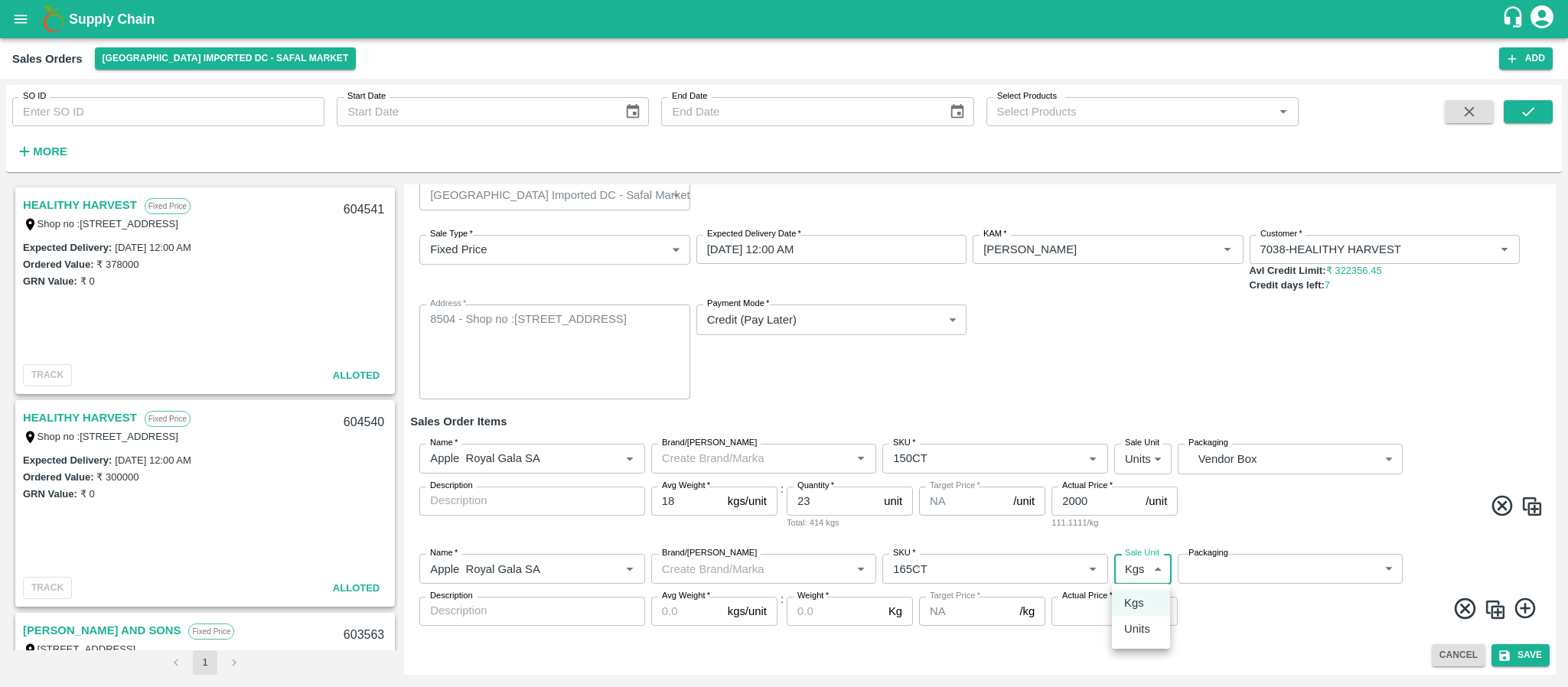
click at [1135, 620] on p "Units" at bounding box center [1137, 628] width 26 height 17
type input "2"
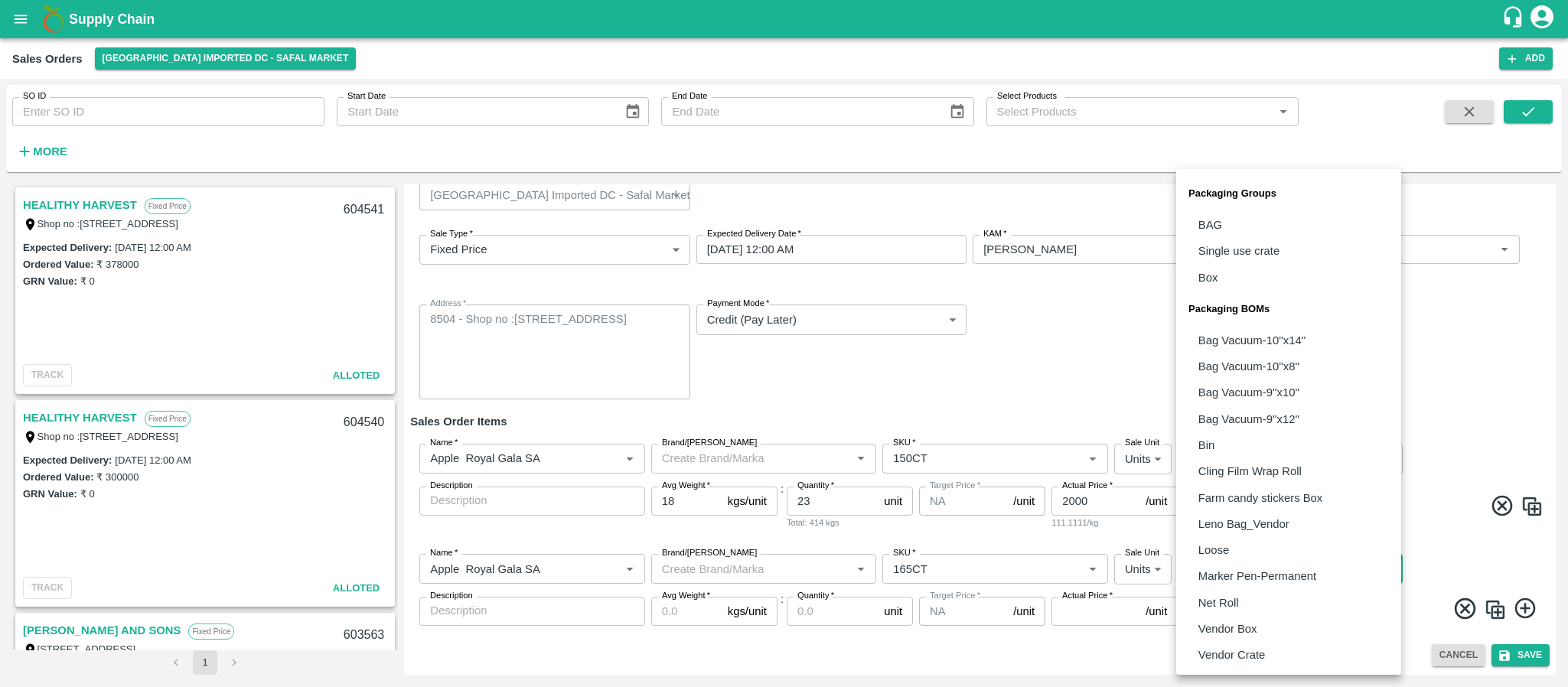
click at [1285, 556] on body "Supply Chain Sales Orders Bangalore Imported DC - Safal Market Add SO ID SO ID …" at bounding box center [784, 343] width 1568 height 687
click at [1247, 628] on p "Vendor Box" at bounding box center [1227, 628] width 59 height 17
type input "BOM/276"
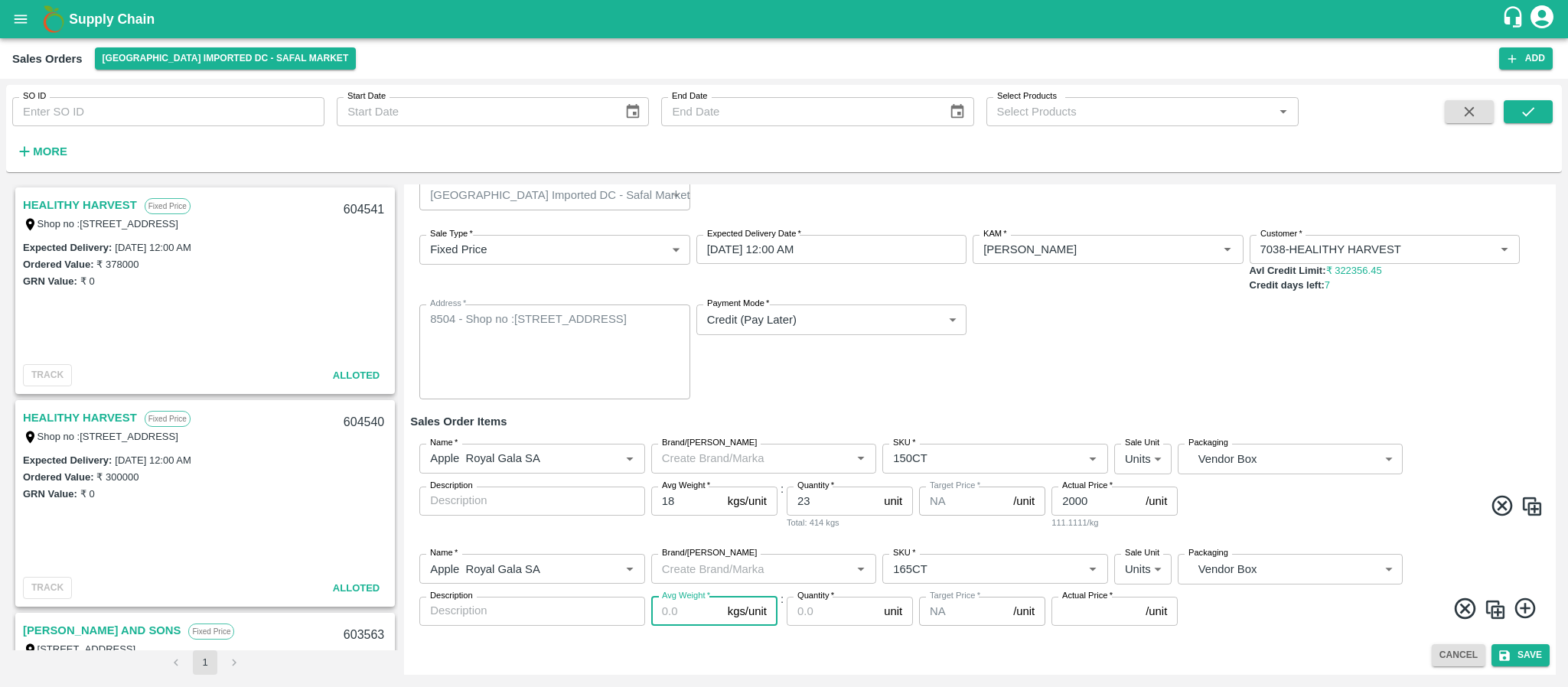
click at [675, 610] on input "Avg Weight   *" at bounding box center [686, 611] width 70 height 29
type input "18"
click at [834, 624] on input "Quantity   *" at bounding box center [831, 611] width 91 height 29
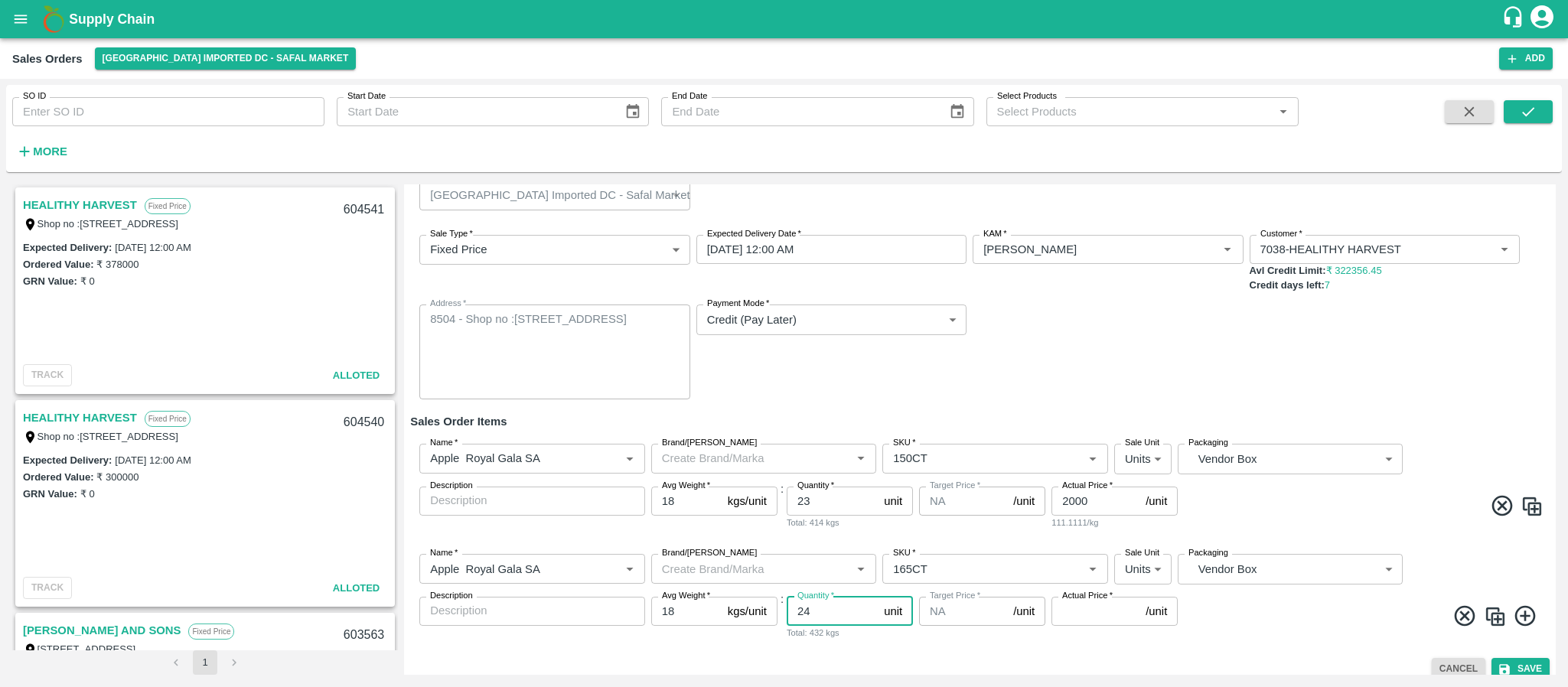
type input "24"
click at [1074, 618] on input "Actual Price   *" at bounding box center [1095, 611] width 88 height 29
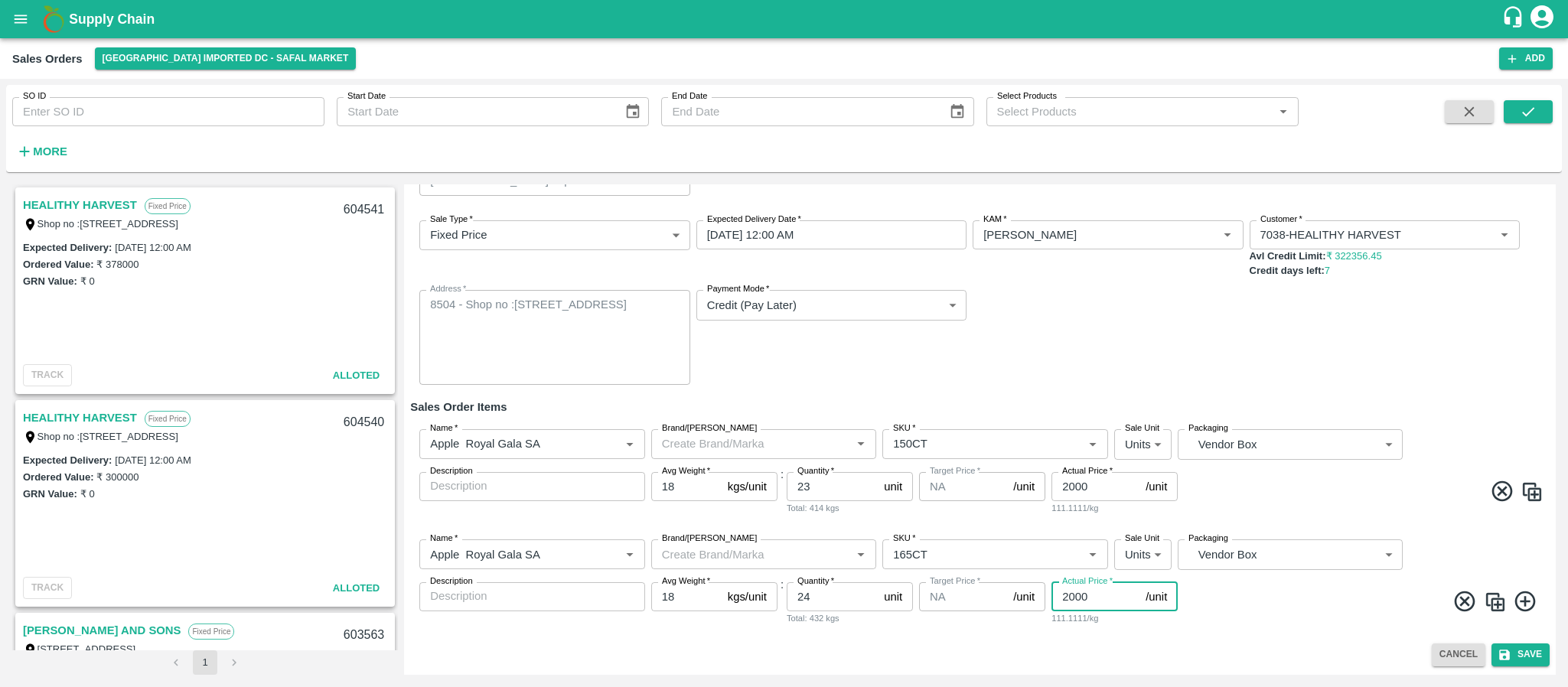
type input "2000"
click at [1525, 602] on icon at bounding box center [1525, 601] width 25 height 25
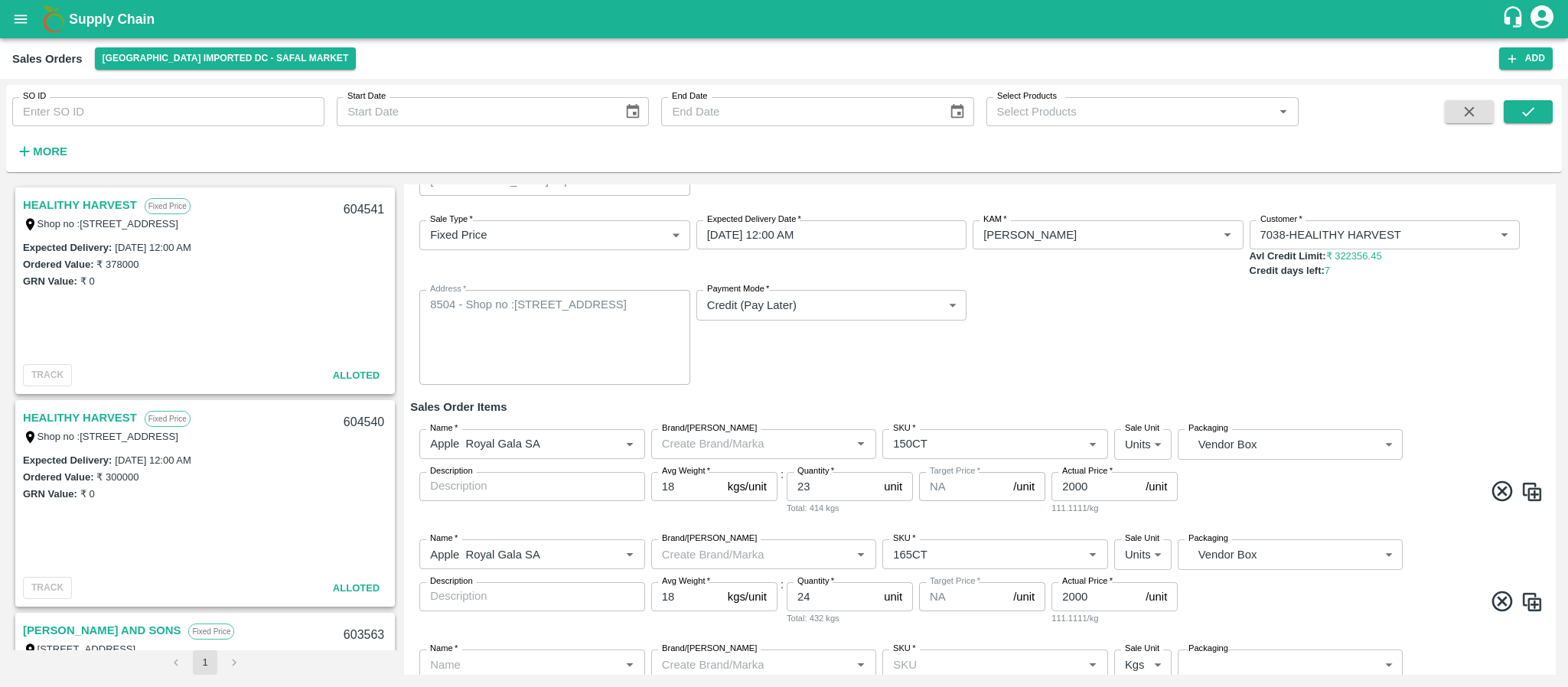
scroll to position [151, 0]
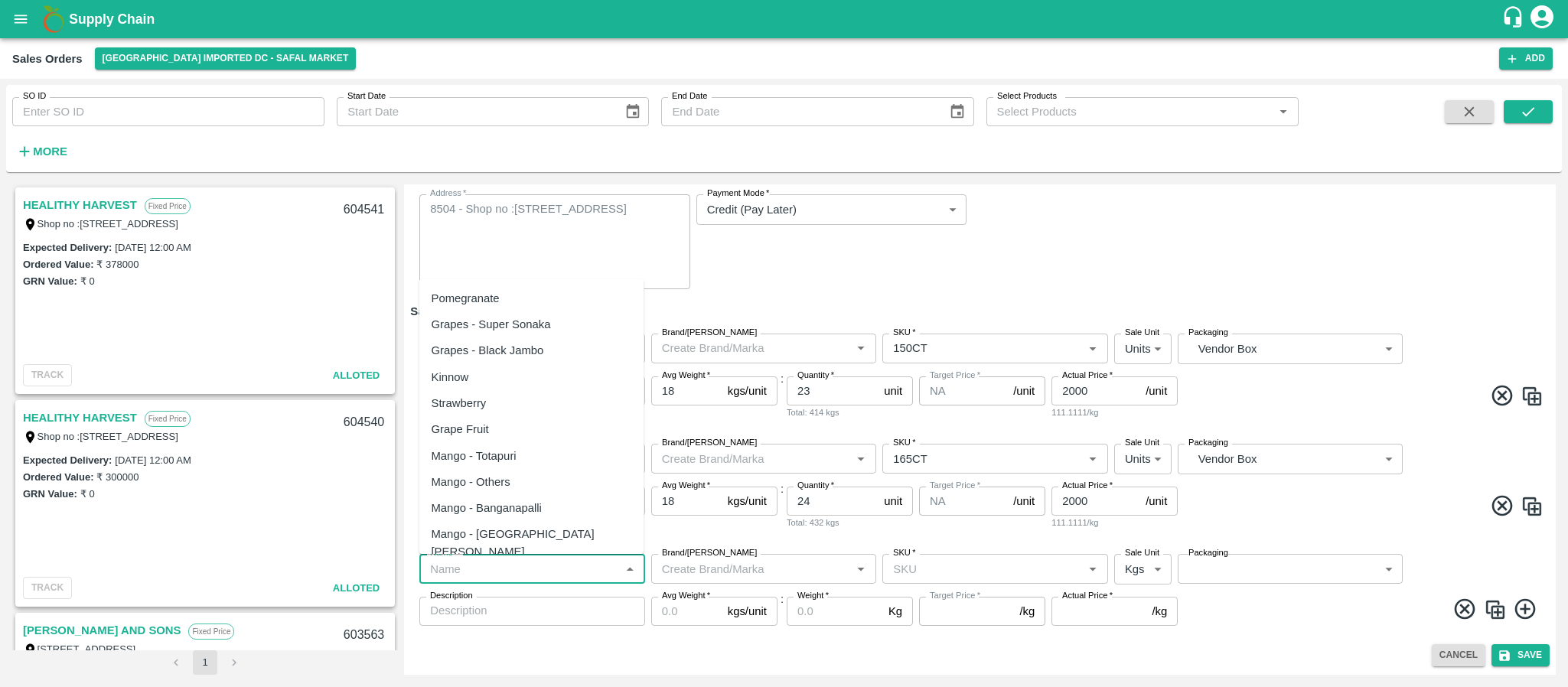
click at [476, 569] on input "Name   *" at bounding box center [520, 568] width 191 height 20
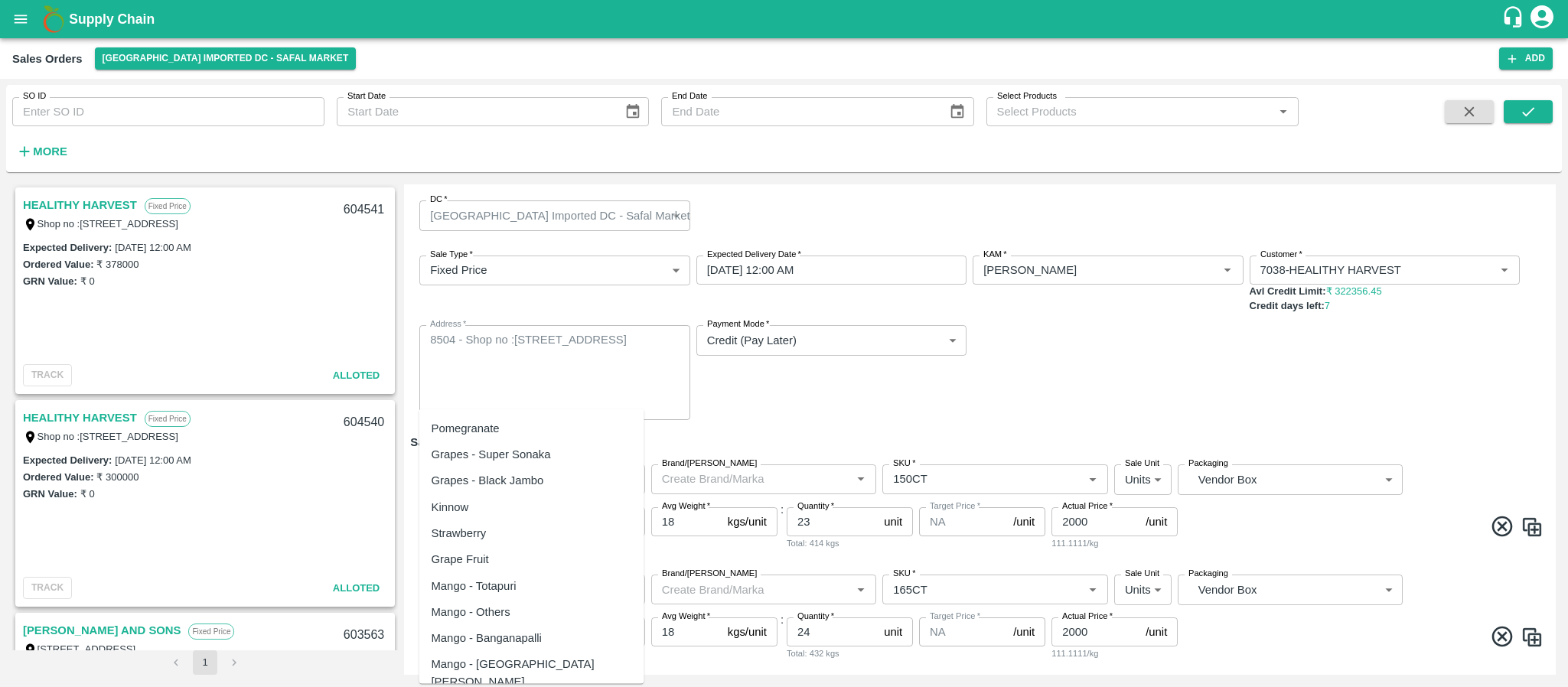
scroll to position [21, 0]
click at [730, 402] on div "Payment Mode   * Credit (Pay Later) credit Payment Mode" at bounding box center [831, 372] width 270 height 95
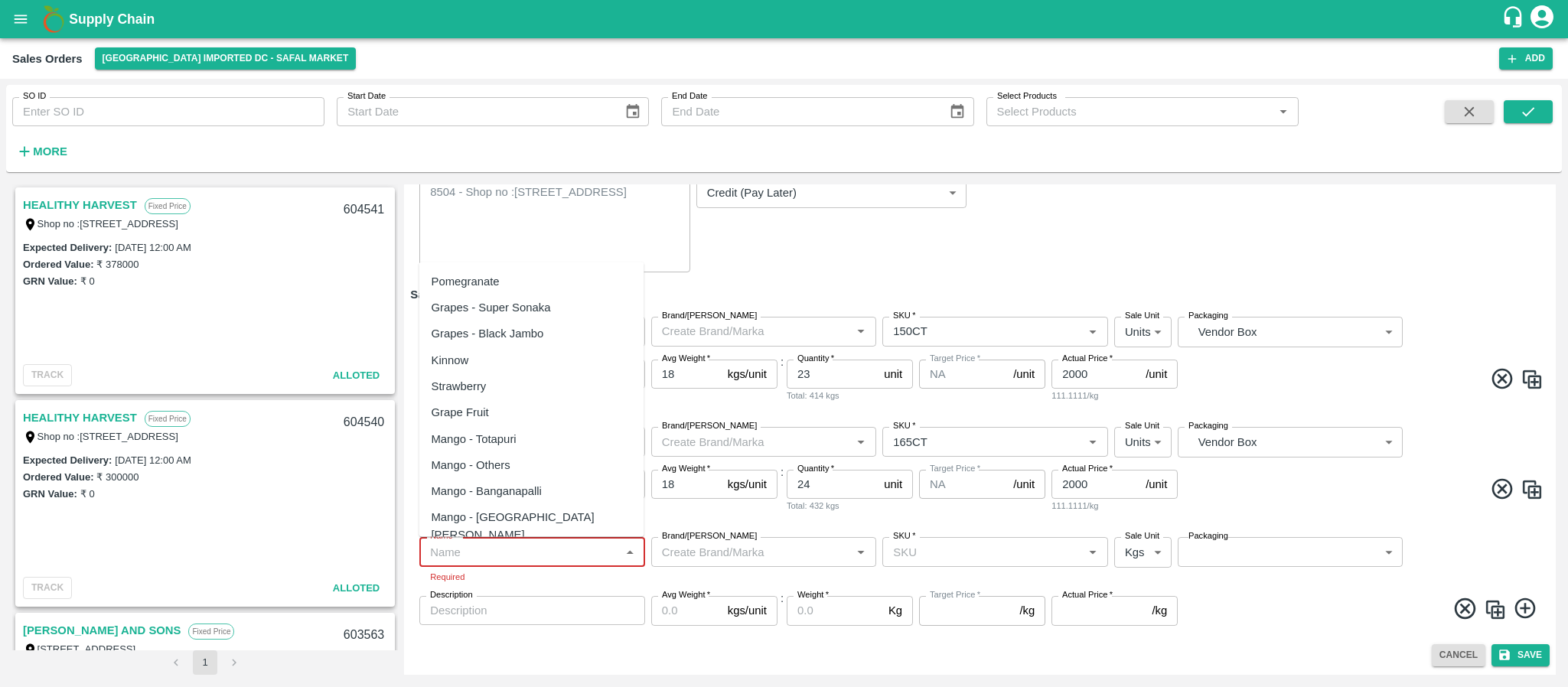
click at [485, 556] on input "Name   *" at bounding box center [520, 551] width 191 height 20
type input "E"
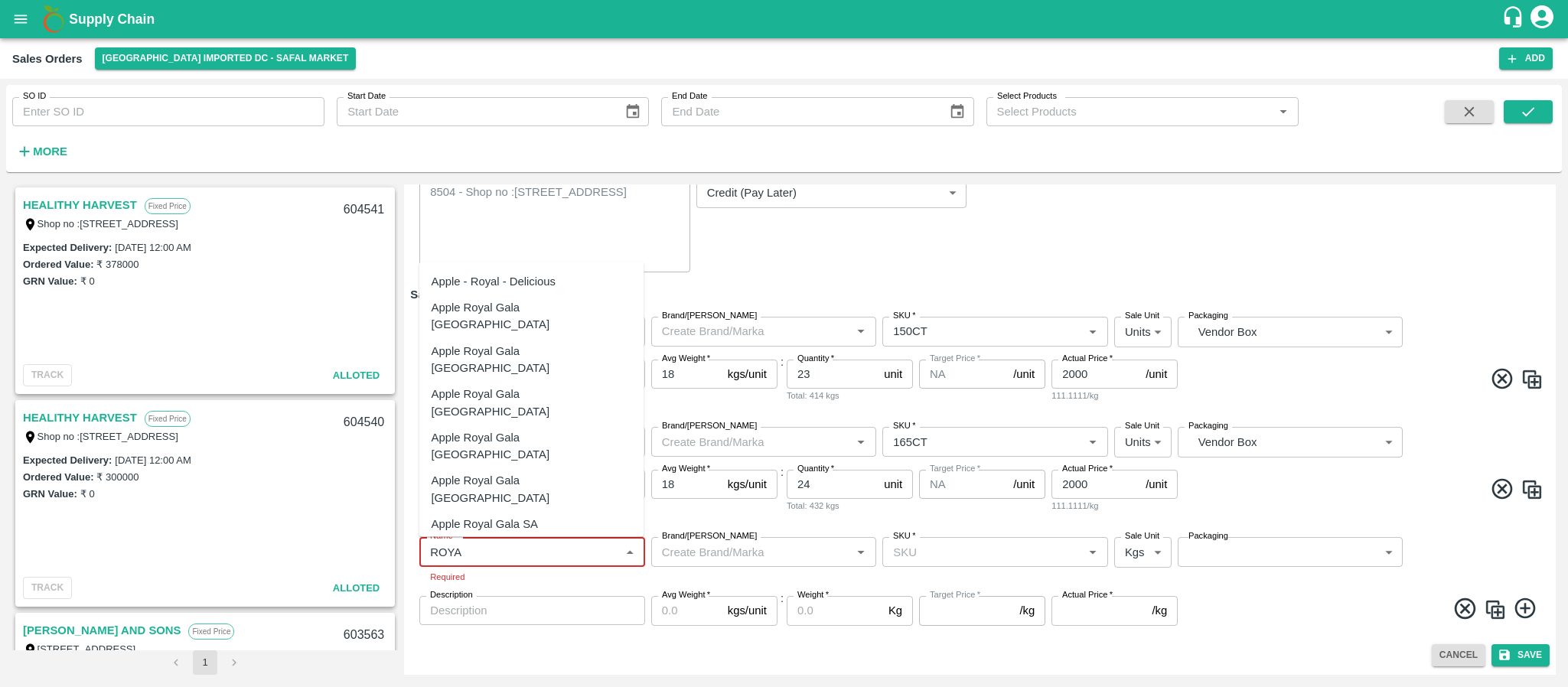
click at [511, 511] on div "Apple Royal Gala SA" at bounding box center [532, 523] width 225 height 26
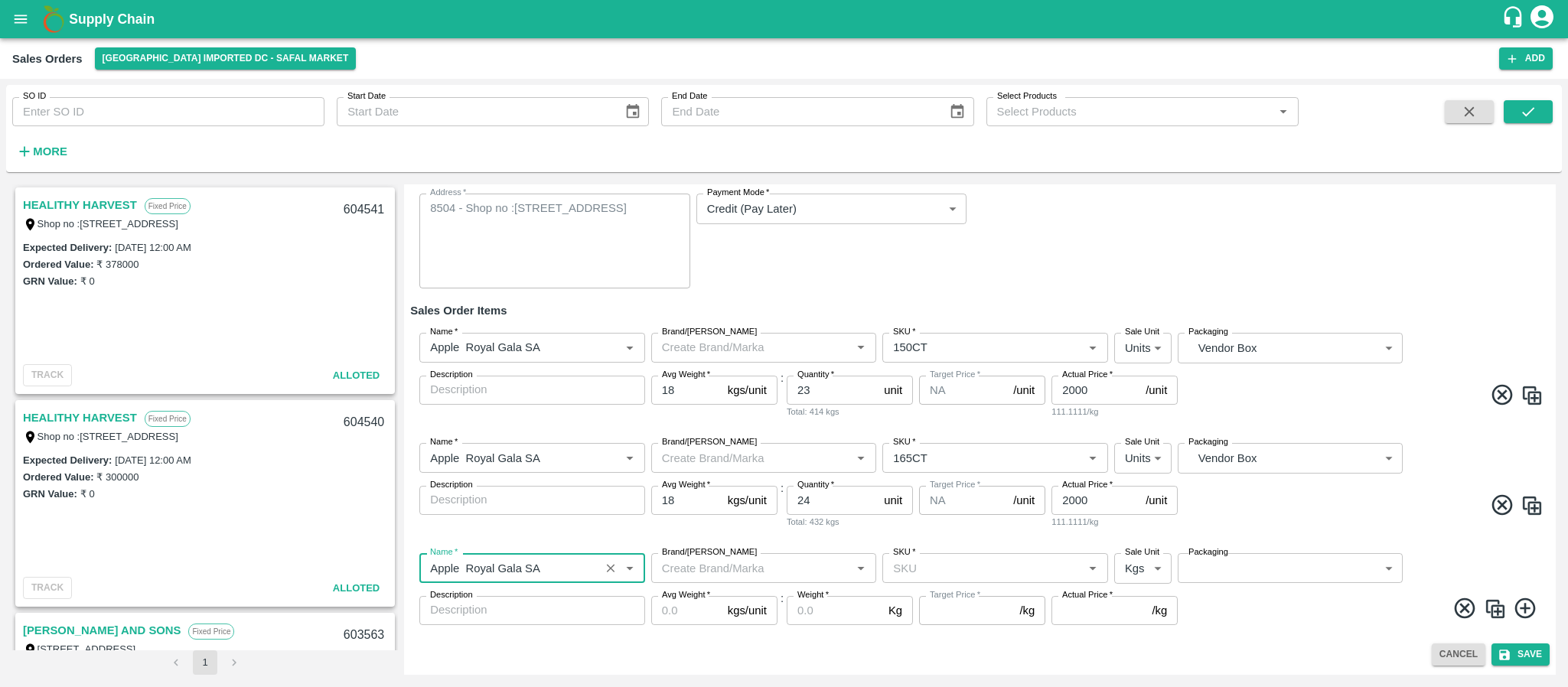
scroll to position [151, 0]
type input "Apple Royal Gala SA"
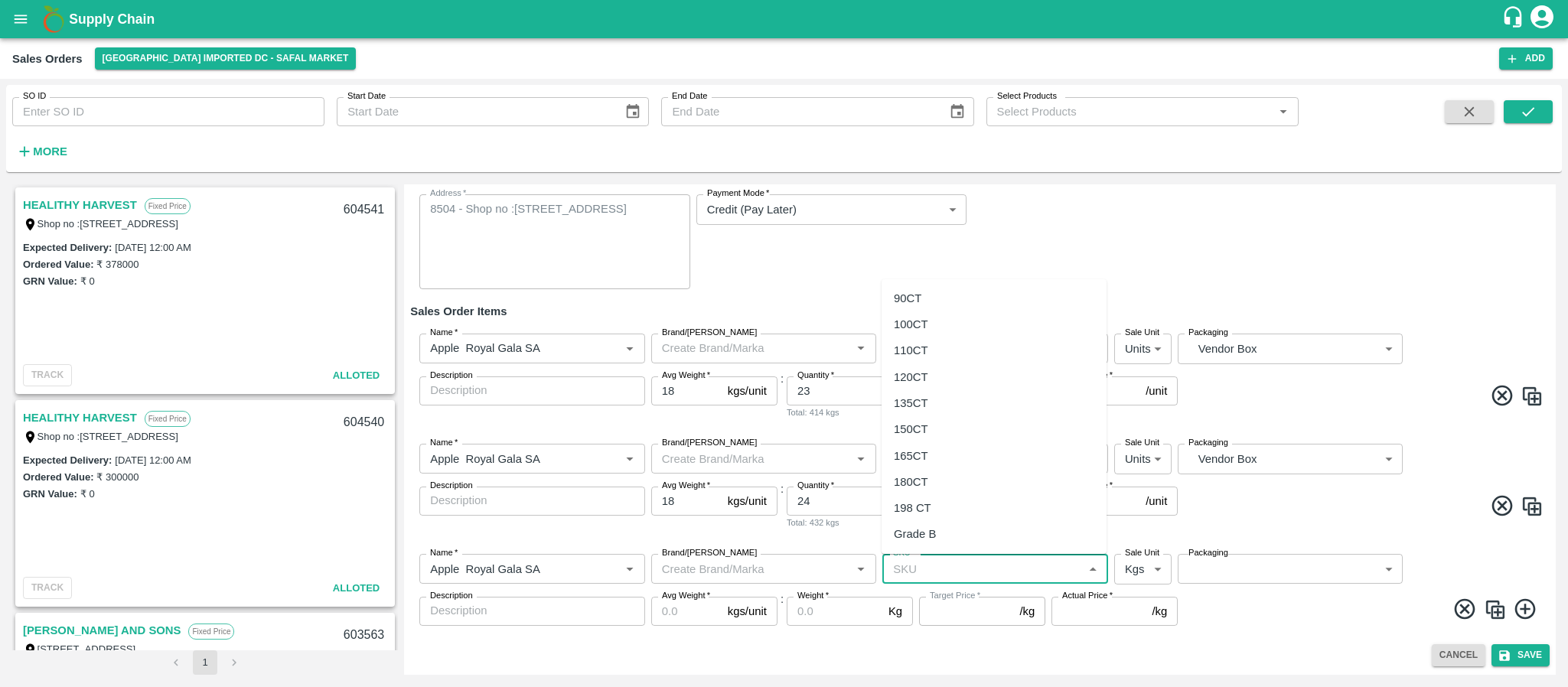
click at [958, 566] on input "SKU   *" at bounding box center [983, 568] width 191 height 20
click at [941, 399] on div "135CT" at bounding box center [994, 402] width 225 height 26
type input "135CT"
type input "NA"
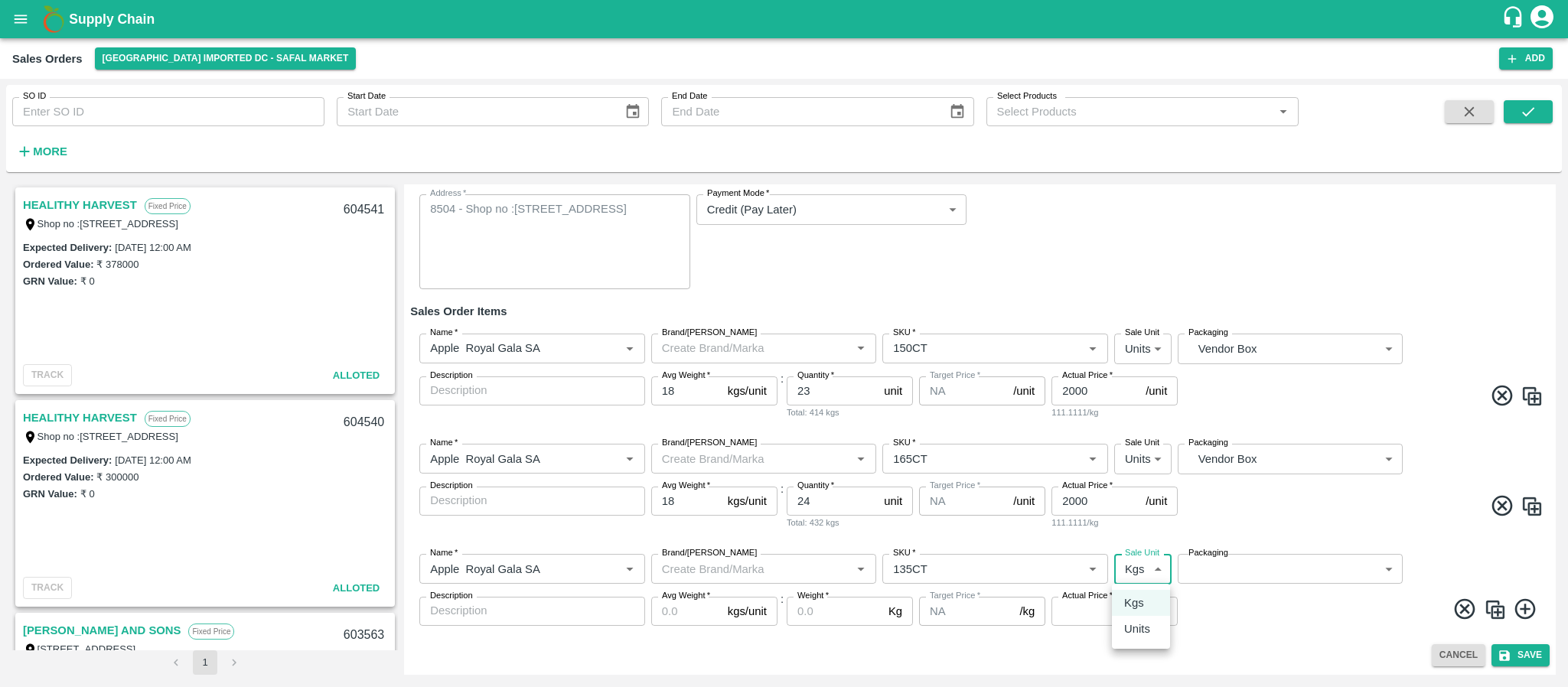
click at [1141, 572] on body "Supply Chain Sales Orders Bangalore Imported DC - Safal Market Add SO ID SO ID …" at bounding box center [784, 343] width 1568 height 687
click at [1130, 622] on p "Units" at bounding box center [1137, 628] width 26 height 17
type input "2"
click at [1236, 569] on body "Supply Chain Sales Orders Bangalore Imported DC - Safal Market Add SO ID SO ID …" at bounding box center [784, 343] width 1568 height 687
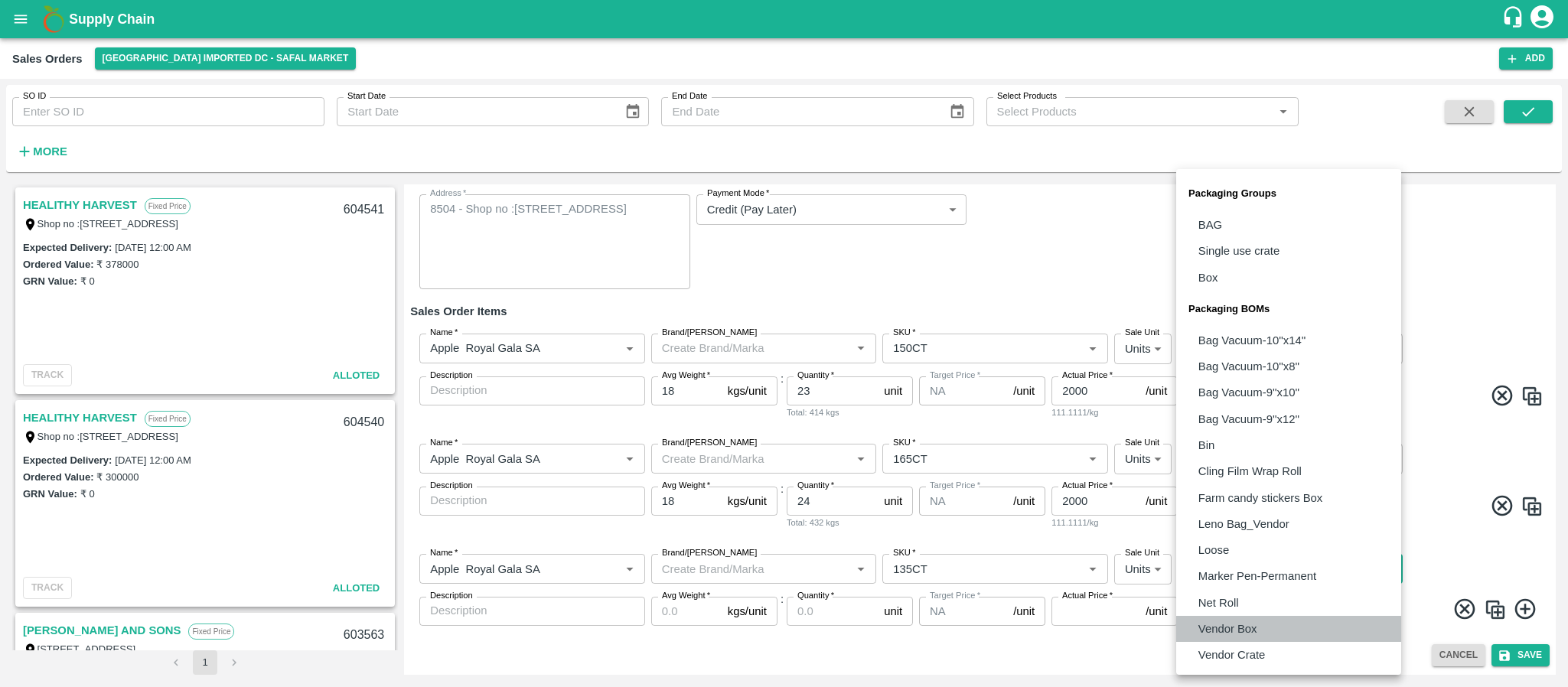
click at [1231, 625] on p "Vendor Box" at bounding box center [1227, 628] width 59 height 17
type input "BOM/276"
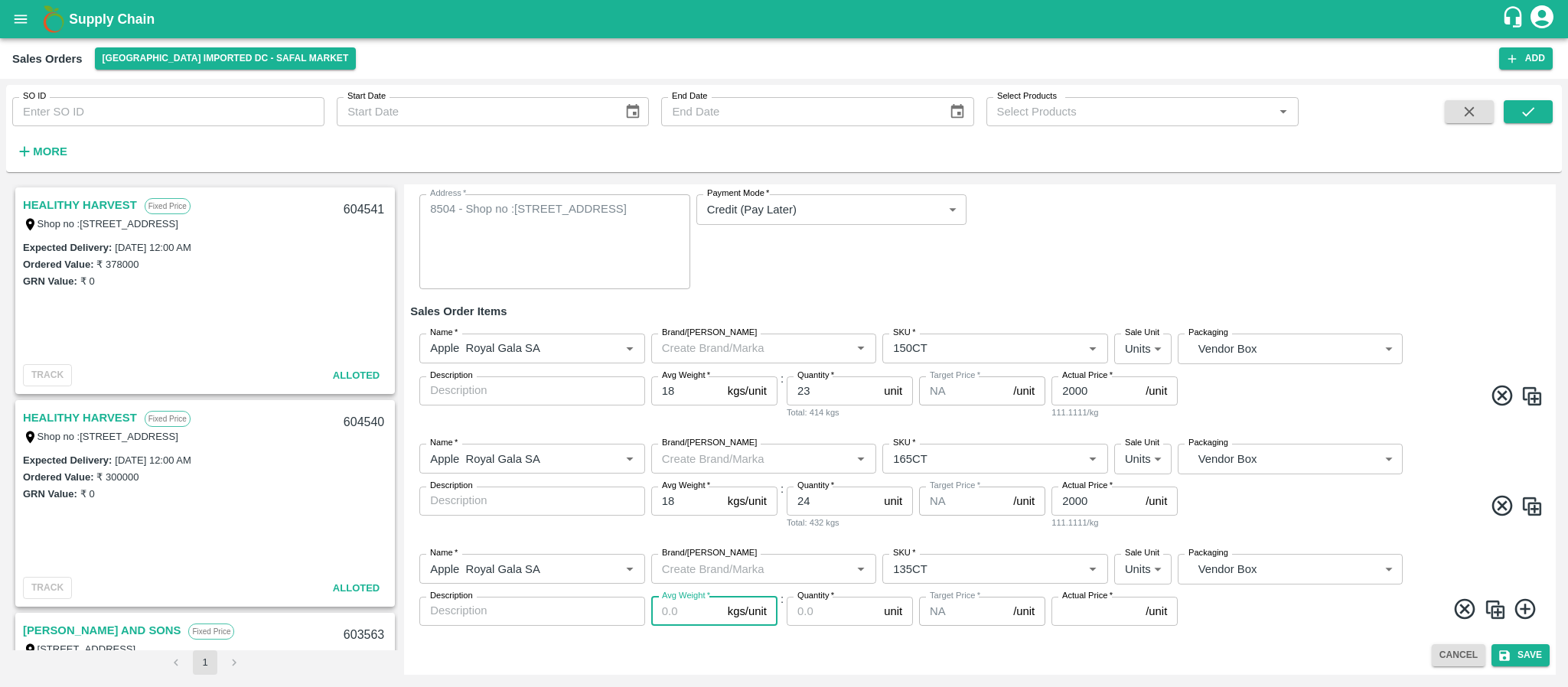
click at [664, 615] on input "Avg Weight   *" at bounding box center [686, 611] width 70 height 29
type input "18"
click at [827, 607] on input "Quantity   *" at bounding box center [831, 611] width 91 height 29
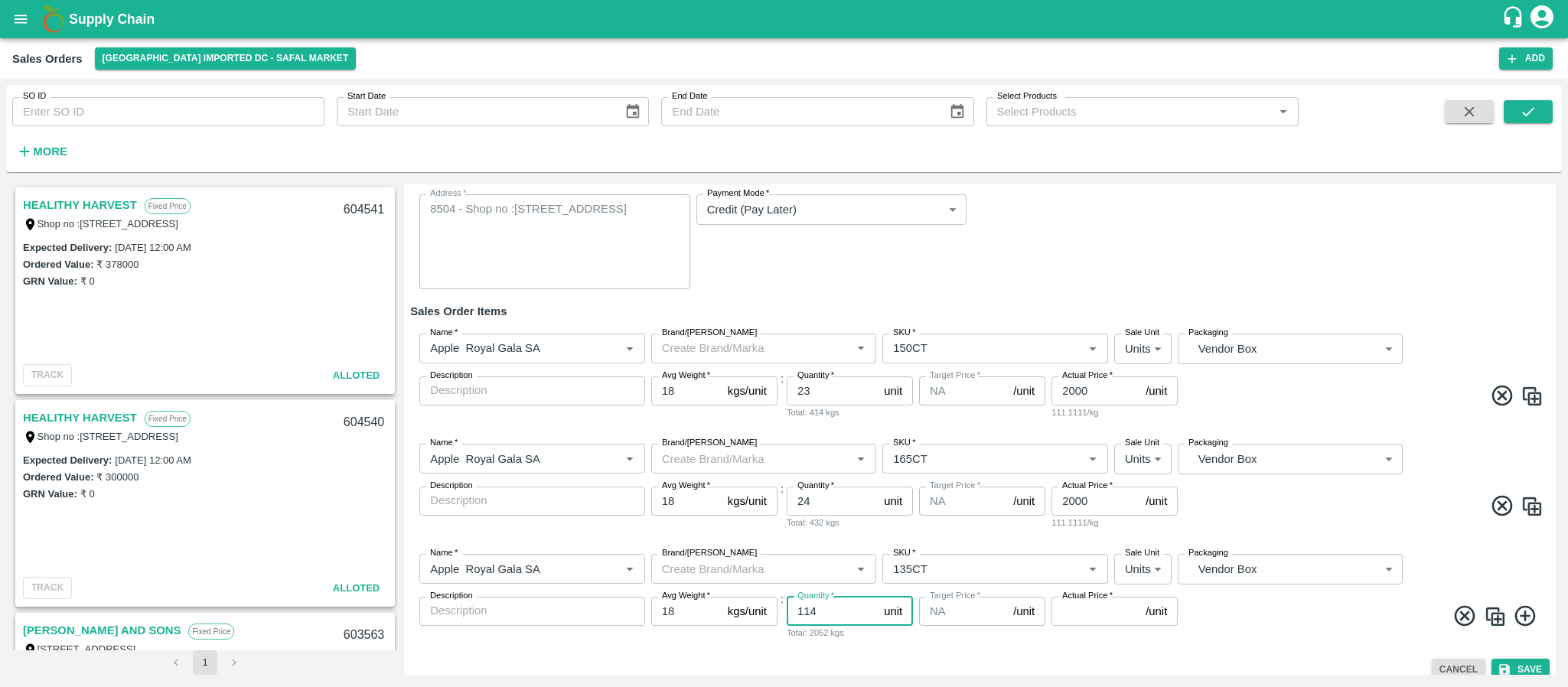
type input "114"
click at [1085, 616] on input "Actual Price   *" at bounding box center [1095, 611] width 88 height 29
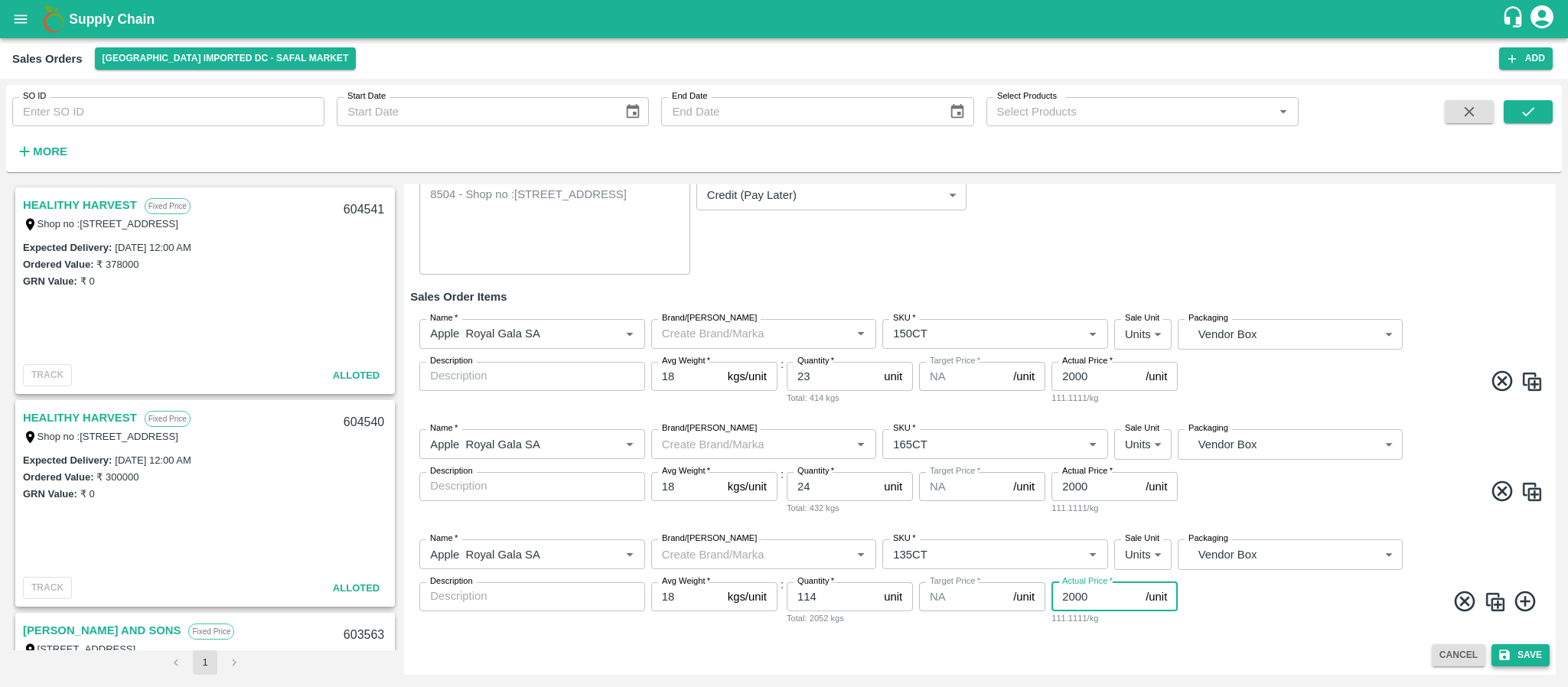
type input "2000"
click at [1524, 655] on button "Save" at bounding box center [1520, 655] width 59 height 23
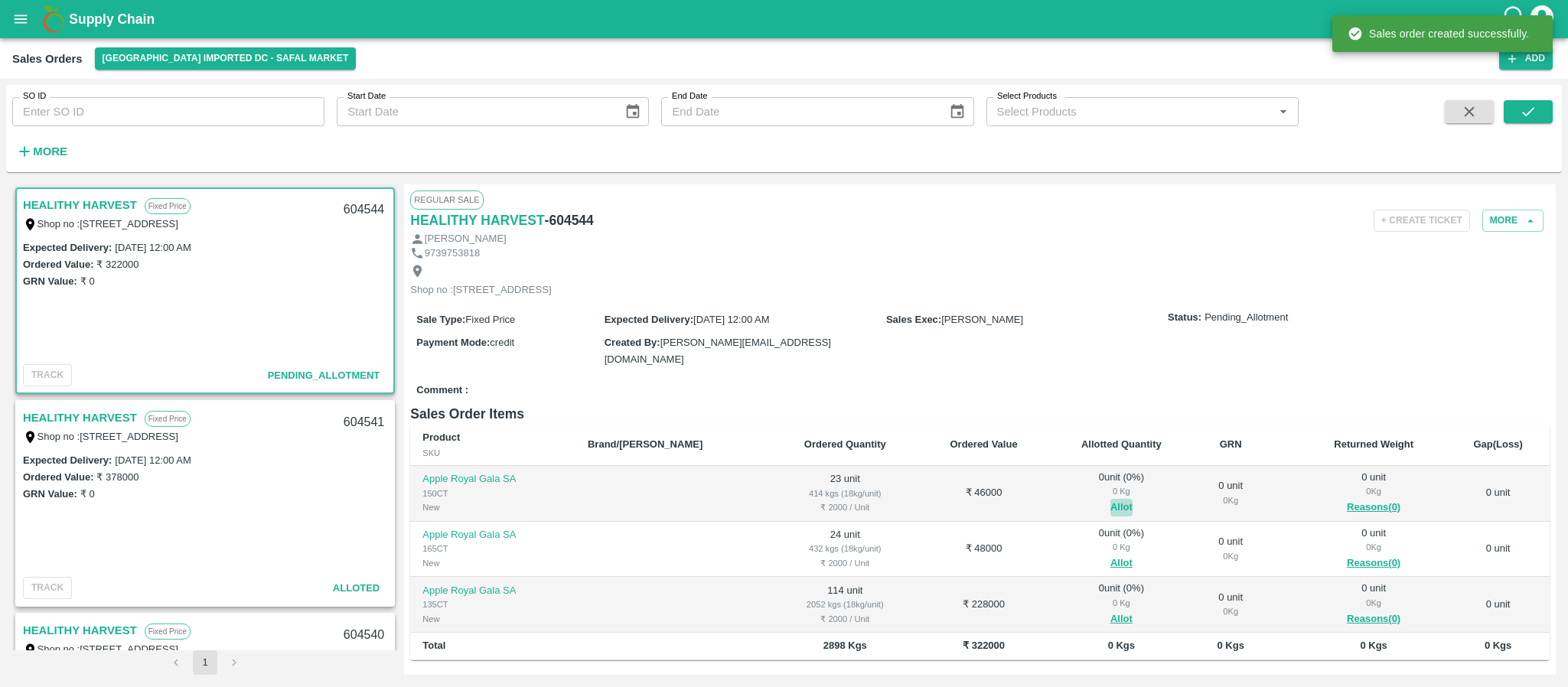
click at [1110, 516] on button "Allot" at bounding box center [1121, 508] width 23 height 18
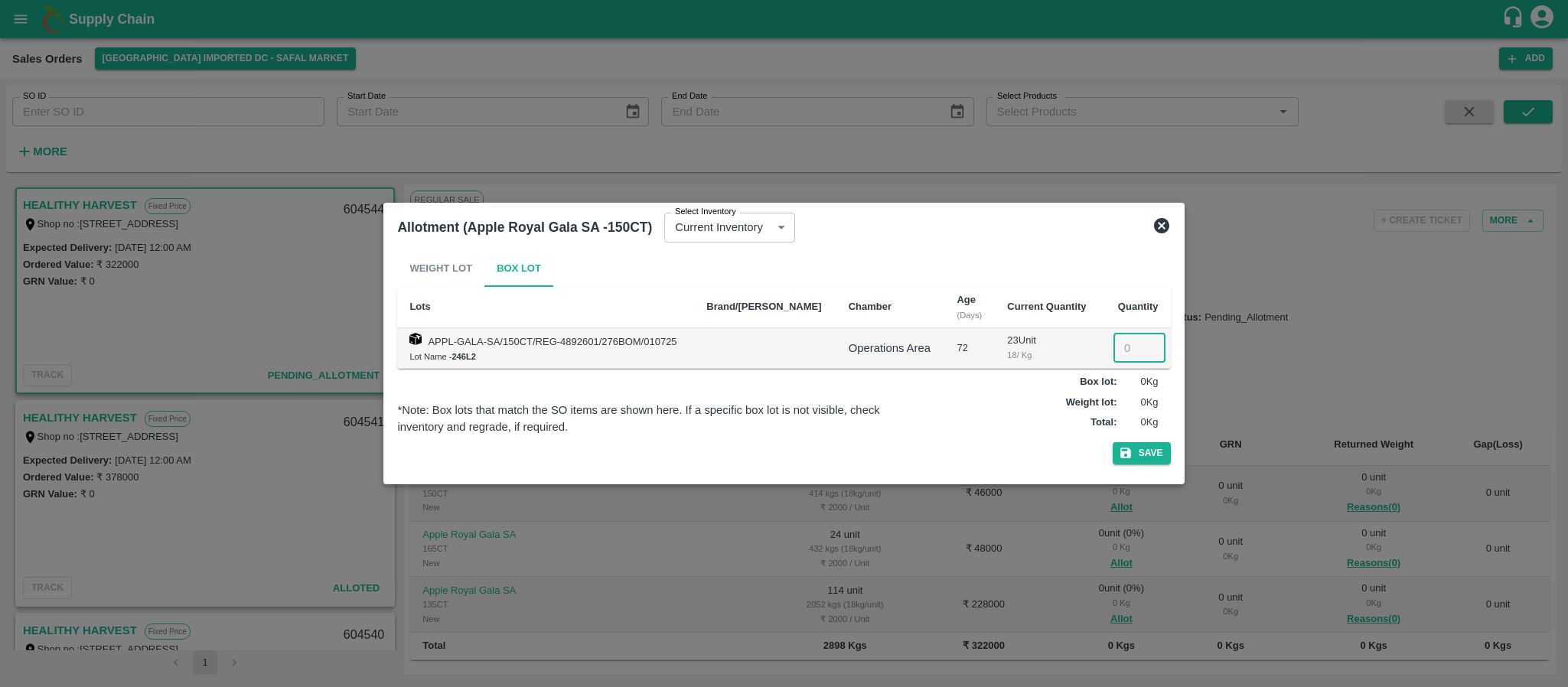
click at [1125, 347] on input "number" at bounding box center [1139, 348] width 52 height 29
type input "23"
click at [1129, 455] on icon "button" at bounding box center [1126, 454] width 11 height 11
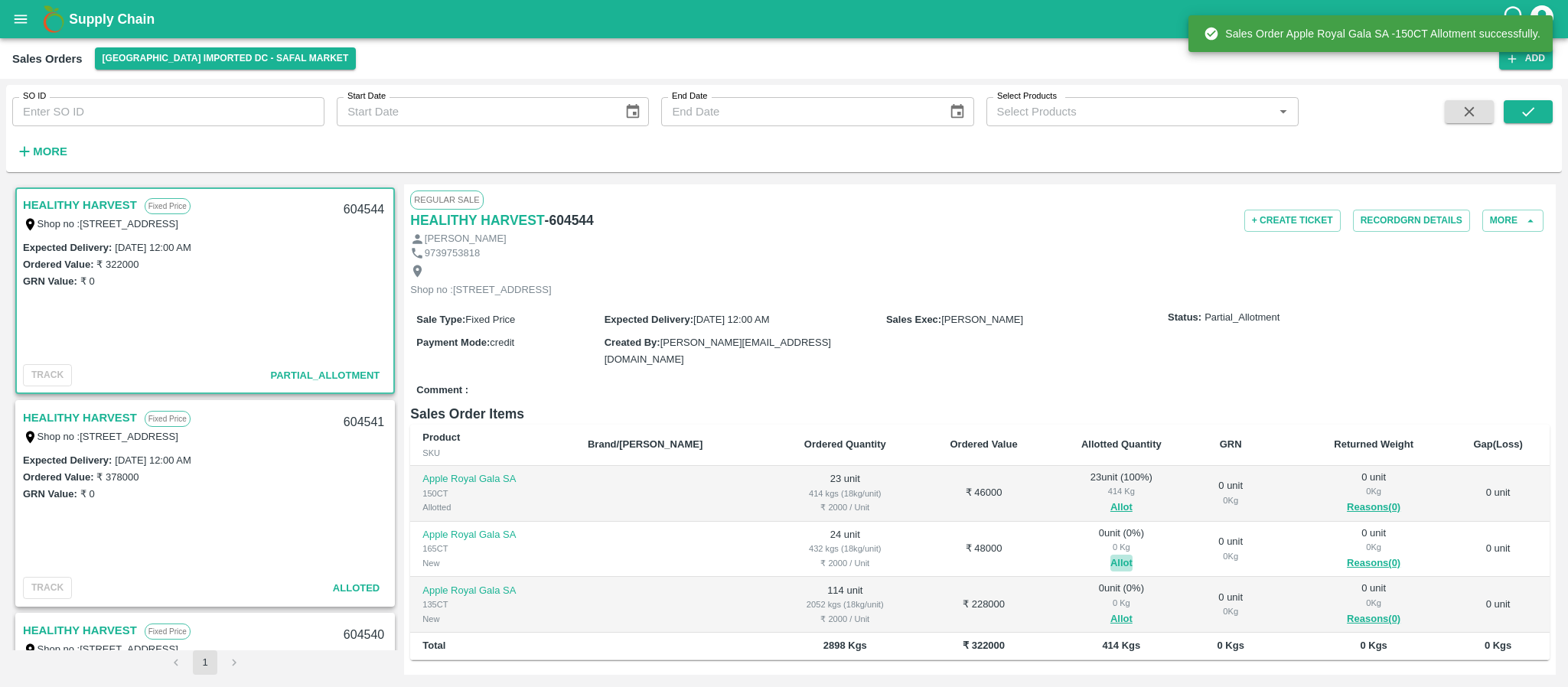
click at [1110, 570] on button "Allot" at bounding box center [1121, 564] width 23 height 18
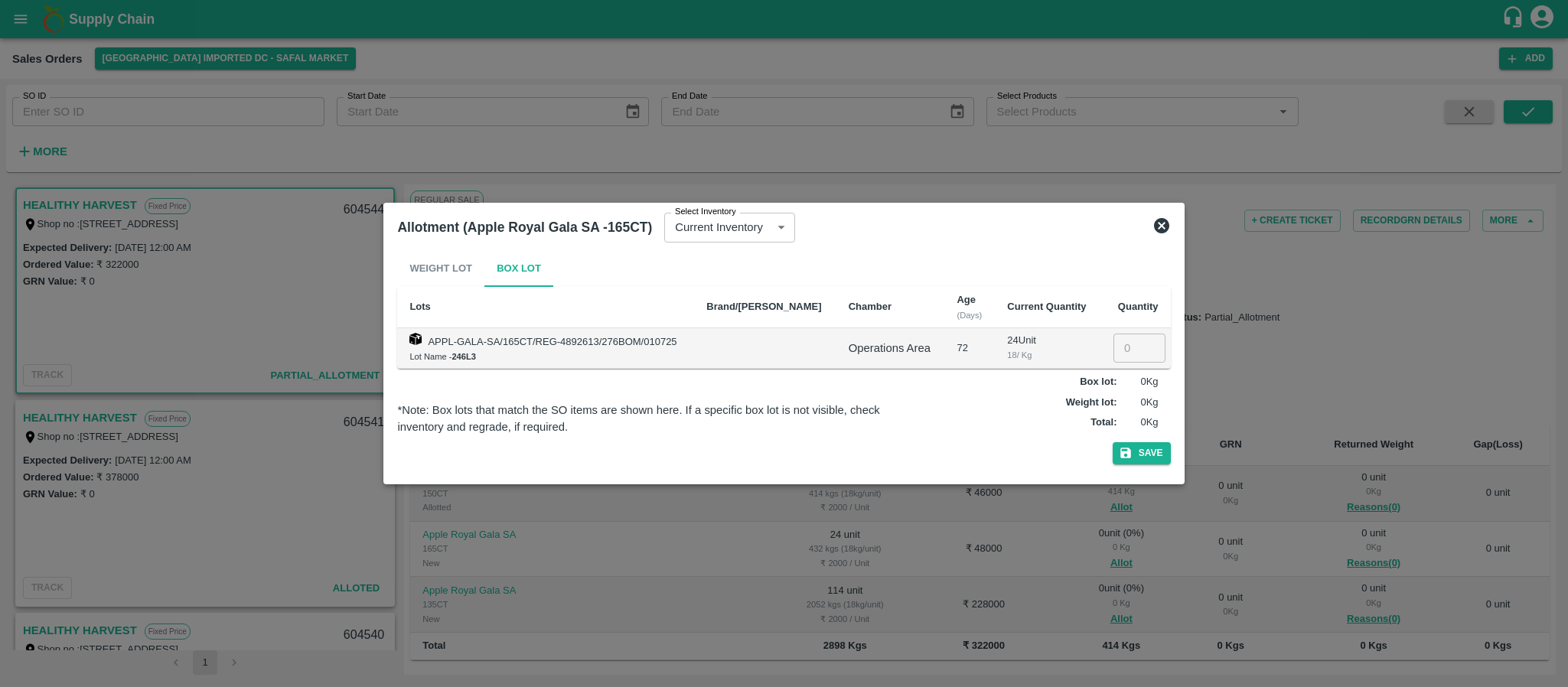
click at [1129, 345] on input "number" at bounding box center [1139, 348] width 52 height 29
type input "24"
click at [1141, 452] on button "Save" at bounding box center [1141, 453] width 59 height 23
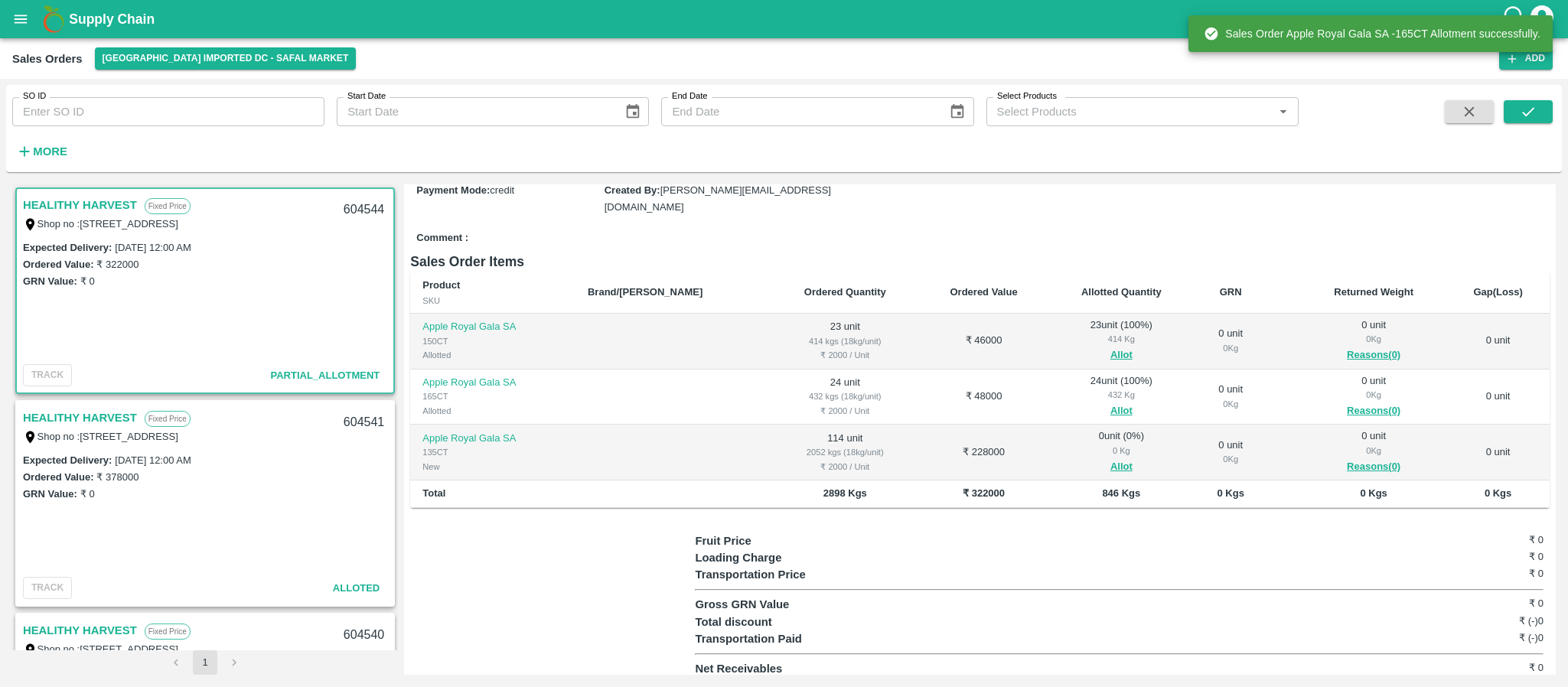
scroll to position [154, 0]
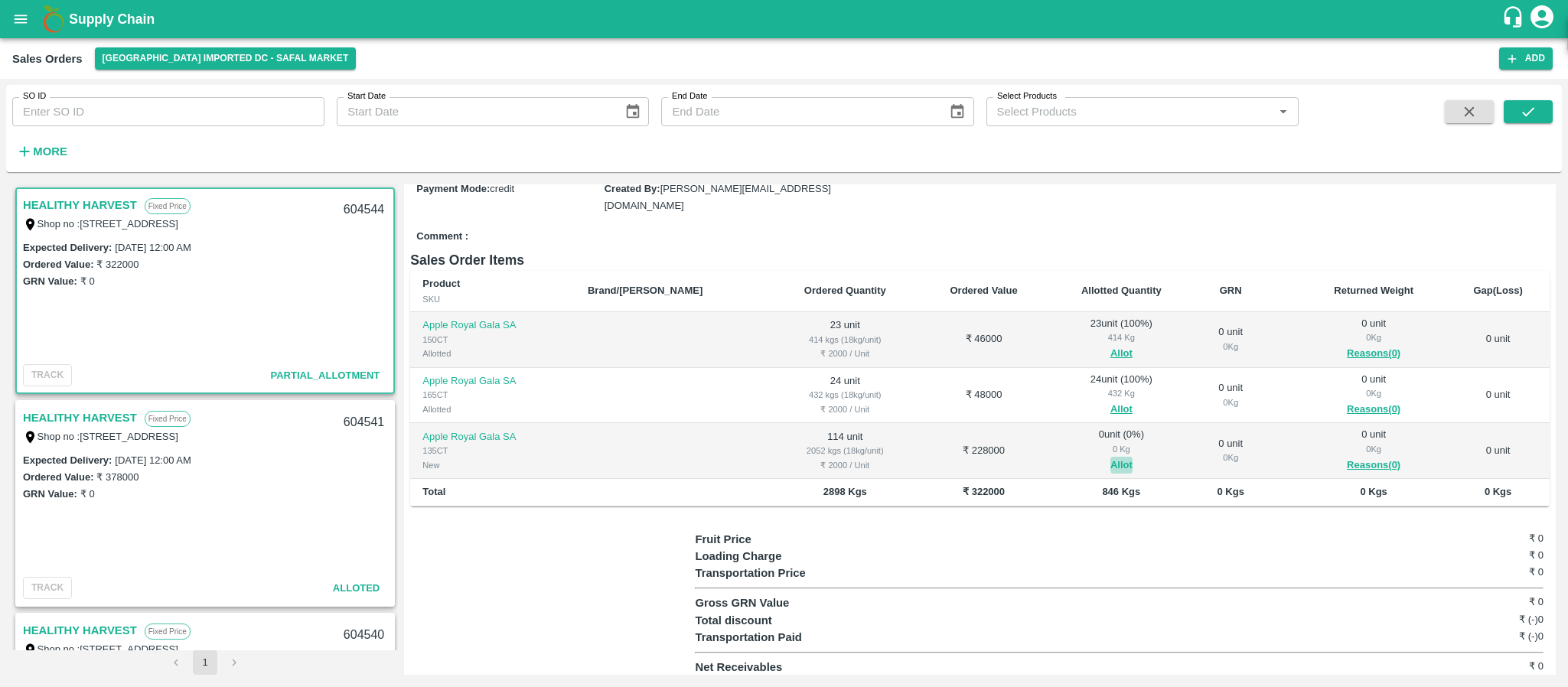
click at [1110, 475] on button "Allot" at bounding box center [1121, 466] width 23 height 18
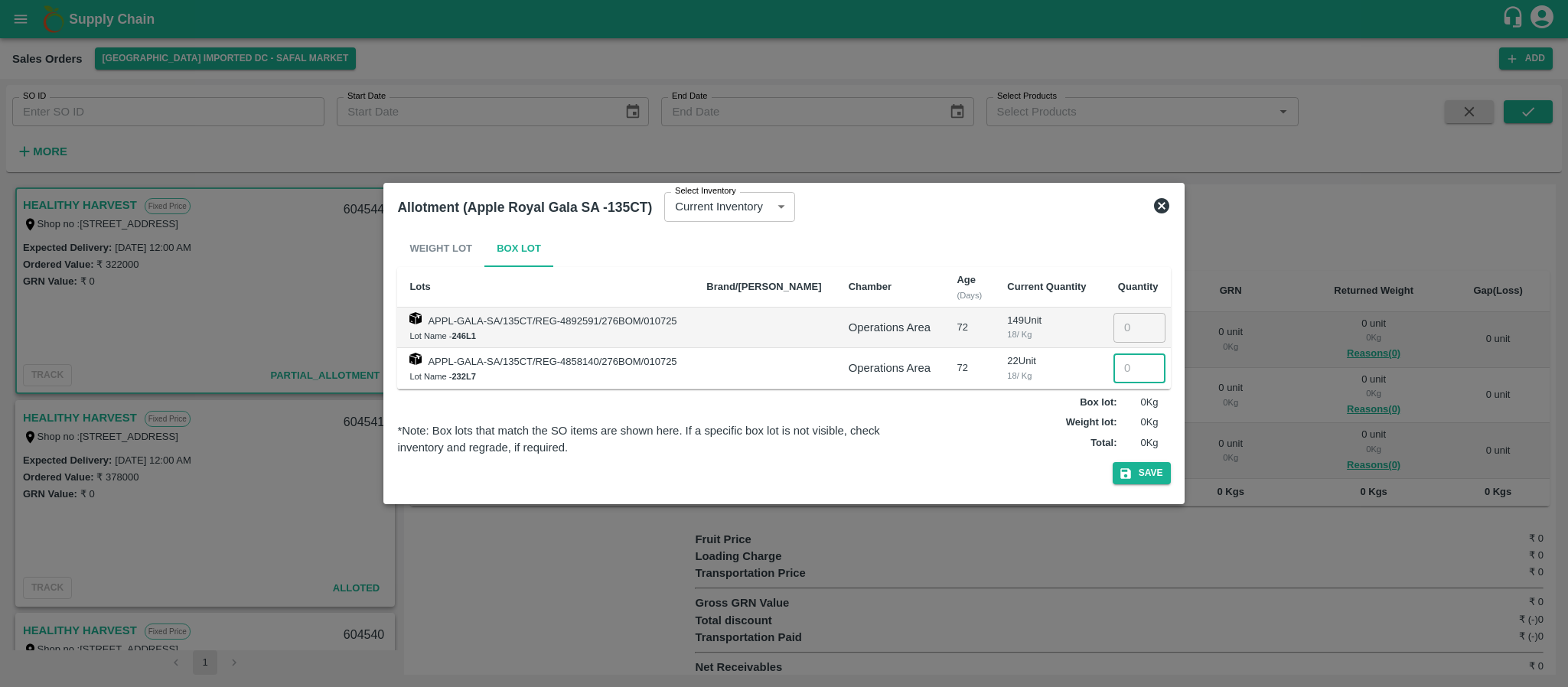
click at [1122, 366] on input "number" at bounding box center [1139, 367] width 52 height 29
type input "22"
click at [1123, 324] on input "number" at bounding box center [1139, 327] width 52 height 29
type input "92"
click at [1137, 477] on button "Save" at bounding box center [1141, 473] width 59 height 23
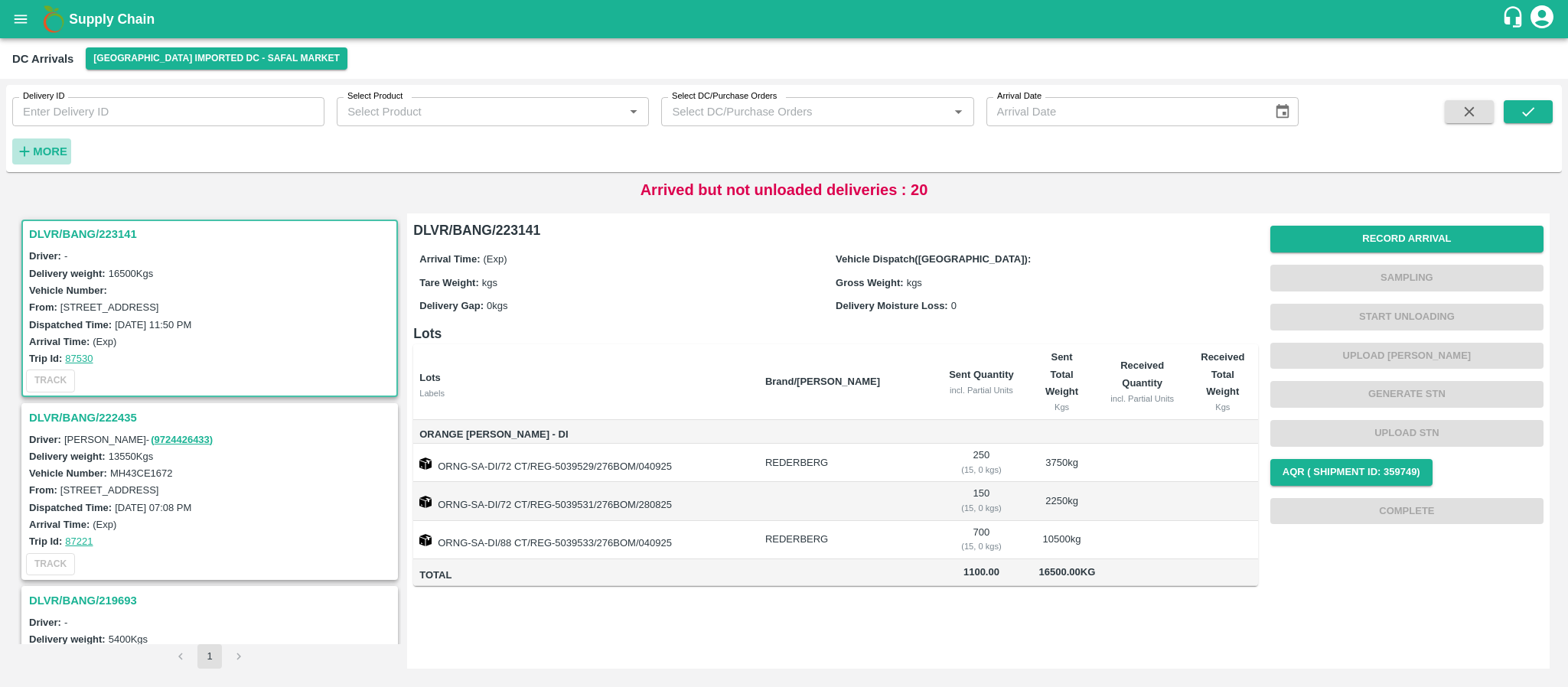
click at [64, 154] on strong "More" at bounding box center [50, 151] width 34 height 13
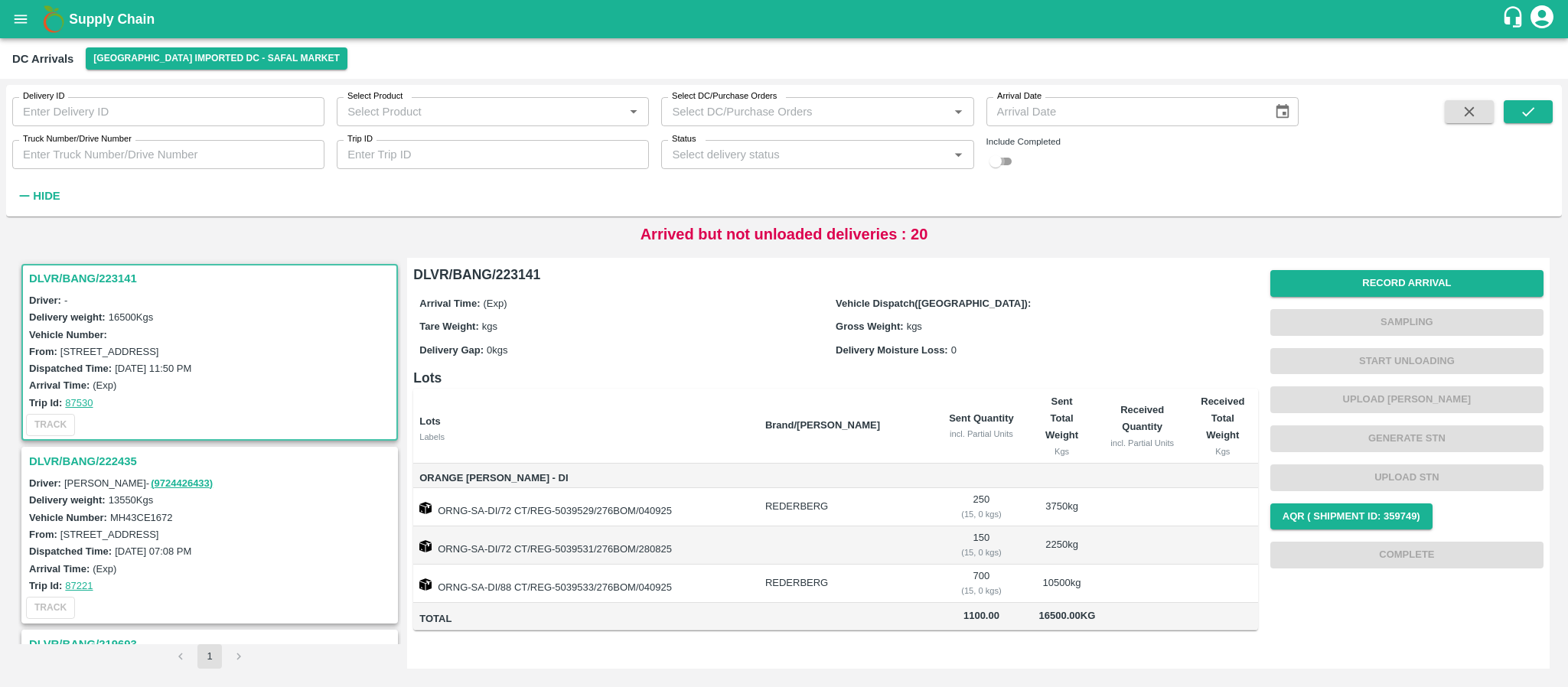
click at [994, 157] on input "checkbox" at bounding box center [995, 161] width 55 height 18
checkbox input "true"
click at [1528, 110] on icon "submit" at bounding box center [1527, 112] width 17 height 17
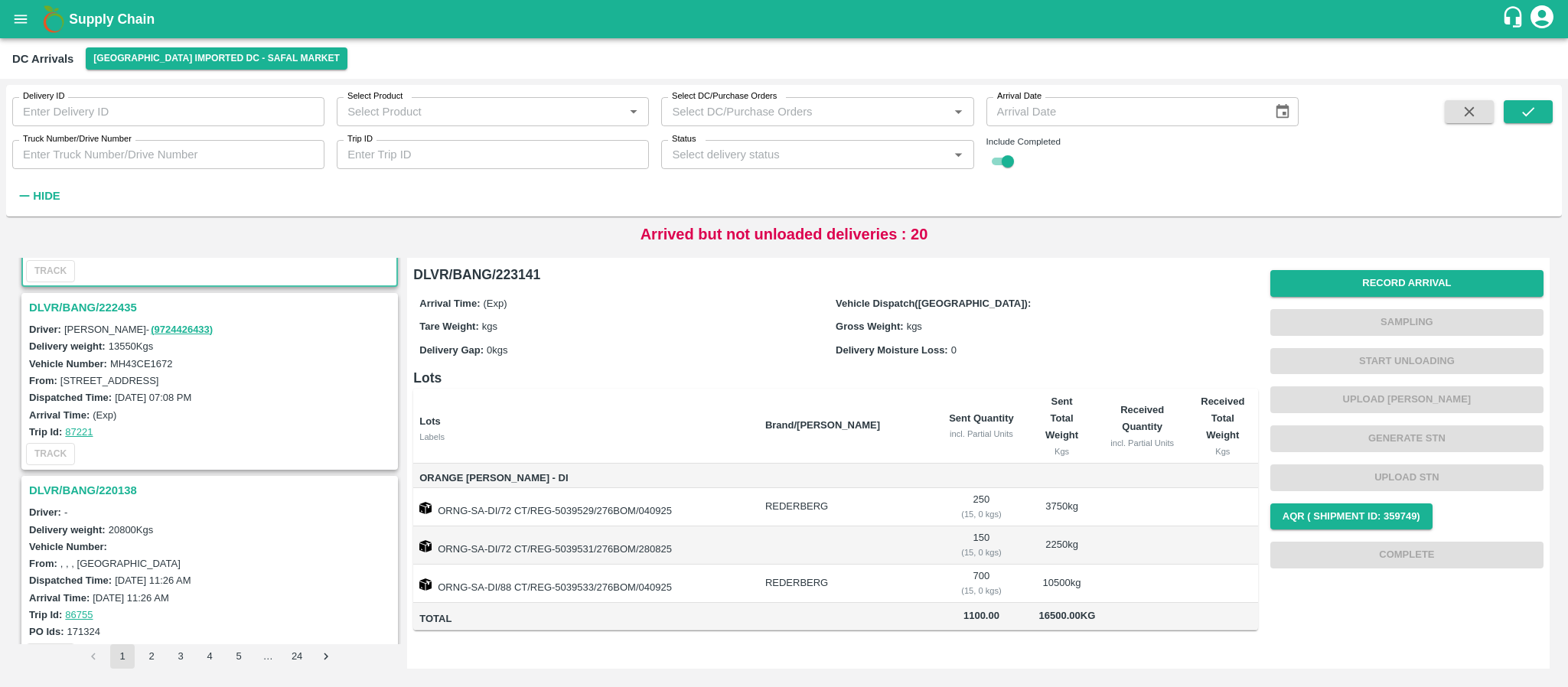
scroll to position [155, 0]
click at [80, 302] on h3 "DLVR/BANG/222435" at bounding box center [212, 307] width 366 height 20
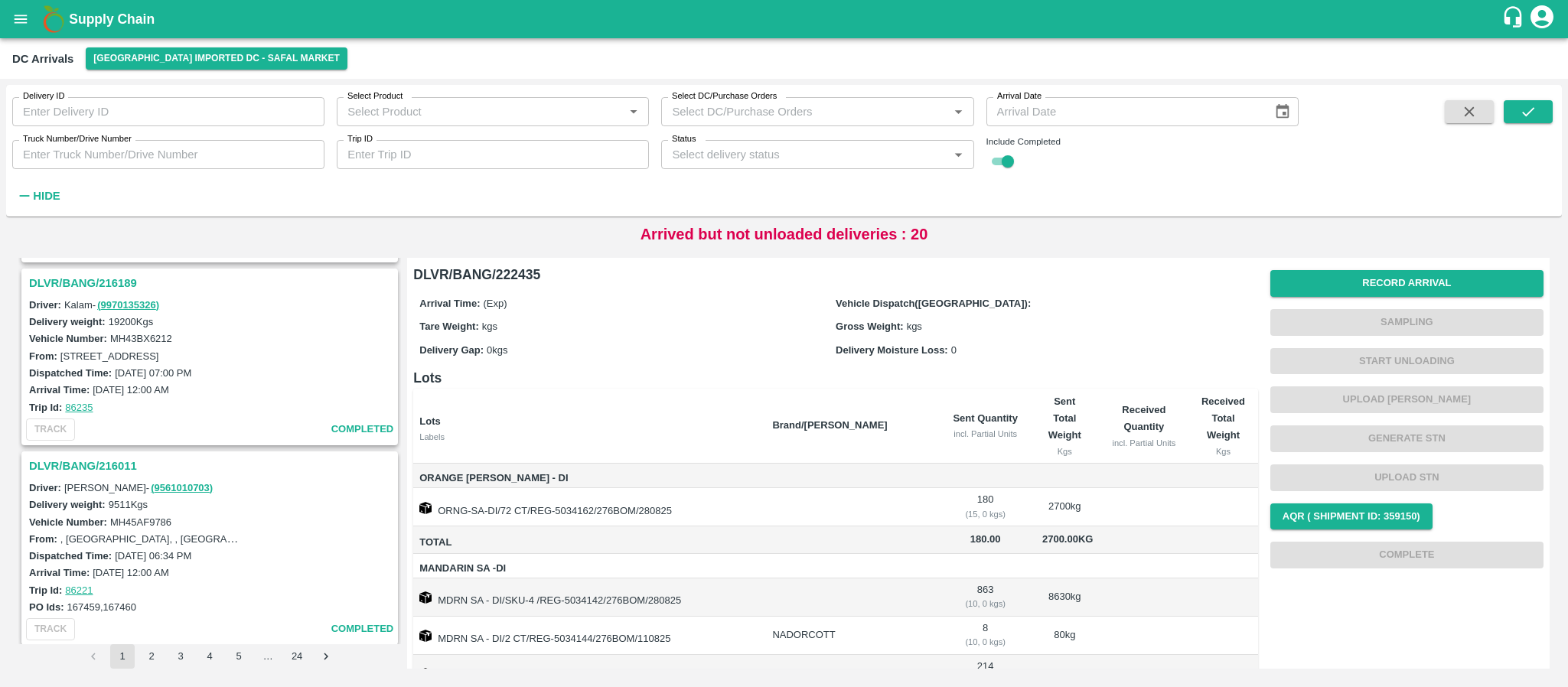
scroll to position [3390, 0]
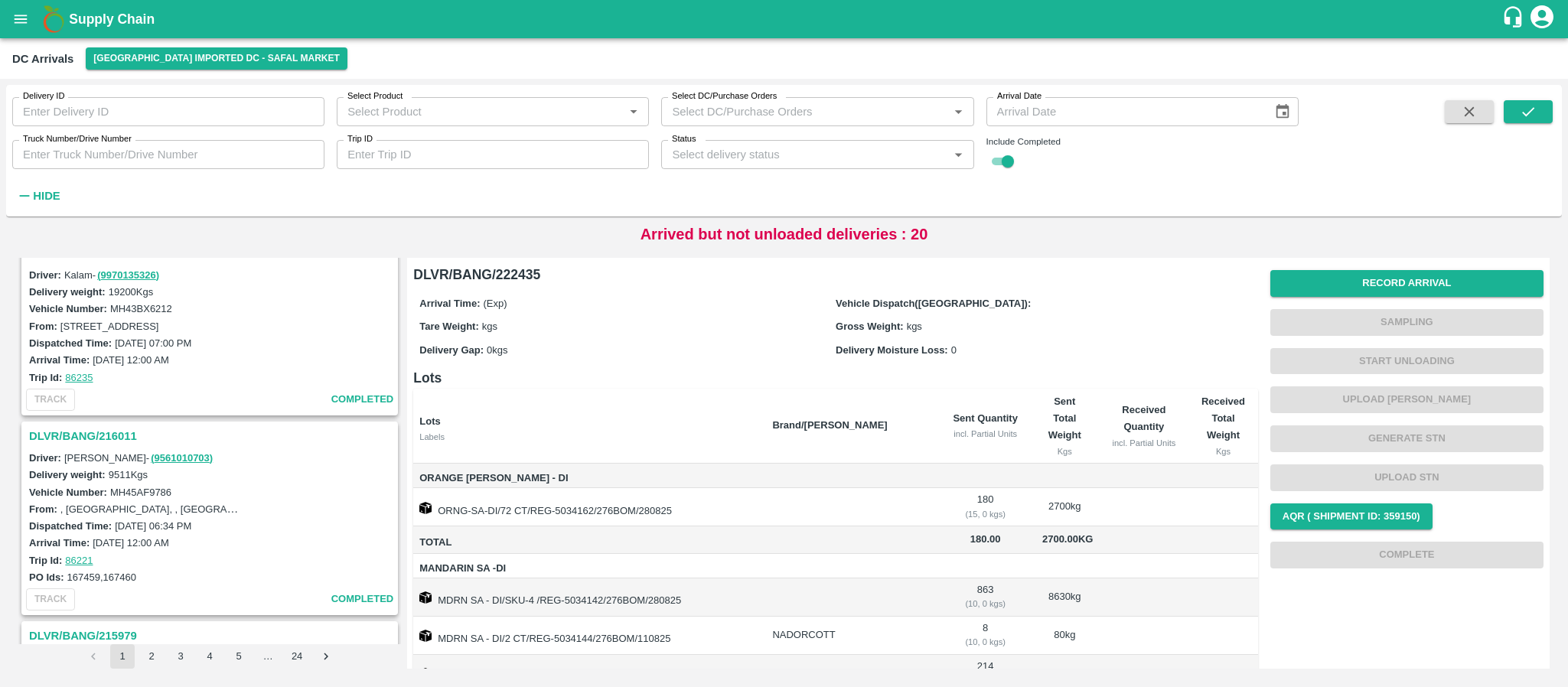
click at [106, 431] on h3 "DLVR/BANG/216011" at bounding box center [212, 436] width 366 height 20
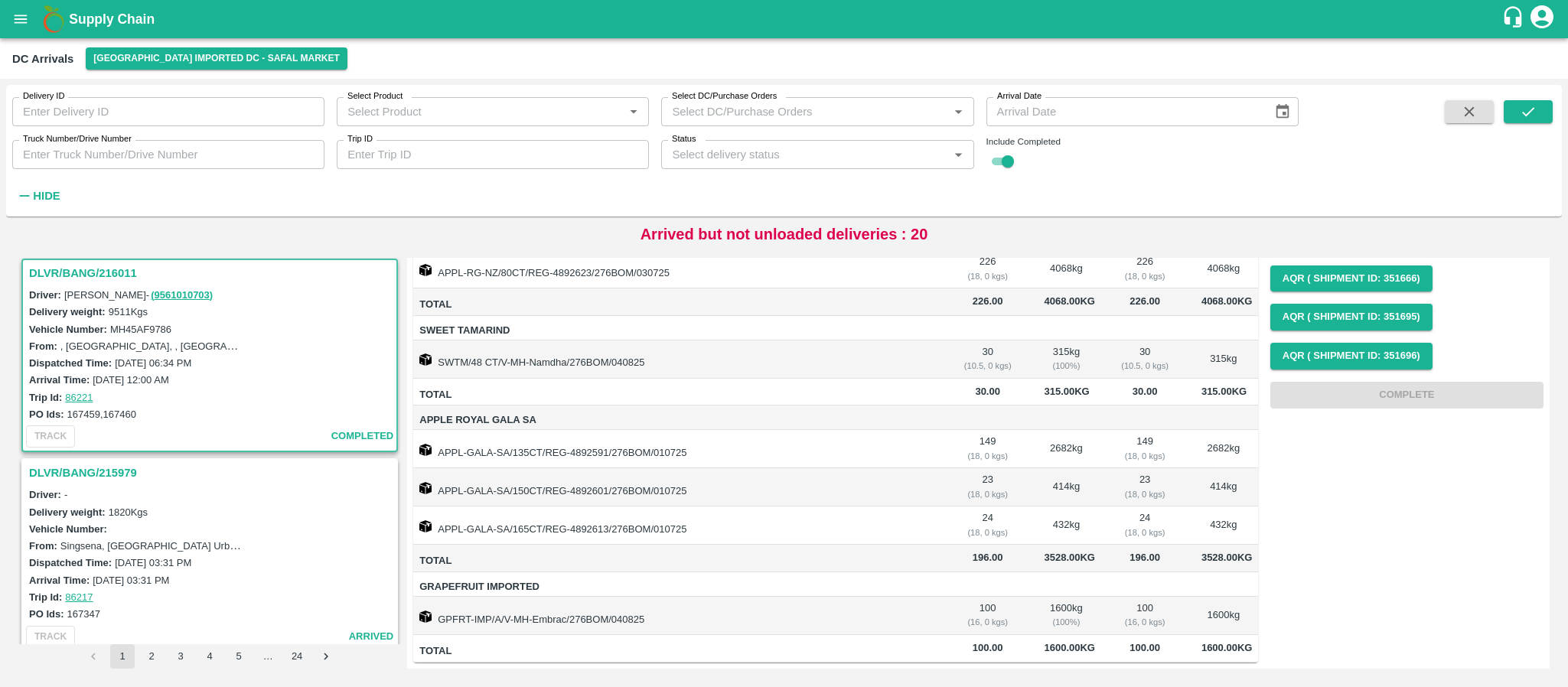
scroll to position [283, 0]
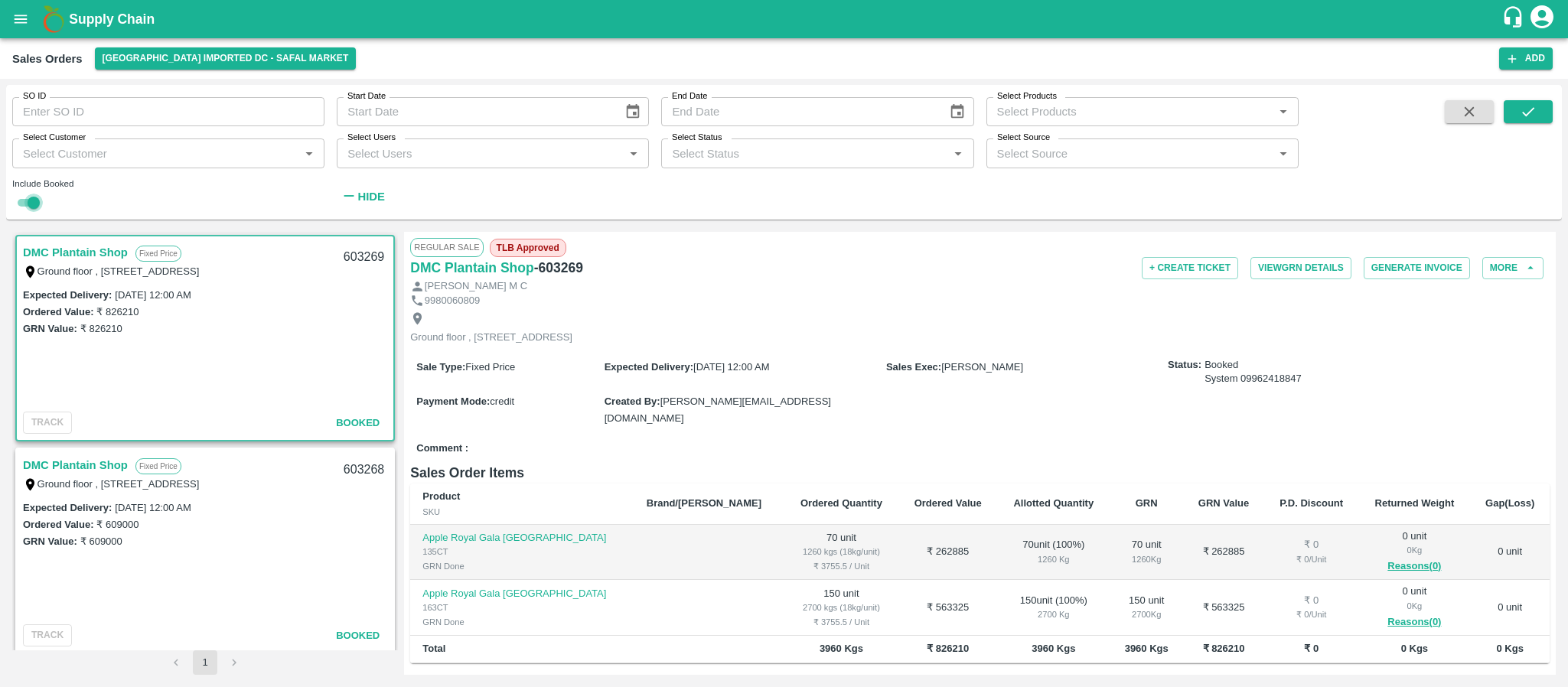
click at [33, 203] on input "checkbox" at bounding box center [33, 203] width 55 height 18
checkbox input "false"
click at [1522, 110] on icon "submit" at bounding box center [1527, 112] width 17 height 17
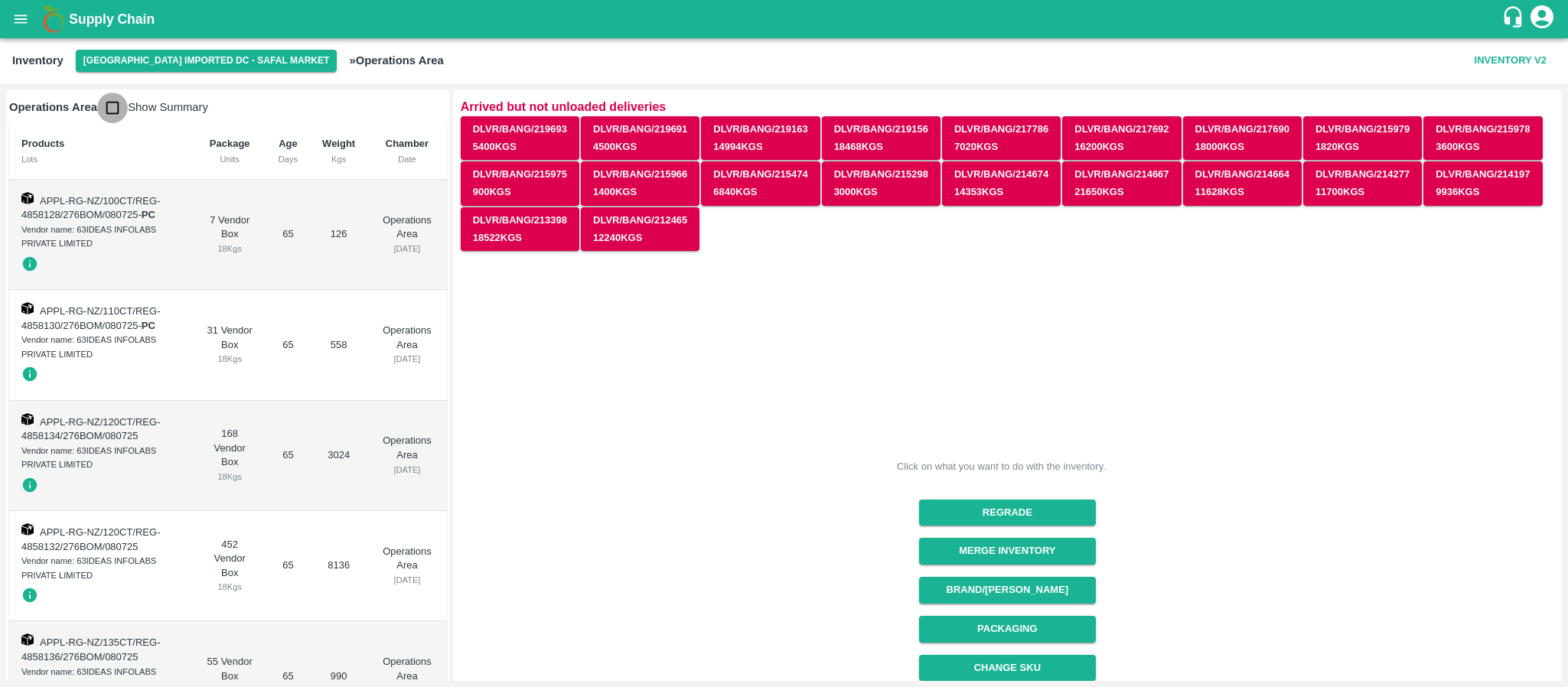
click at [108, 99] on input "checkbox" at bounding box center [113, 108] width 31 height 31
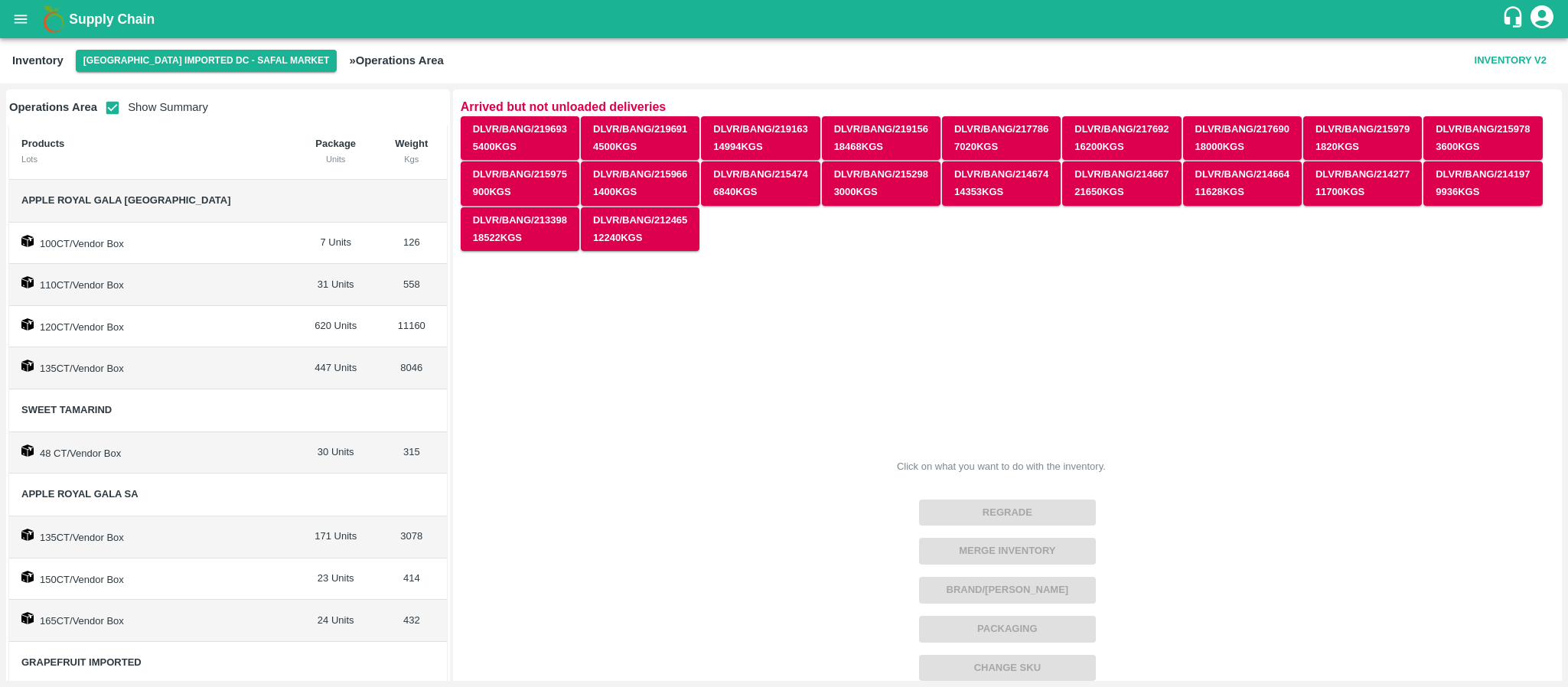
scroll to position [77, 0]
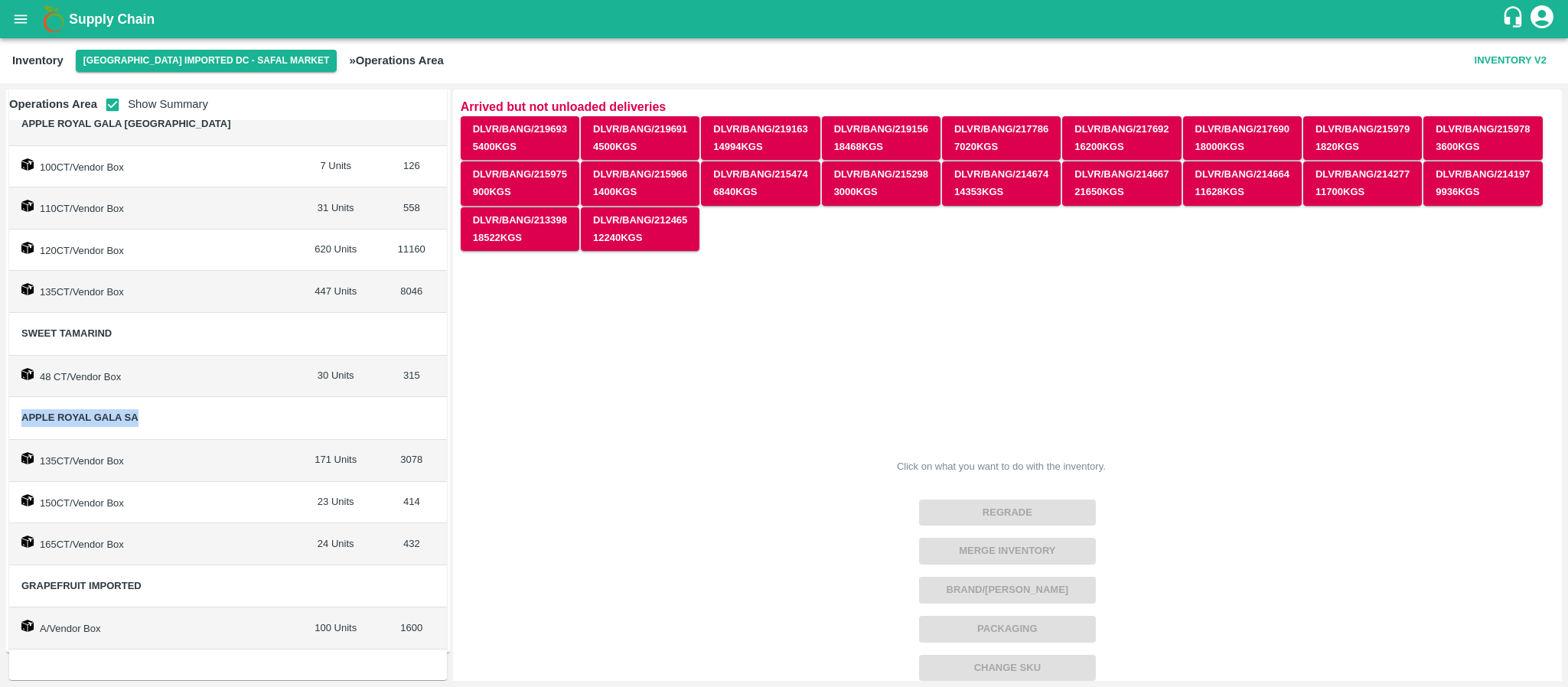
drag, startPoint x: 17, startPoint y: 416, endPoint x: 170, endPoint y: 422, distance: 153.1
click at [170, 422] on td "Apple Royal Gala SA" at bounding box center [152, 419] width 286 height 43
copy span "Apple Royal Gala SA"
click at [115, 99] on input "checkbox" at bounding box center [113, 104] width 31 height 31
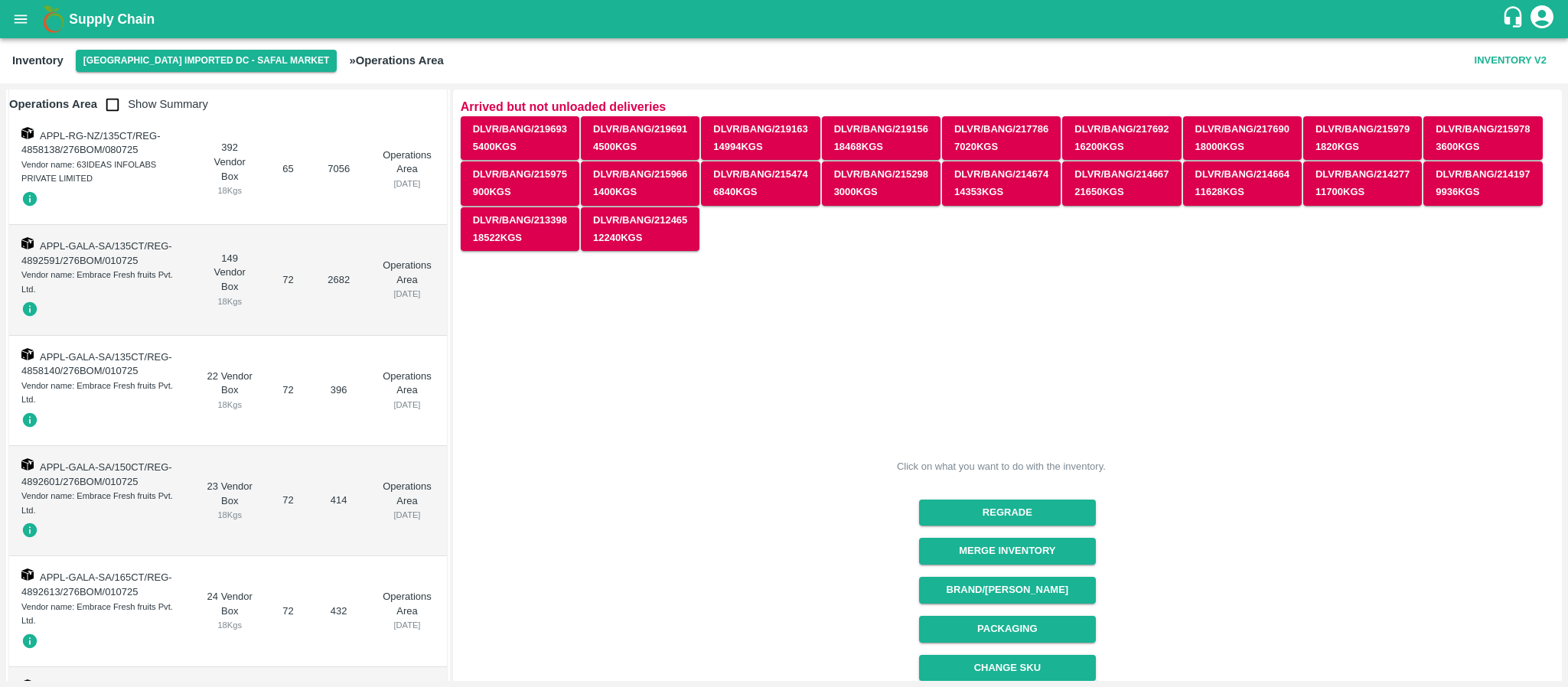
scroll to position [618, 0]
click at [113, 96] on input "checkbox" at bounding box center [113, 104] width 31 height 31
checkbox input "true"
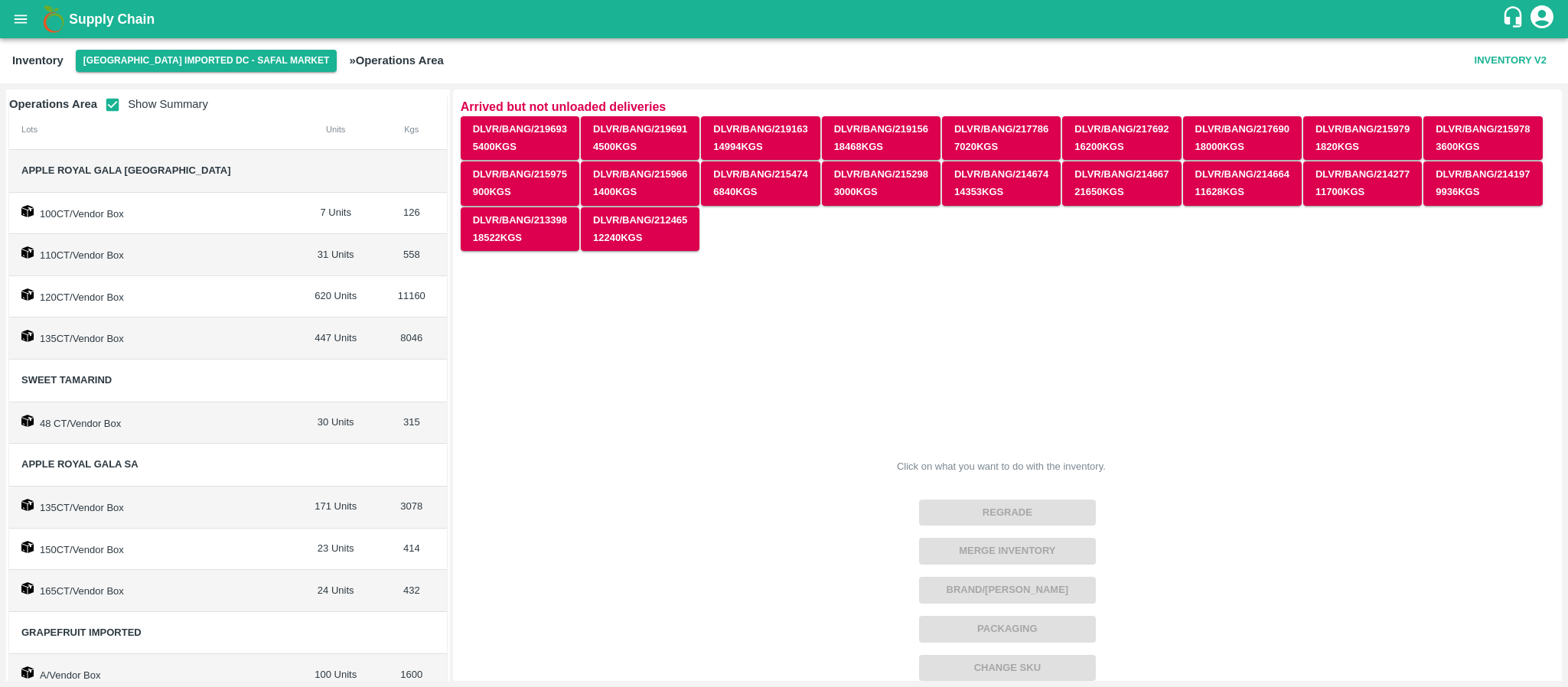
scroll to position [77, 0]
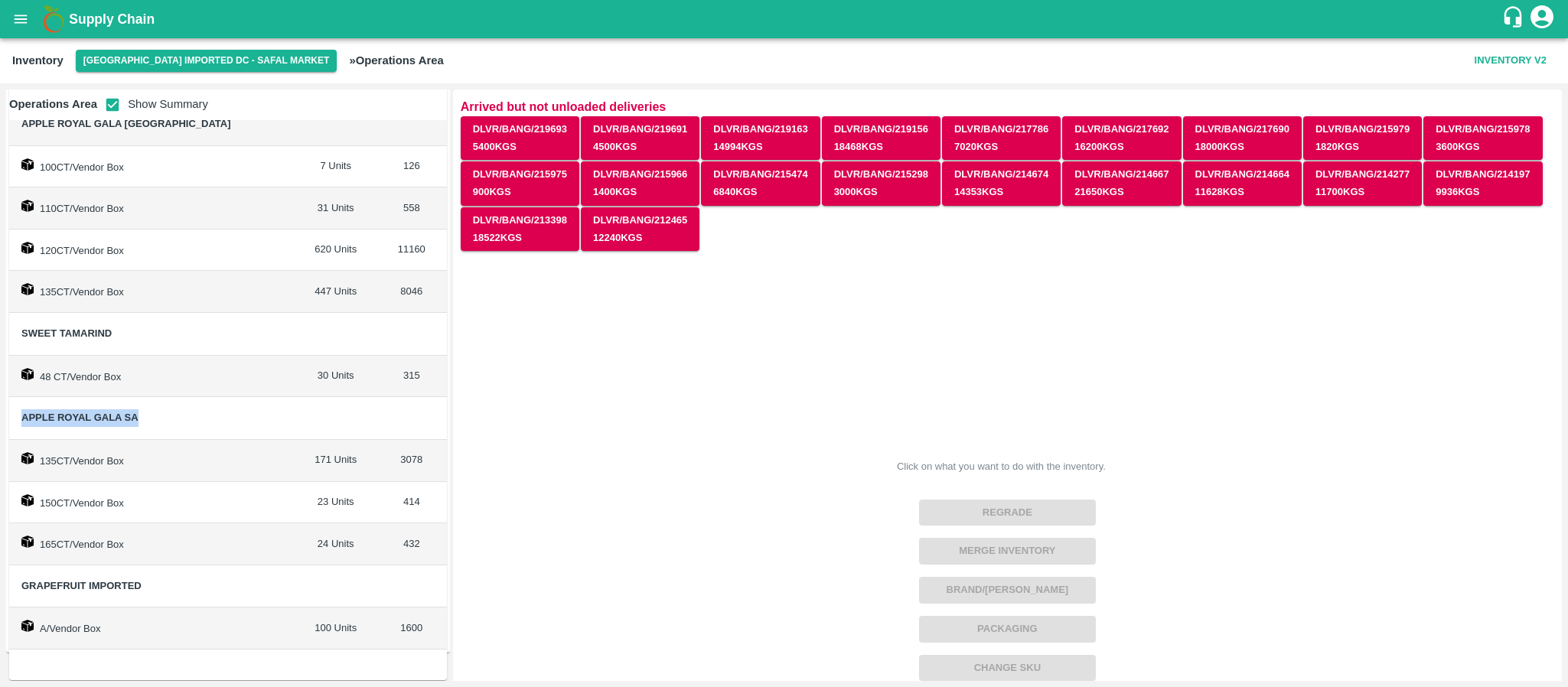
drag, startPoint x: 17, startPoint y: 418, endPoint x: 161, endPoint y: 419, distance: 144.0
click at [161, 419] on td "Apple Royal Gala SA" at bounding box center [152, 419] width 286 height 43
copy span "Apple Royal Gala SA"
click at [240, 460] on td "135CT/Vendor Box" at bounding box center [152, 460] width 286 height 42
drag, startPoint x: 139, startPoint y: 411, endPoint x: 14, endPoint y: 420, distance: 125.3
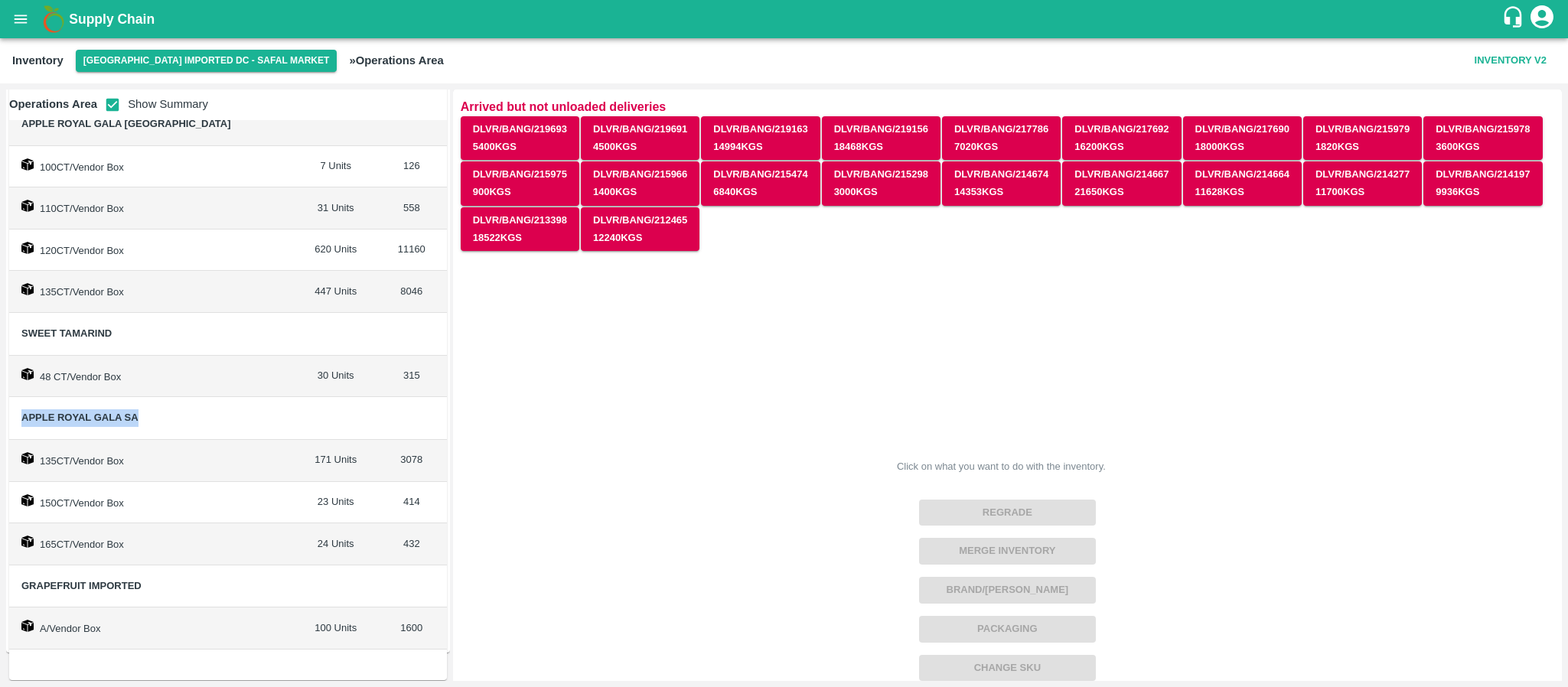
click at [14, 420] on td "Apple Royal Gala SA" at bounding box center [152, 419] width 286 height 43
copy span "Apple Royal Gala SA"
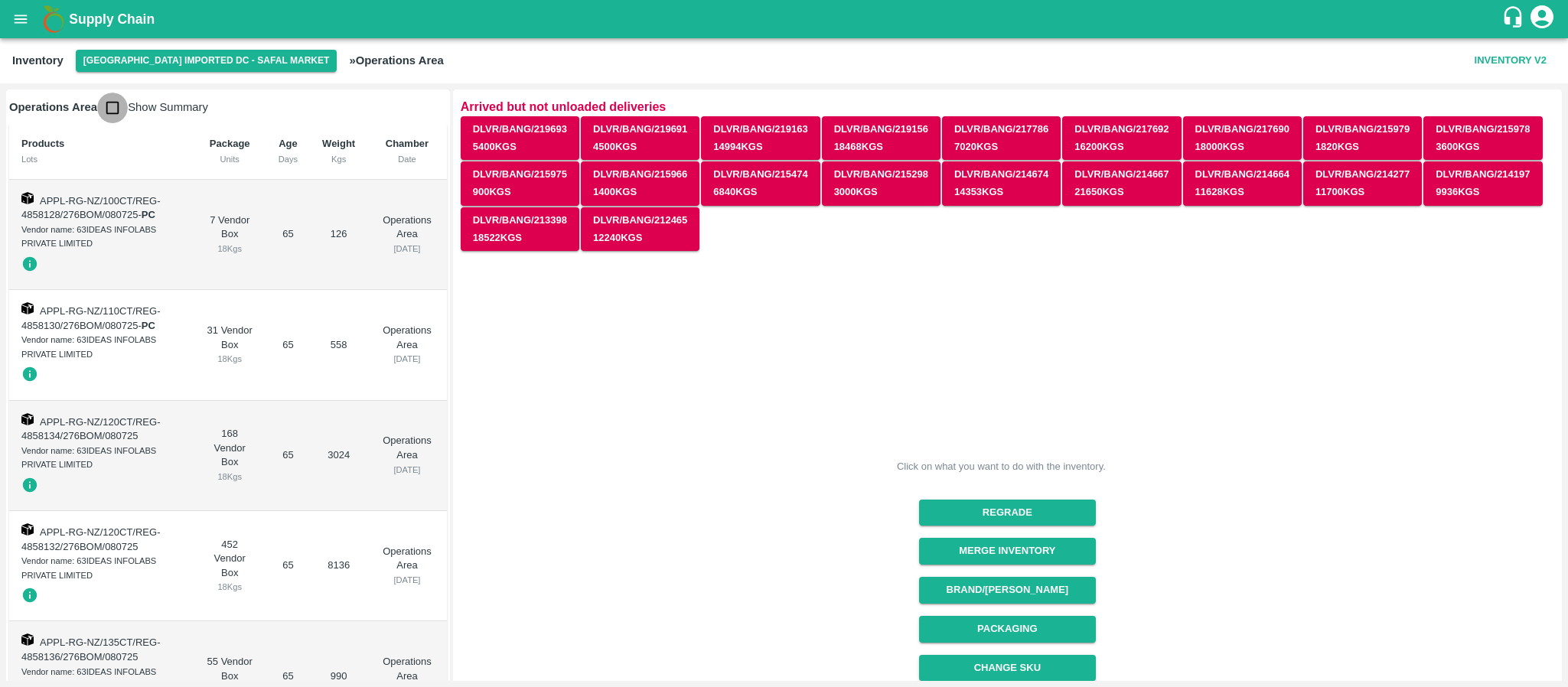
click at [105, 108] on input "checkbox" at bounding box center [113, 108] width 31 height 31
checkbox input "true"
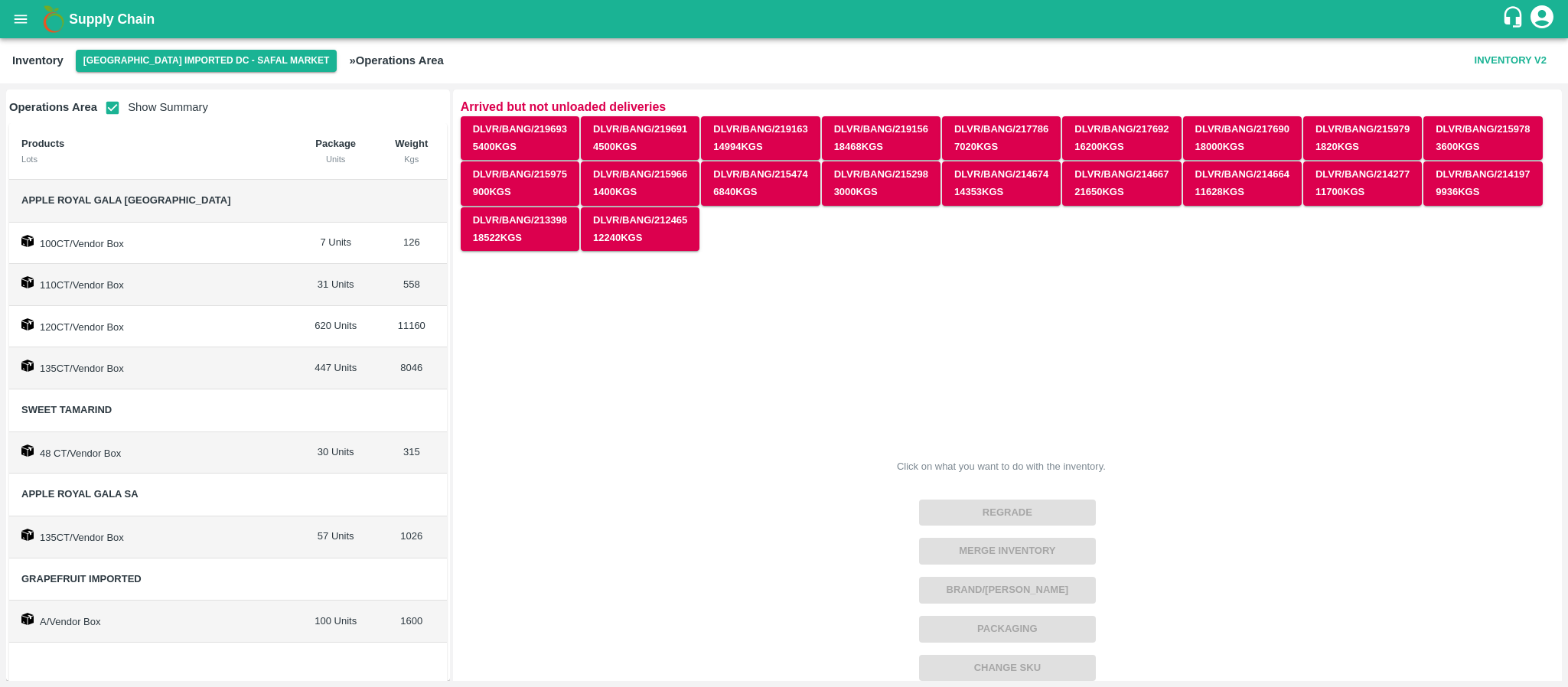
scroll to position [28, 0]
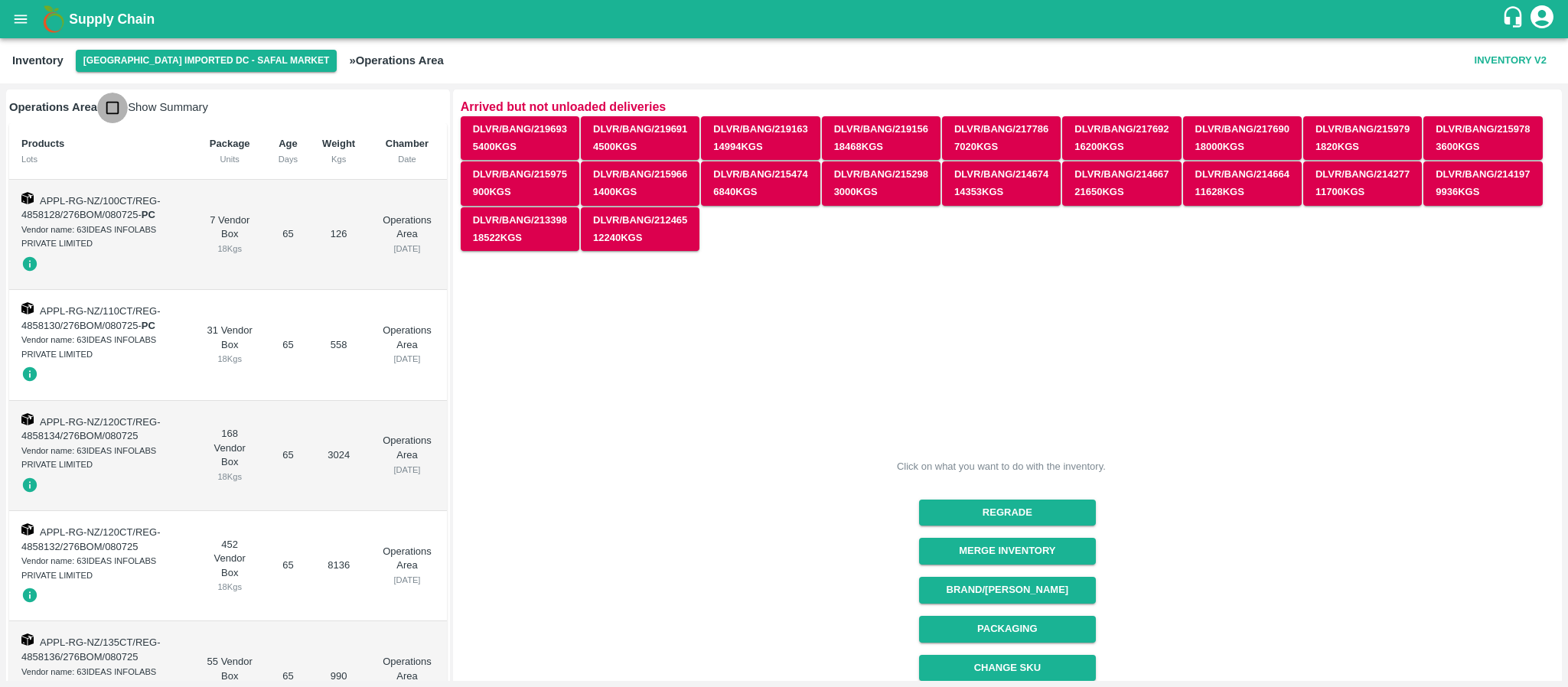
click at [110, 101] on input "checkbox" at bounding box center [113, 108] width 31 height 31
checkbox input "true"
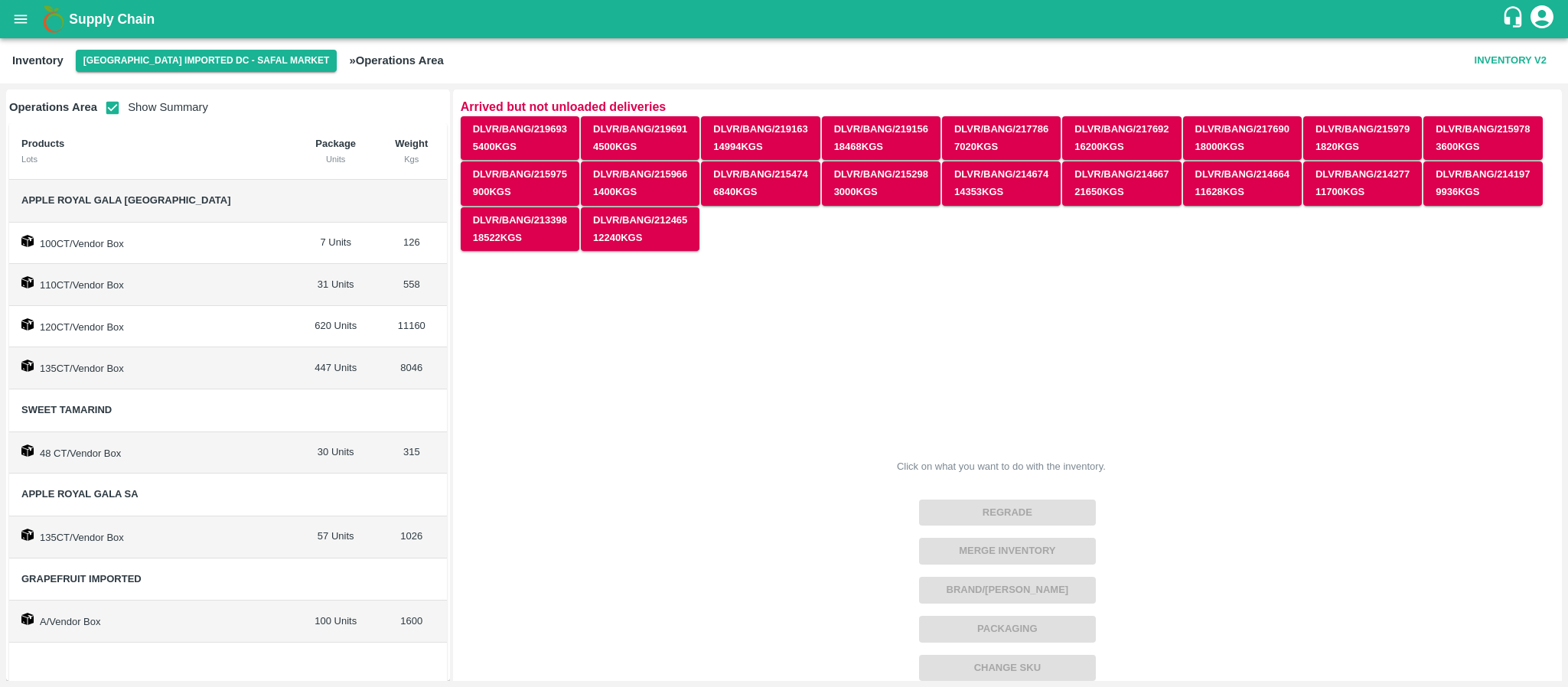
scroll to position [28, 0]
